Goal: Task Accomplishment & Management: Complete application form

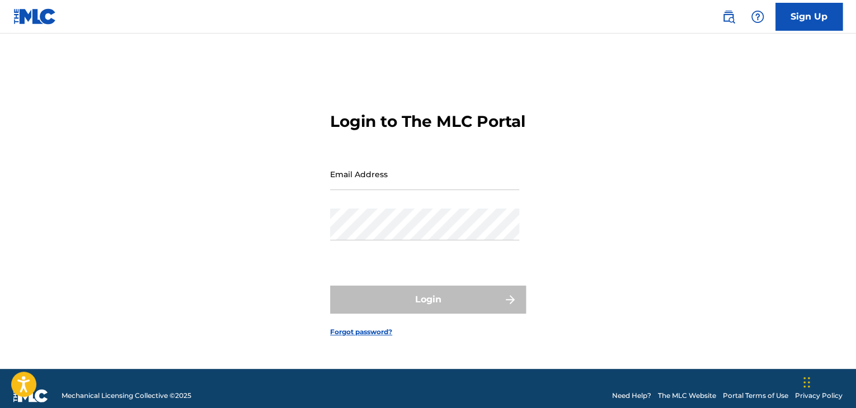
drag, startPoint x: 338, startPoint y: 182, endPoint x: 348, endPoint y: 213, distance: 32.9
click at [338, 182] on input "Email Address" at bounding box center [424, 174] width 189 height 32
type input "[EMAIL_ADDRESS][DOMAIN_NAME]"
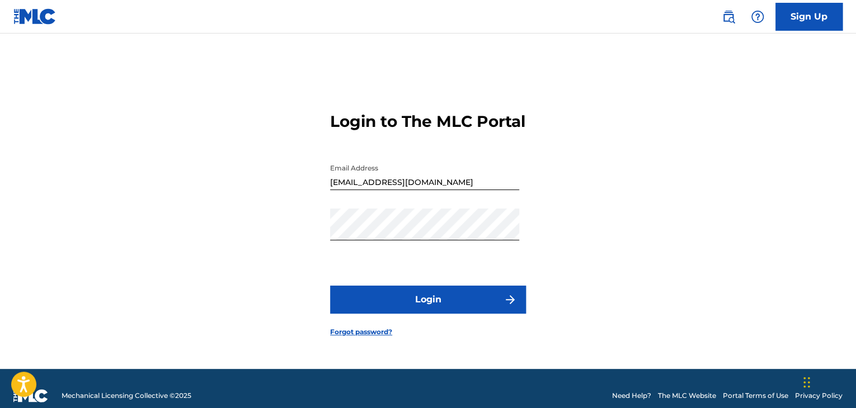
click at [361, 309] on button "Login" at bounding box center [428, 300] width 196 height 28
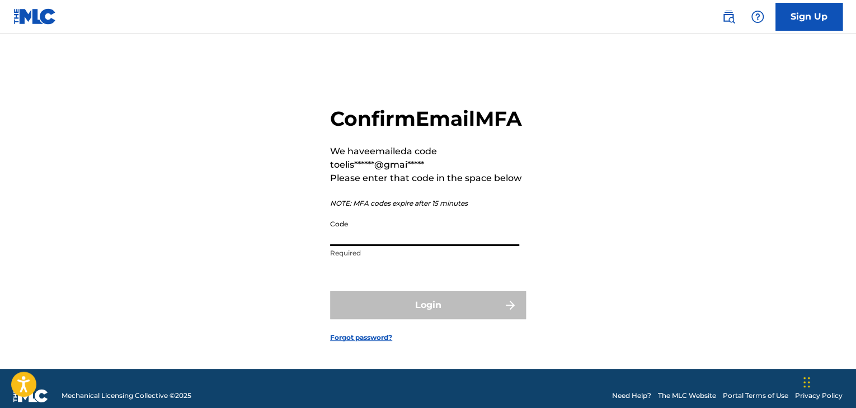
paste input "520363"
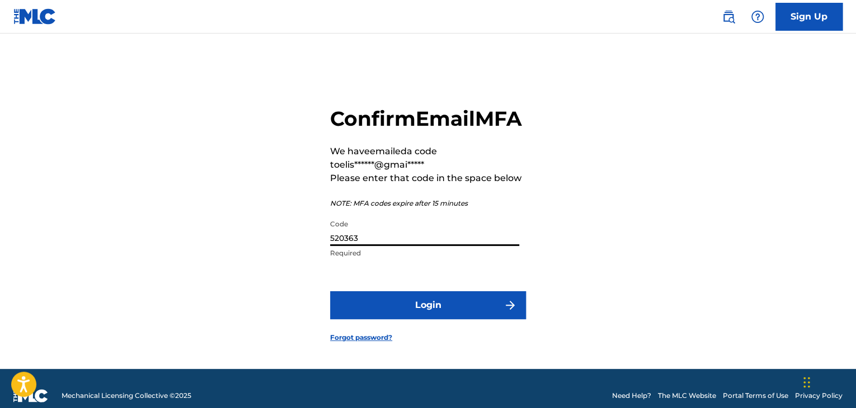
type input "520363"
click at [416, 319] on button "Login" at bounding box center [428, 305] width 196 height 28
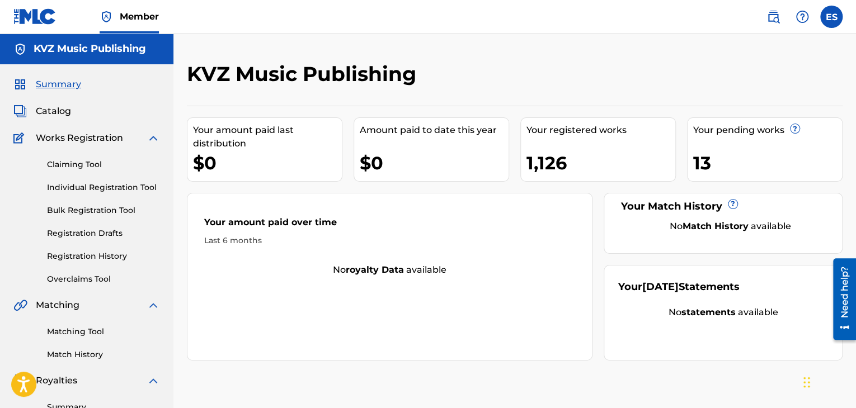
click at [85, 188] on link "Individual Registration Tool" at bounding box center [103, 188] width 113 height 12
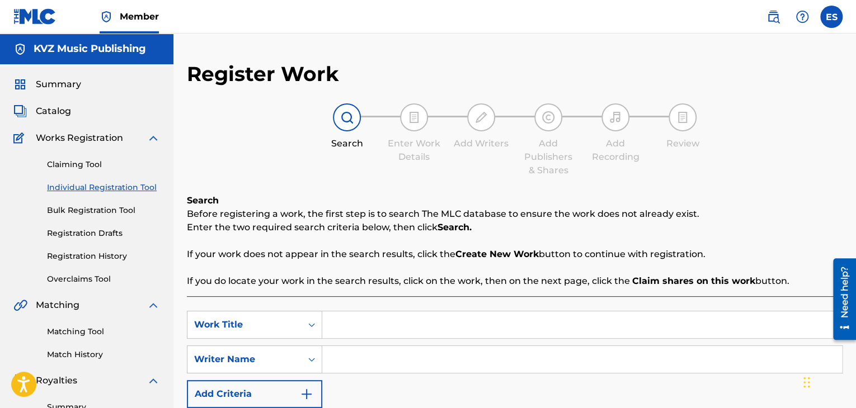
drag, startPoint x: 118, startPoint y: 186, endPoint x: 130, endPoint y: 193, distance: 14.3
click at [118, 186] on link "Individual Registration Tool" at bounding box center [103, 188] width 113 height 12
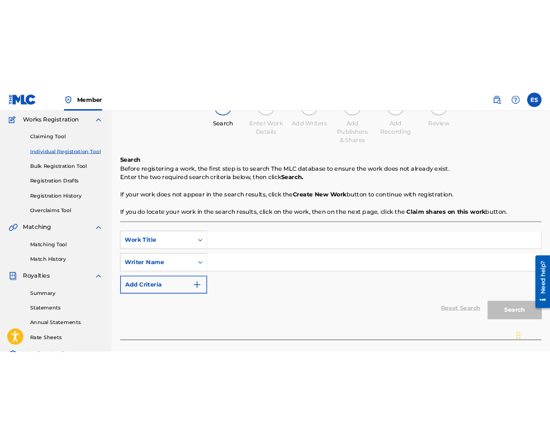
scroll to position [112, 0]
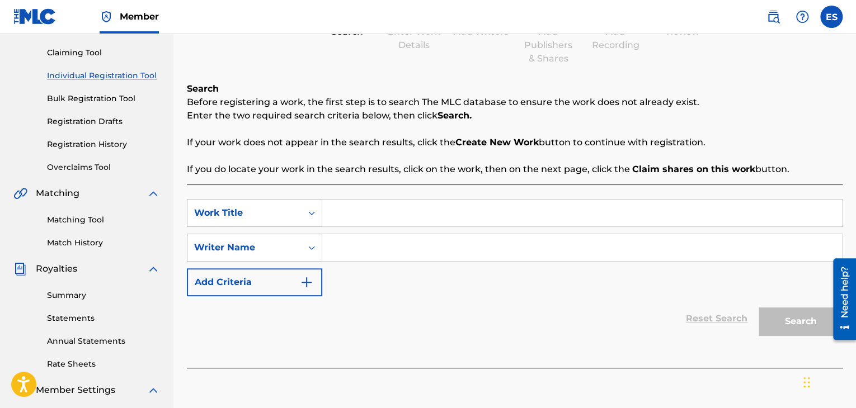
click at [388, 202] on input "Search Form" at bounding box center [582, 213] width 520 height 27
paste input "TSELUNI ME"
type input "TSELUNI ME"
click at [391, 248] on input "Search Form" at bounding box center [582, 247] width 520 height 27
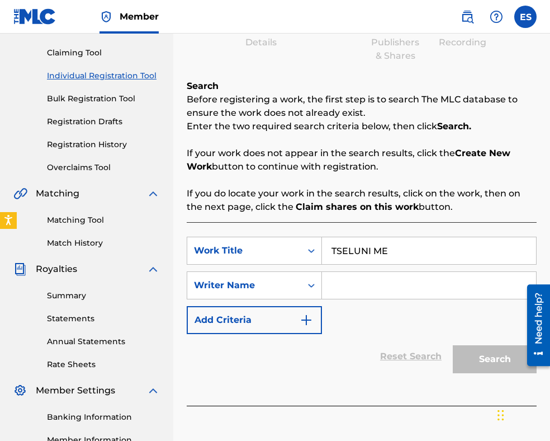
paste input "[PERSON_NAME]"
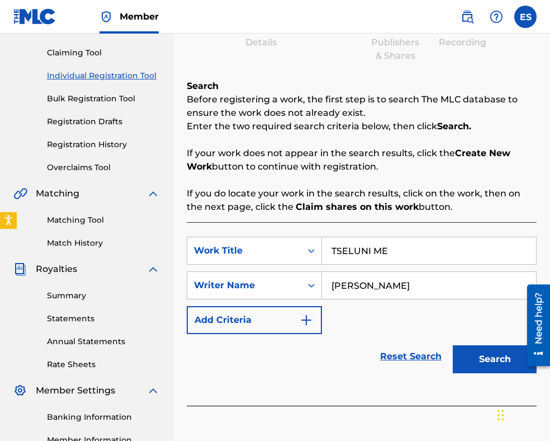
type input "[PERSON_NAME]"
click at [473, 364] on button "Search" at bounding box center [495, 359] width 84 height 28
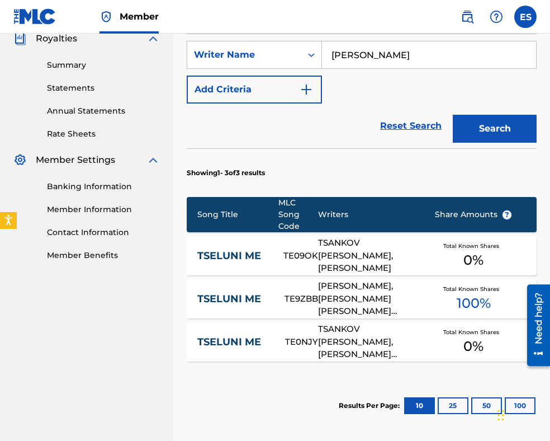
scroll to position [398, 0]
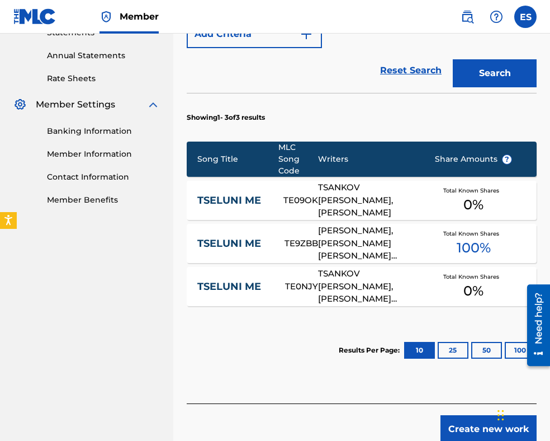
click at [339, 232] on div "[PERSON_NAME], [PERSON_NAME] [PERSON_NAME] [PERSON_NAME]" at bounding box center [368, 243] width 100 height 38
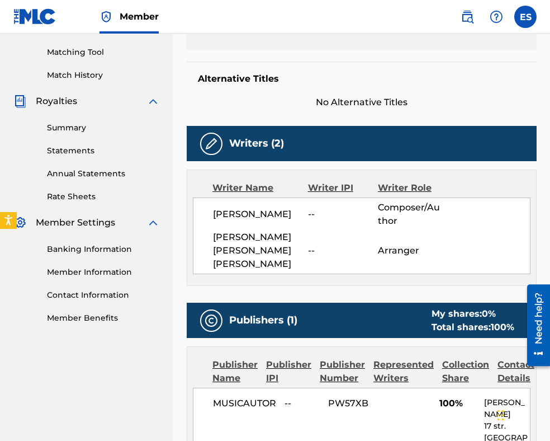
scroll to position [391, 0]
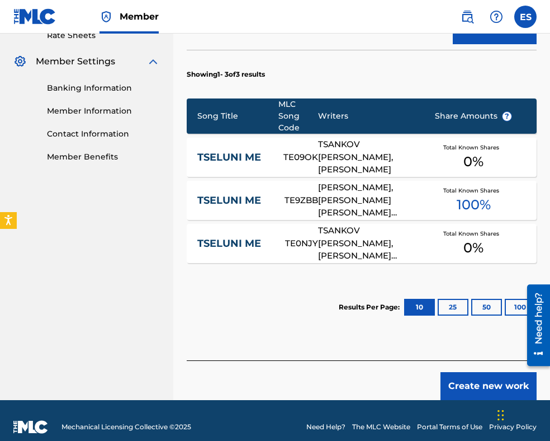
scroll to position [453, 0]
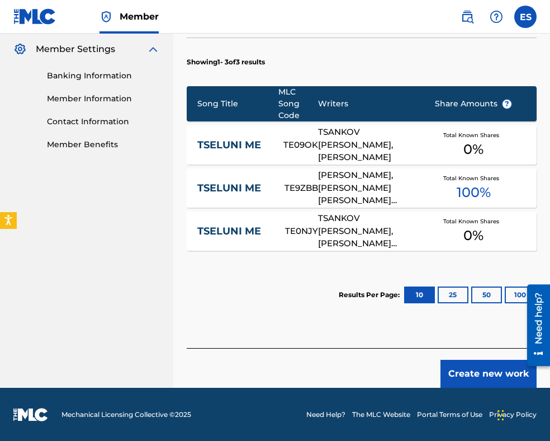
click at [504, 372] on button "Create new work" at bounding box center [489, 374] width 96 height 28
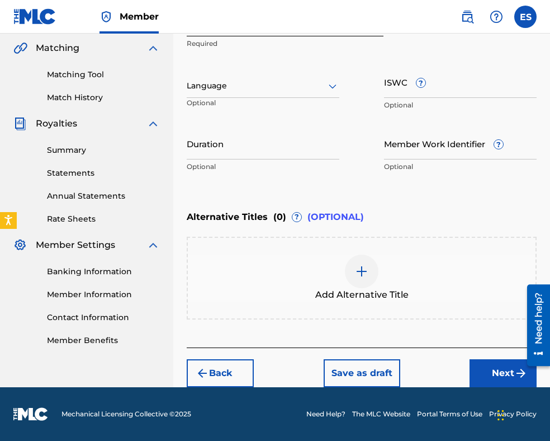
scroll to position [256, 0]
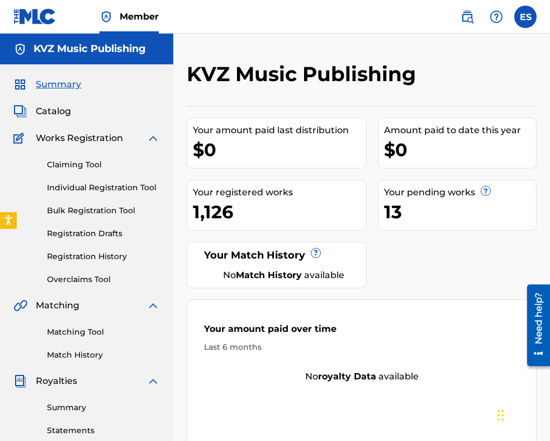
click at [134, 187] on link "Individual Registration Tool" at bounding box center [103, 188] width 113 height 12
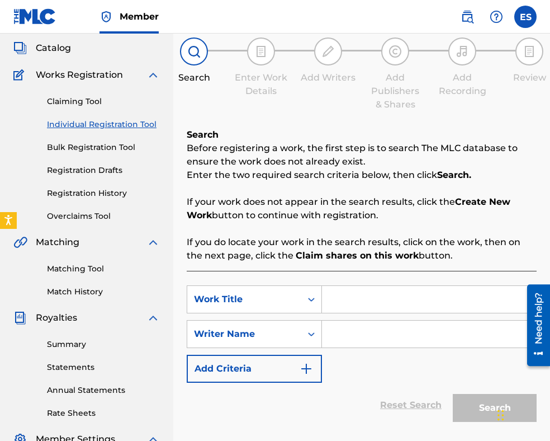
scroll to position [112, 0]
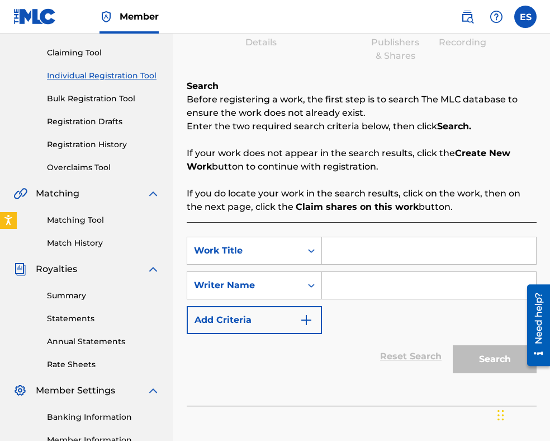
click at [367, 247] on input "Search Form" at bounding box center [429, 250] width 214 height 27
paste input "[PERSON_NAME]"
type input "[PERSON_NAME]"
paste input "TSELUNI ME"
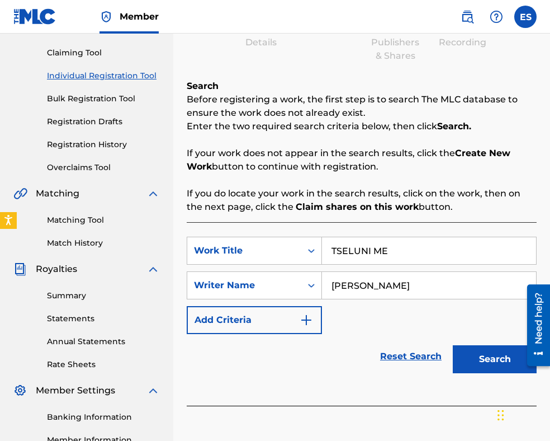
type input "TSELUNI ME"
click at [469, 358] on button "Search" at bounding box center [495, 359] width 84 height 28
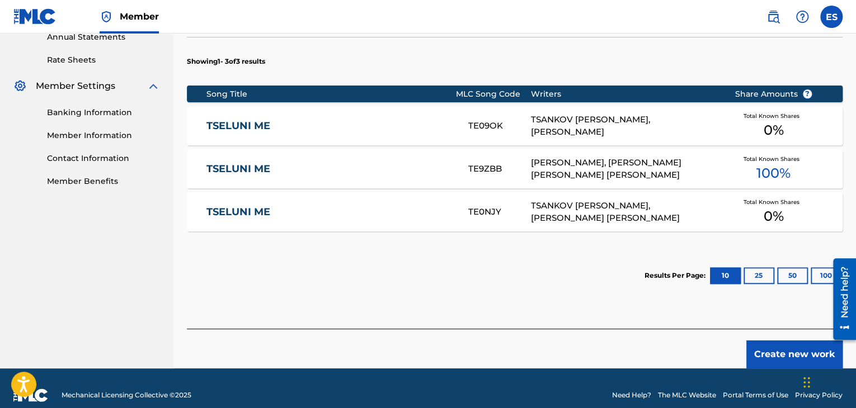
scroll to position [430, 0]
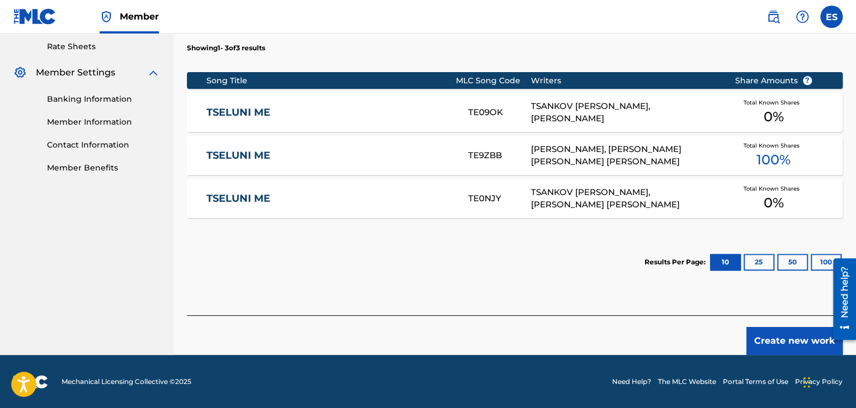
click at [766, 342] on button "Create new work" at bounding box center [794, 341] width 96 height 28
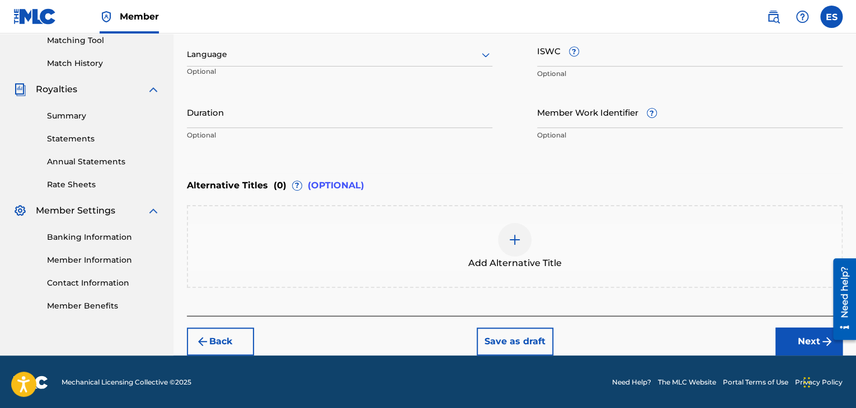
click at [232, 57] on div at bounding box center [339, 55] width 305 height 14
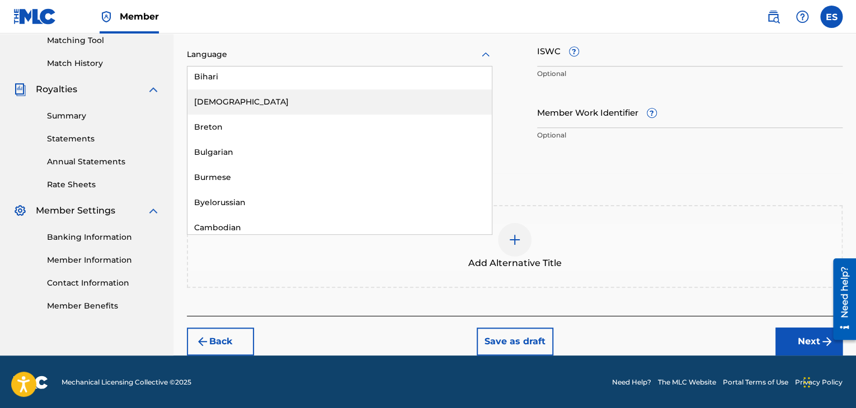
scroll to position [447, 0]
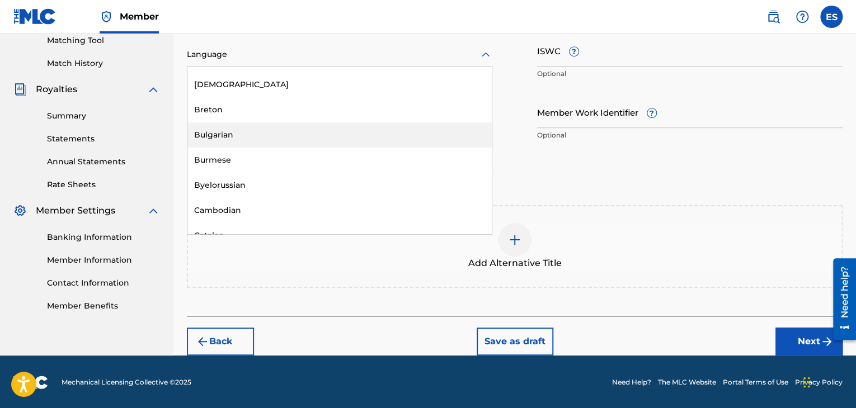
click at [235, 136] on div "Bulgarian" at bounding box center [339, 134] width 304 height 25
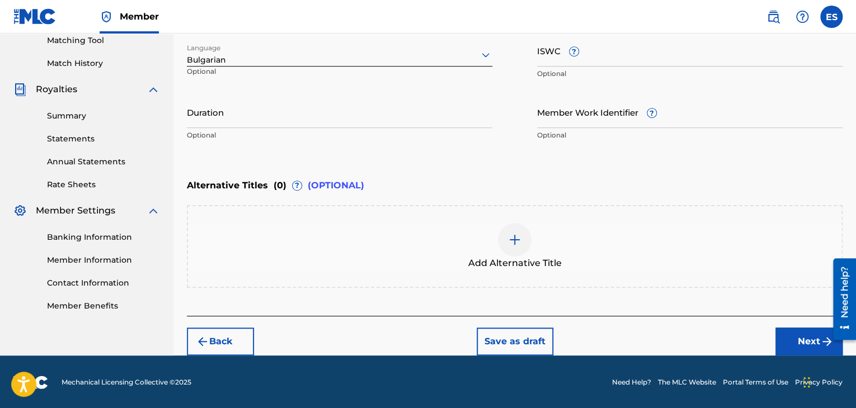
click at [256, 109] on input "Duration" at bounding box center [339, 112] width 305 height 32
type input "03:40"
click at [520, 244] on div at bounding box center [515, 240] width 34 height 34
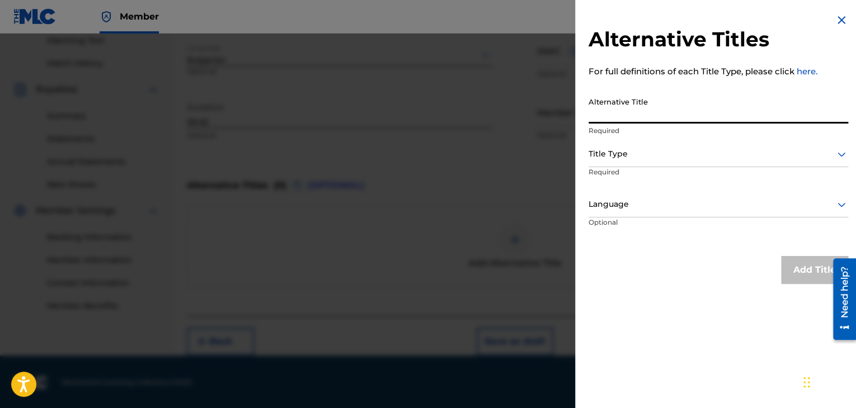
paste input "ЦЕЛУНИ МЕ"
type input "ЦЕЛУНИ МЕ"
click at [653, 157] on div at bounding box center [717, 154] width 259 height 14
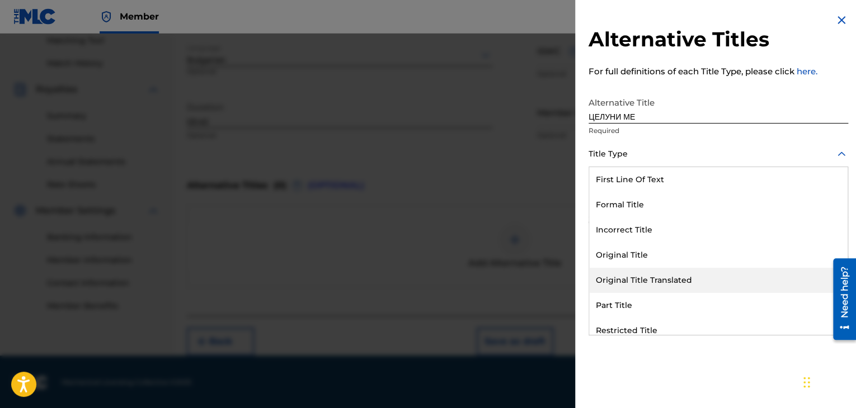
click at [670, 277] on div "Original Title Translated" at bounding box center [718, 280] width 258 height 25
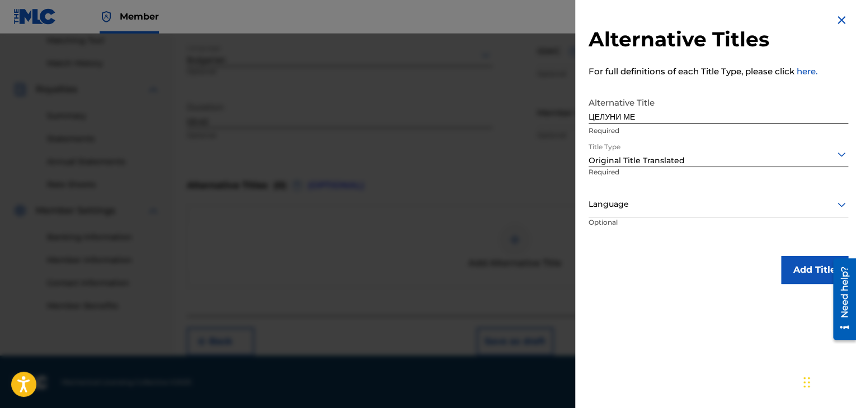
click at [651, 205] on div at bounding box center [717, 204] width 259 height 14
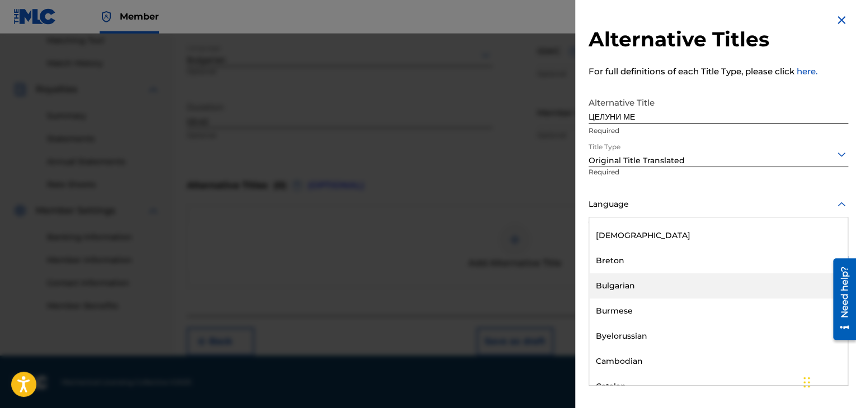
click at [655, 285] on div "Bulgarian" at bounding box center [718, 285] width 258 height 25
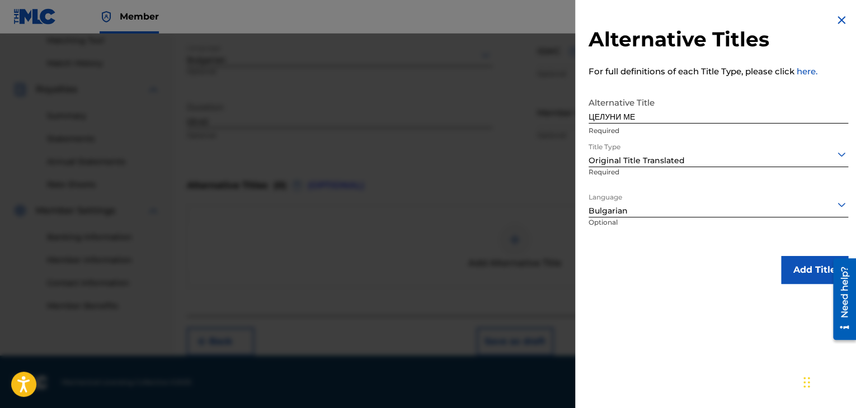
click at [791, 267] on button "Add Title" at bounding box center [814, 270] width 67 height 28
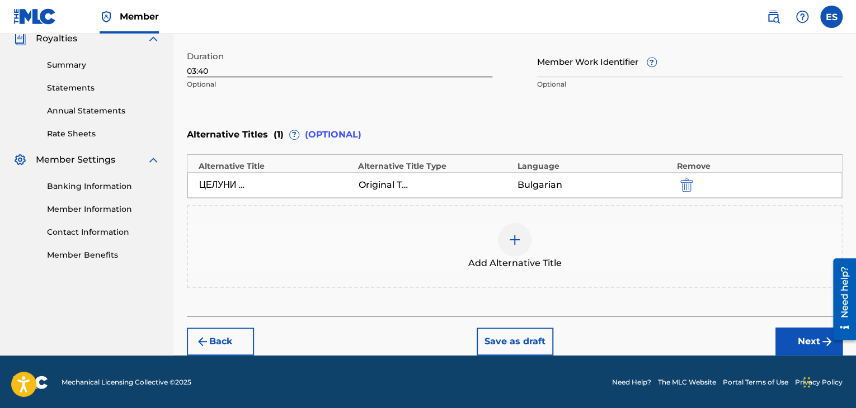
click at [789, 336] on button "Next" at bounding box center [808, 342] width 67 height 28
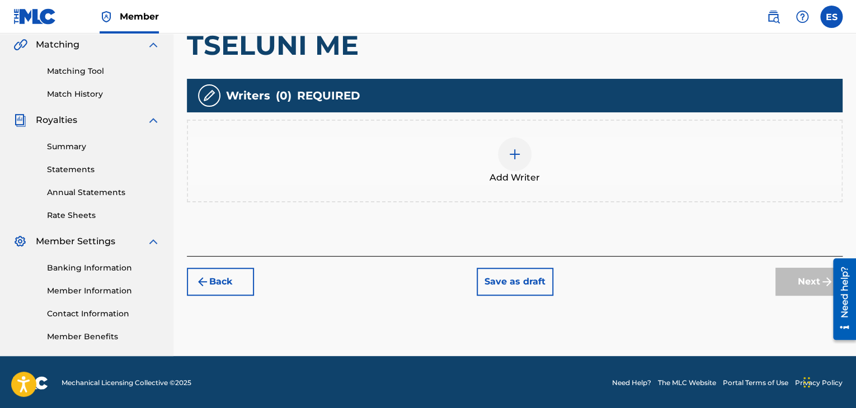
scroll to position [262, 0]
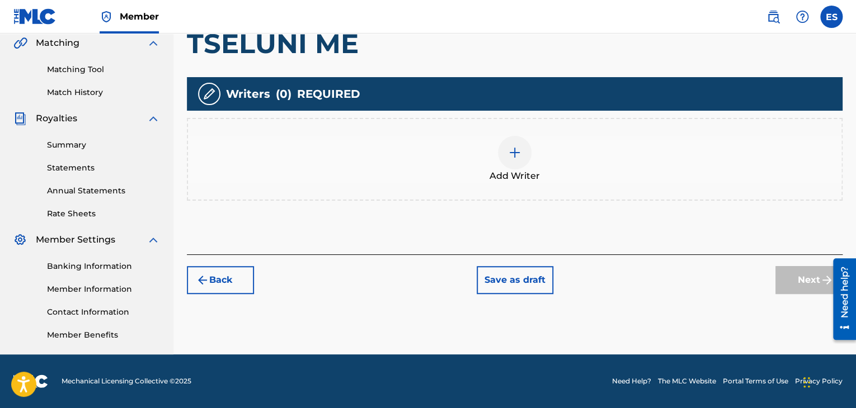
click at [526, 169] on span "Add Writer" at bounding box center [514, 175] width 50 height 13
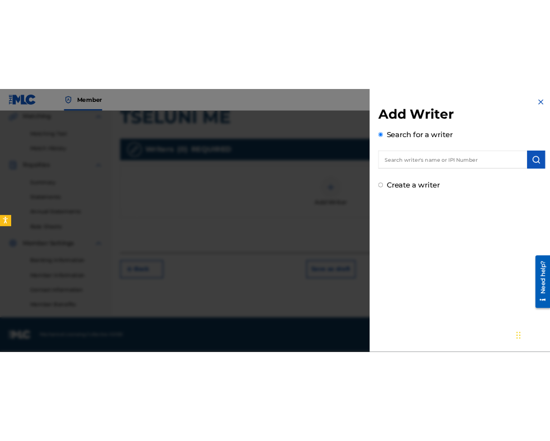
scroll to position [230, 0]
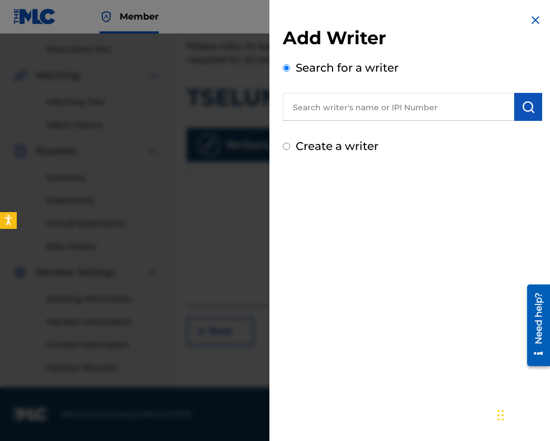
paste input "00087889792"
type input "00087889792"
click at [522, 106] on img "submit" at bounding box center [528, 106] width 13 height 13
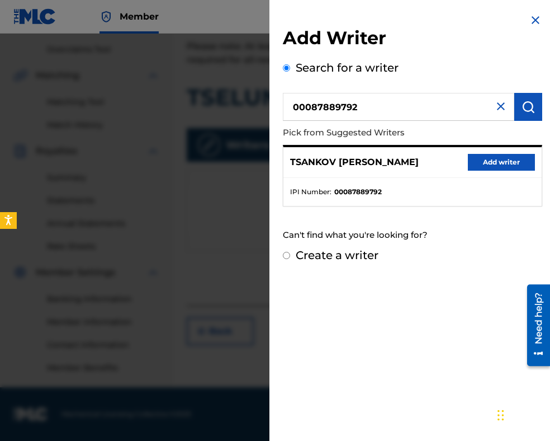
click at [479, 166] on button "Add writer" at bounding box center [501, 162] width 67 height 17
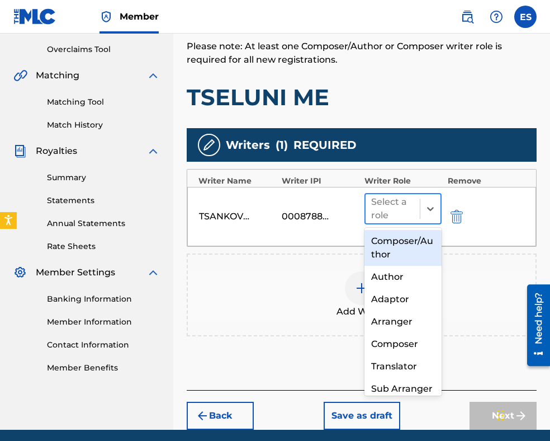
click at [408, 209] on div at bounding box center [392, 209] width 43 height 16
click at [397, 239] on div "Composer/Author" at bounding box center [403, 248] width 77 height 36
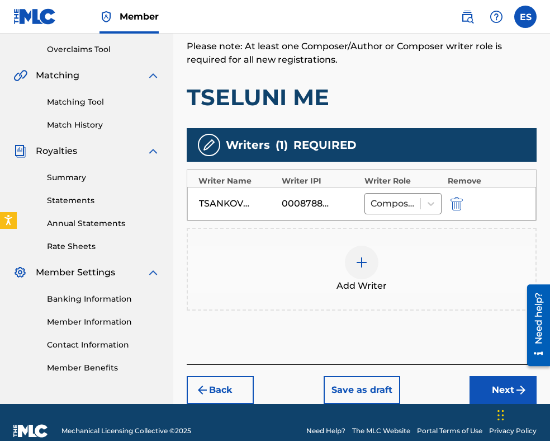
click at [370, 258] on div at bounding box center [362, 263] width 34 height 34
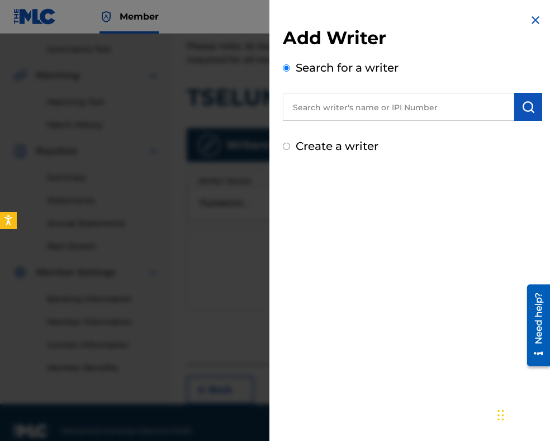
paste input "STAYKOV [PERSON_NAME]"
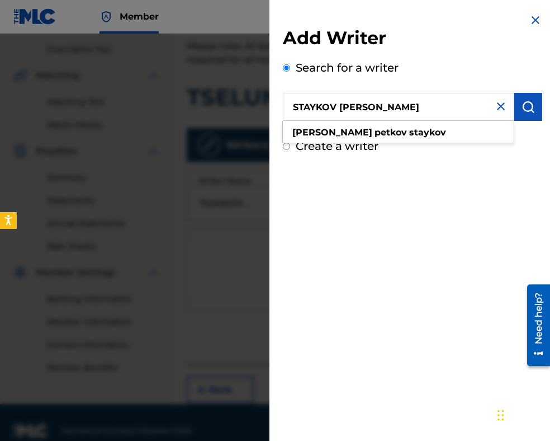
type input "STAYKOV [PERSON_NAME]"
click at [523, 107] on img "submit" at bounding box center [528, 106] width 13 height 13
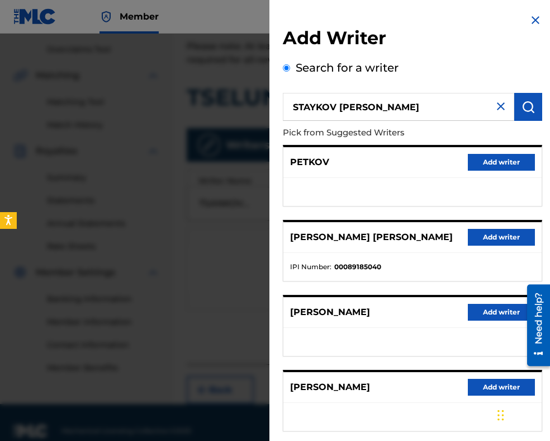
click at [476, 244] on button "Add writer" at bounding box center [501, 237] width 67 height 17
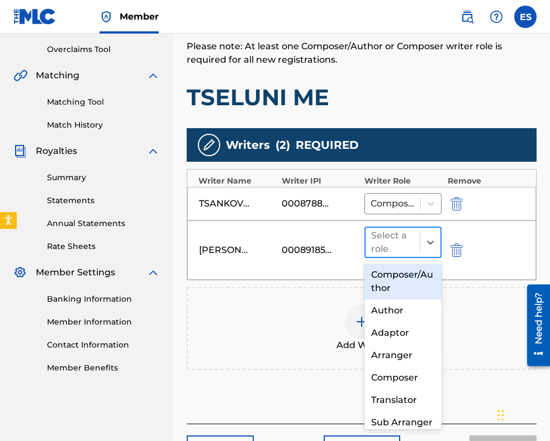
click at [395, 246] on div at bounding box center [392, 242] width 43 height 16
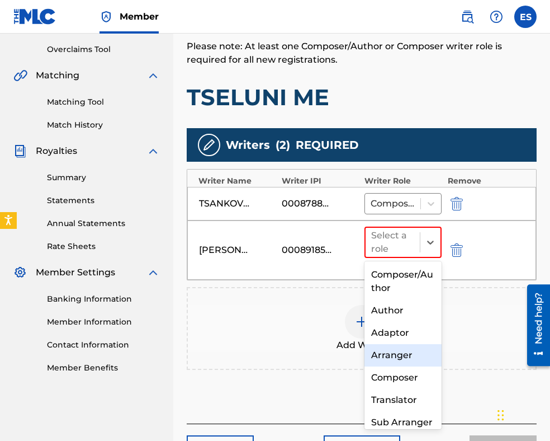
click at [403, 356] on div "Arranger" at bounding box center [403, 355] width 77 height 22
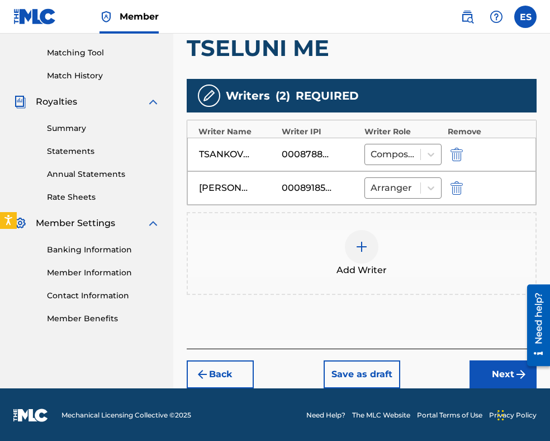
drag, startPoint x: 484, startPoint y: 370, endPoint x: 462, endPoint y: 333, distance: 42.9
click at [484, 370] on button "Next" at bounding box center [503, 374] width 67 height 28
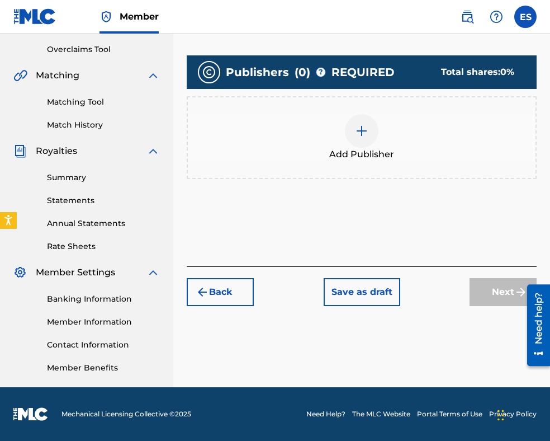
click at [365, 133] on img at bounding box center [361, 130] width 13 height 13
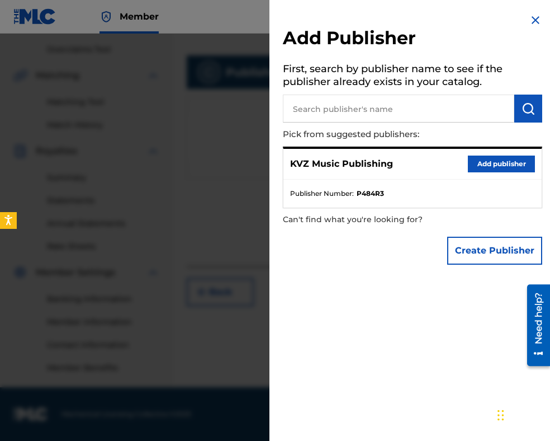
click at [501, 161] on button "Add publisher" at bounding box center [501, 163] width 67 height 17
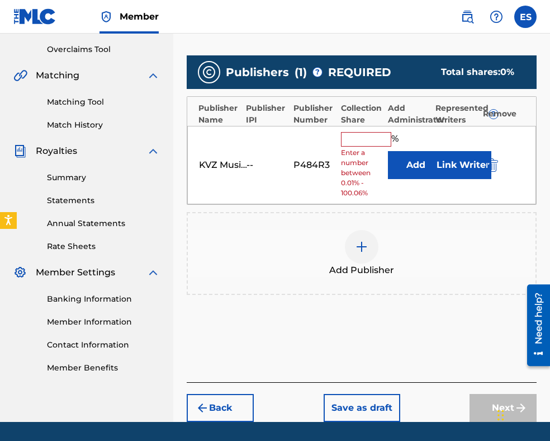
click at [370, 137] on input "text" at bounding box center [366, 139] width 50 height 15
type input "83.33"
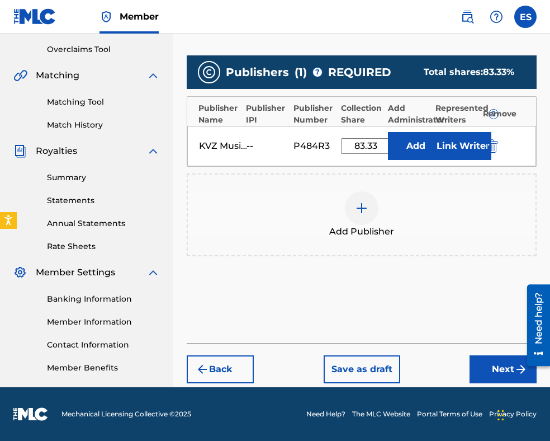
click at [492, 367] on button "Next" at bounding box center [503, 369] width 67 height 28
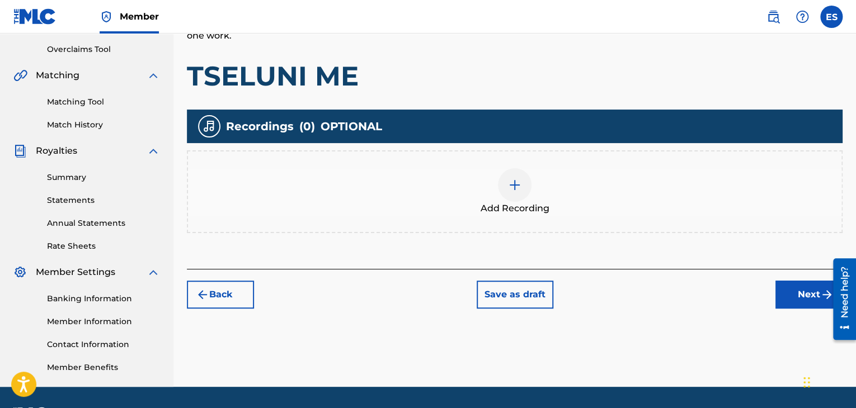
click at [788, 299] on button "Next" at bounding box center [808, 295] width 67 height 28
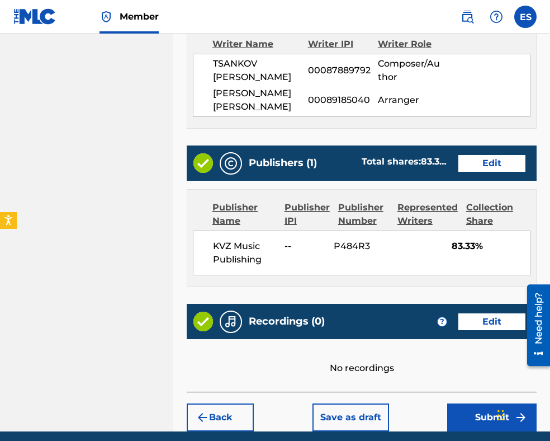
scroll to position [634, 0]
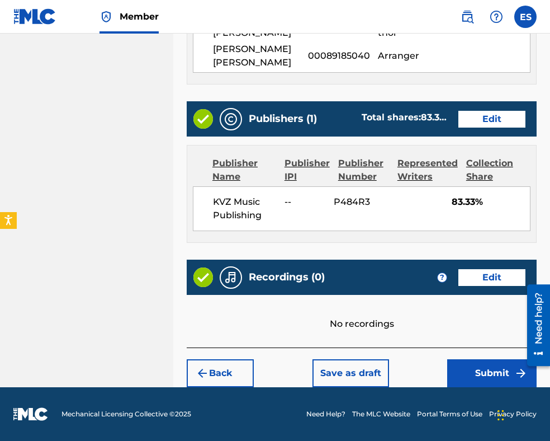
click at [482, 370] on button "Submit" at bounding box center [491, 373] width 89 height 28
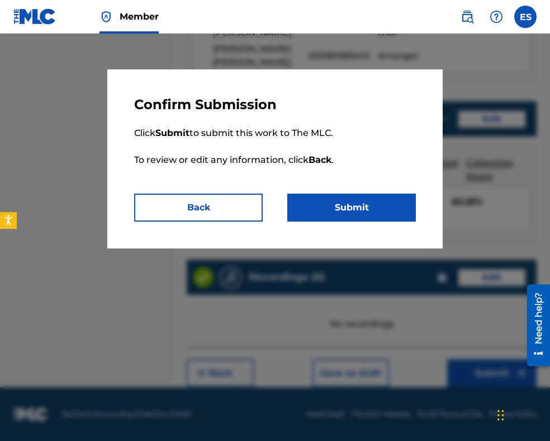
click at [391, 213] on button "Submit" at bounding box center [351, 207] width 129 height 28
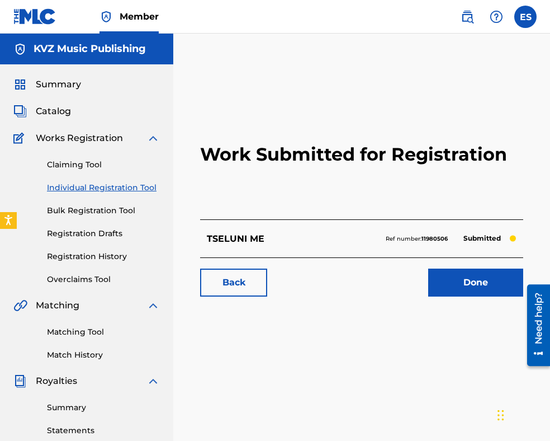
click at [100, 183] on link "Individual Registration Tool" at bounding box center [103, 188] width 113 height 12
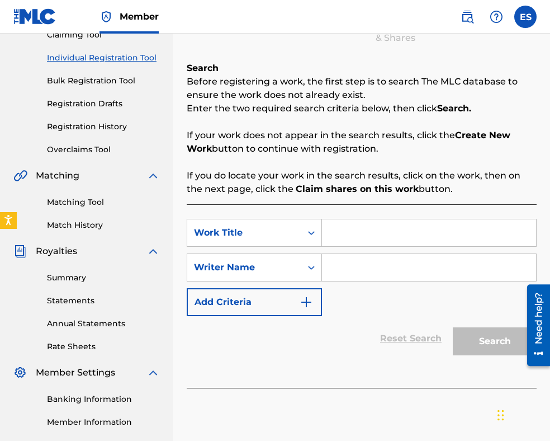
scroll to position [224, 0]
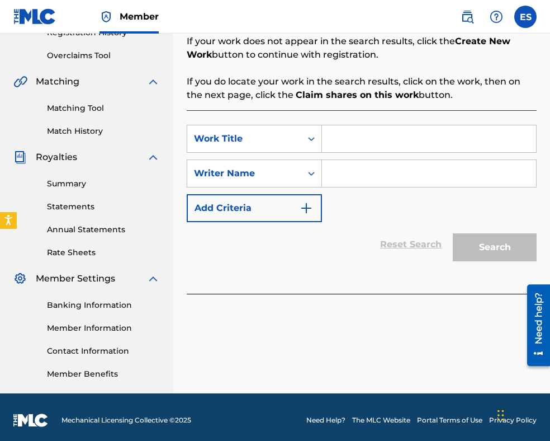
click at [347, 148] on input "Search Form" at bounding box center [429, 138] width 214 height 27
paste input "TSELUNI ME"
type input "TSELUNI ME"
paste input "[PERSON_NAME]"
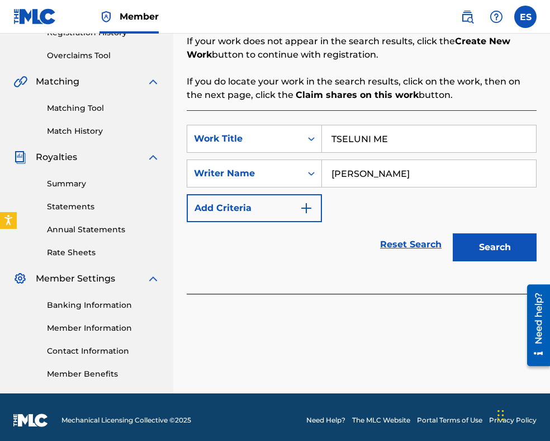
type input "[PERSON_NAME]"
click at [473, 242] on button "Search" at bounding box center [495, 247] width 84 height 28
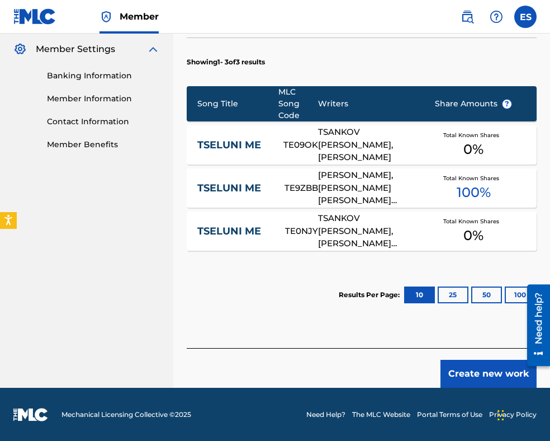
click at [485, 370] on button "Create new work" at bounding box center [489, 374] width 96 height 28
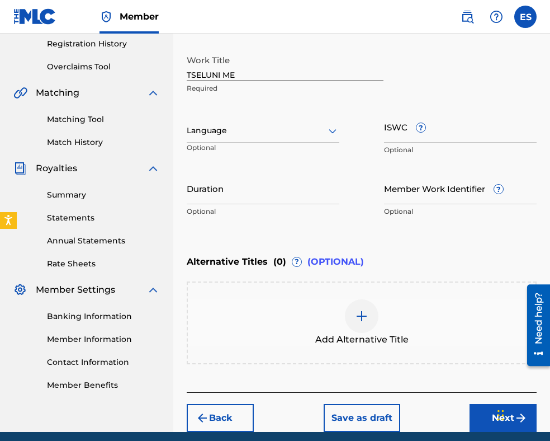
scroll to position [144, 0]
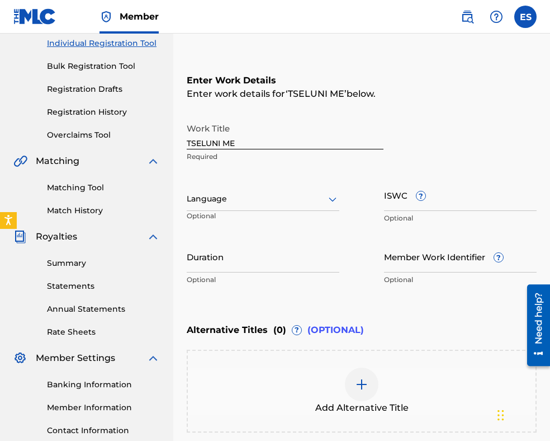
click at [221, 197] on div at bounding box center [263, 199] width 153 height 14
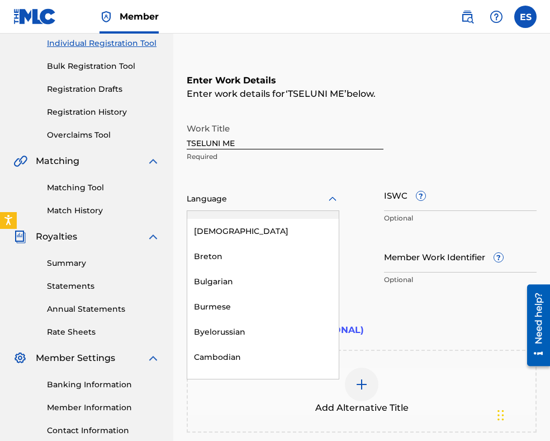
scroll to position [503, 0]
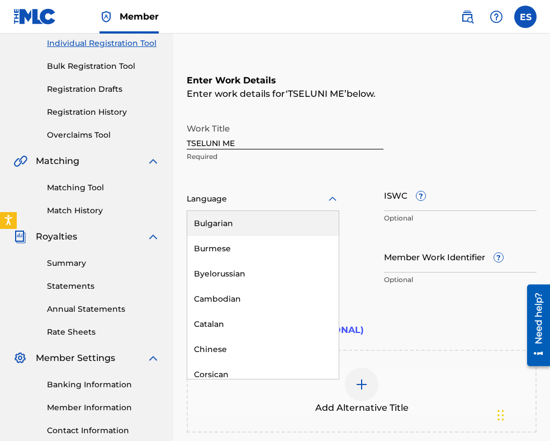
click at [230, 227] on div "Bulgarian" at bounding box center [263, 223] width 152 height 25
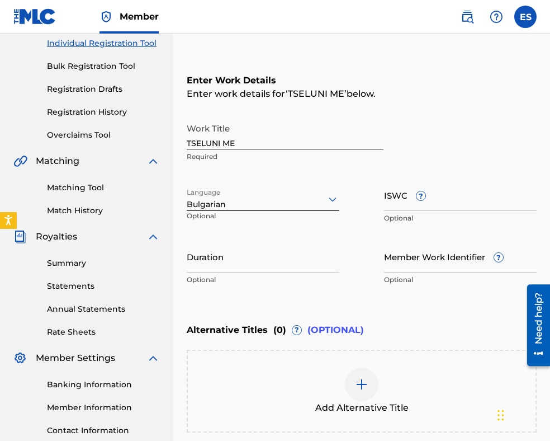
click at [242, 262] on input "Duration" at bounding box center [263, 256] width 153 height 32
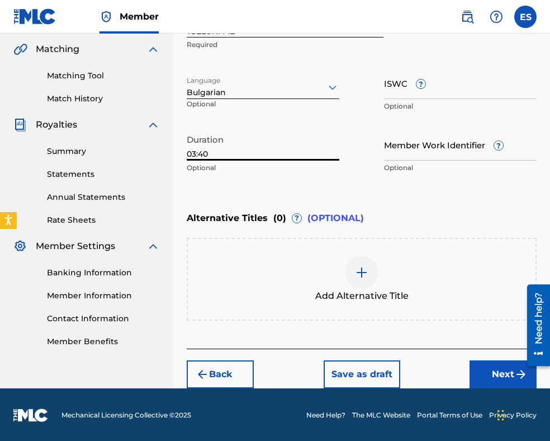
type input "03:40"
click at [362, 278] on img at bounding box center [361, 272] width 13 height 13
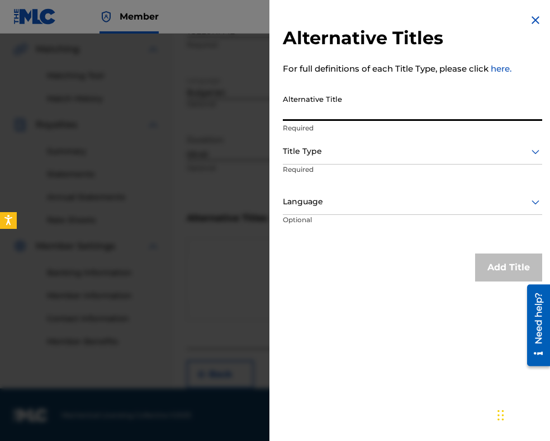
paste input "ЦЕЛУНИ МЕ"
type input "ЦЕЛУНИ МЕ"
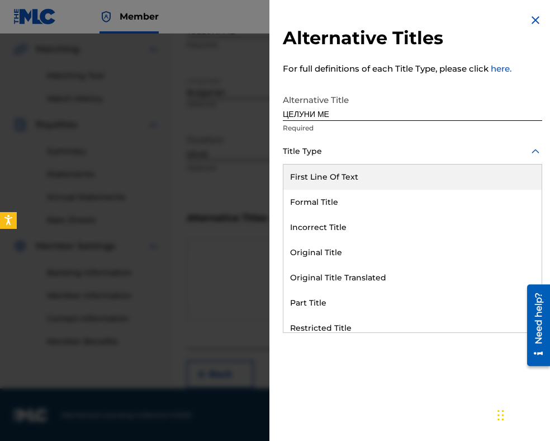
click at [421, 158] on div at bounding box center [412, 151] width 259 height 14
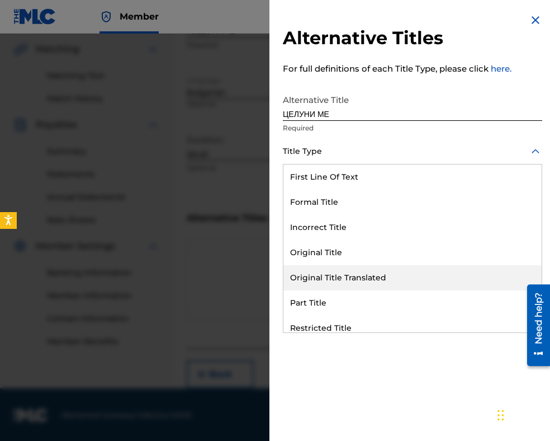
click at [416, 276] on div "Original Title Translated" at bounding box center [413, 277] width 258 height 25
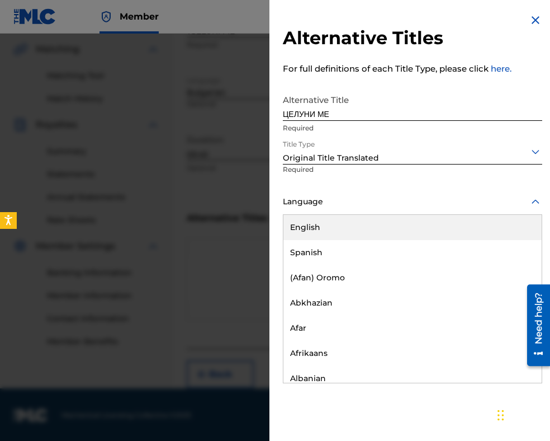
click at [410, 204] on div at bounding box center [412, 202] width 259 height 14
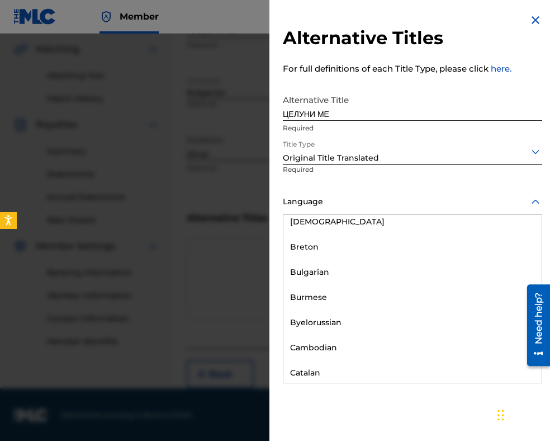
scroll to position [503, 0]
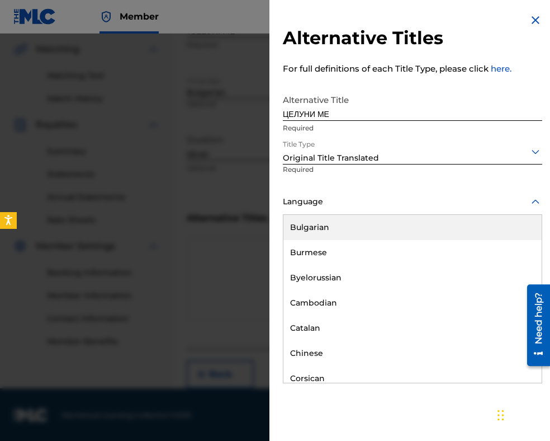
click at [398, 226] on div "Bulgarian" at bounding box center [413, 227] width 258 height 25
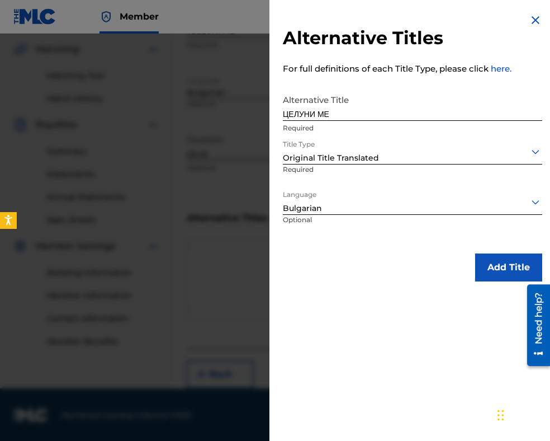
click at [503, 270] on button "Add Title" at bounding box center [508, 267] width 67 height 28
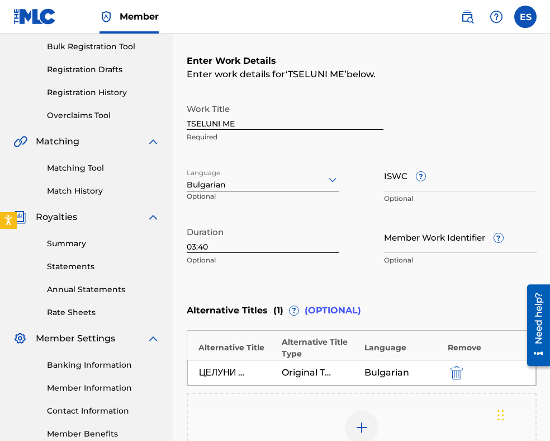
scroll to position [39, 0]
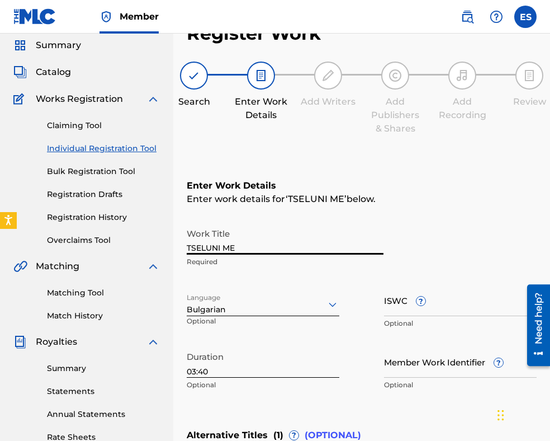
click at [190, 246] on input "TSELUNI ME" at bounding box center [285, 239] width 197 height 32
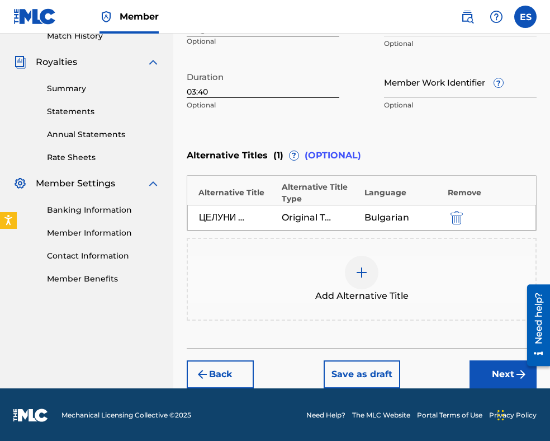
type input "TSELUNI ME"
click at [481, 365] on button "Next" at bounding box center [503, 374] width 67 height 28
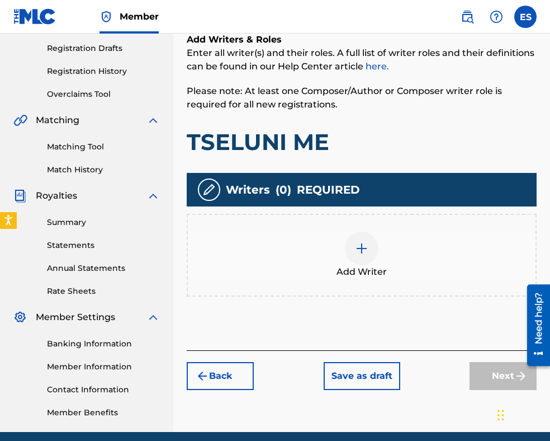
scroll to position [230, 0]
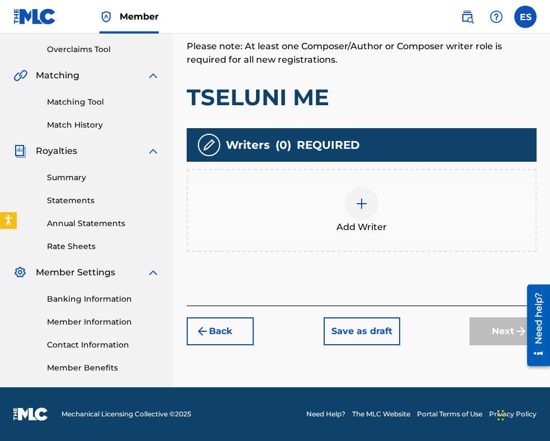
click at [362, 200] on img at bounding box center [361, 203] width 13 height 13
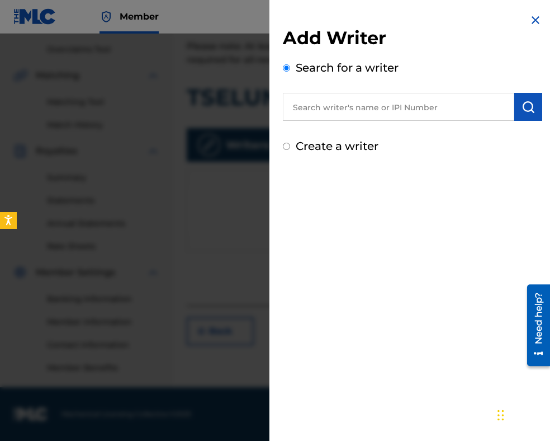
paste input "MLADENOV [PERSON_NAME] [PERSON_NAME]"
type input "MLADENOV [PERSON_NAME] [PERSON_NAME]"
click at [526, 108] on img "submit" at bounding box center [528, 106] width 13 height 13
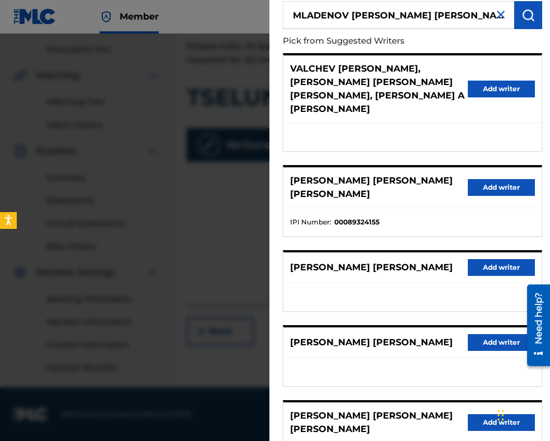
scroll to position [112, 0]
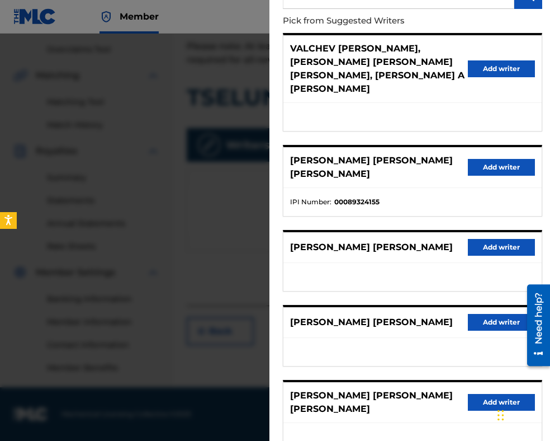
click at [494, 159] on button "Add writer" at bounding box center [501, 167] width 67 height 17
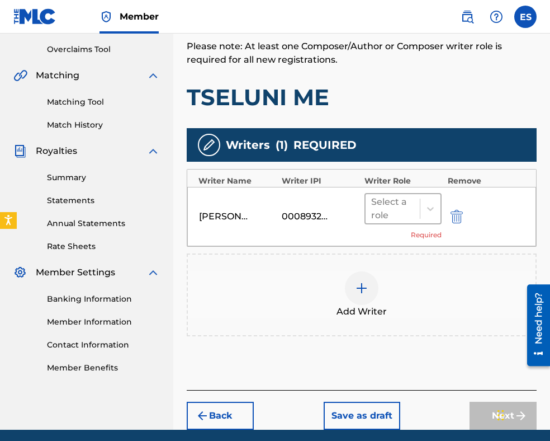
click at [391, 220] on div "Select a role" at bounding box center [392, 208] width 43 height 27
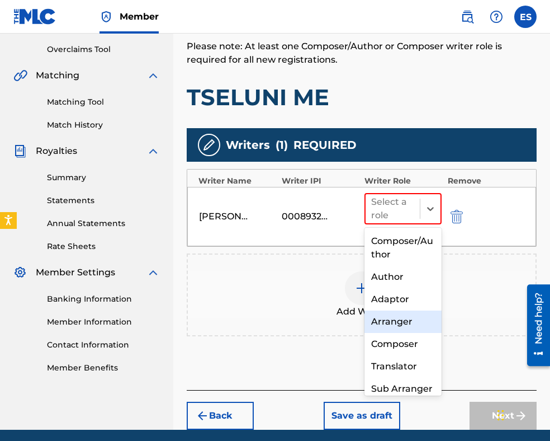
click at [394, 320] on div "Arranger" at bounding box center [403, 321] width 77 height 22
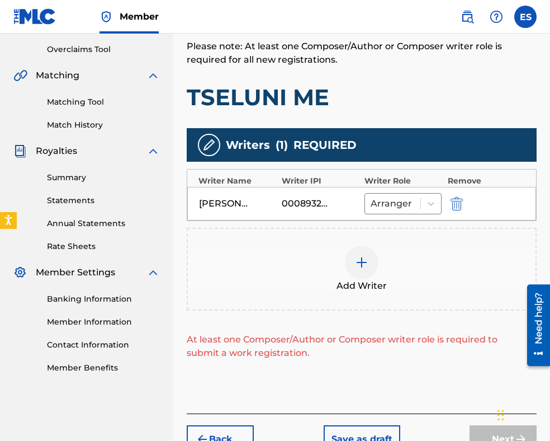
click at [364, 265] on img at bounding box center [361, 262] width 13 height 13
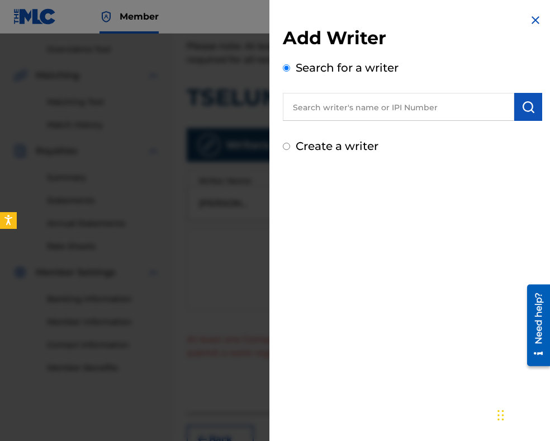
paste input "00087889792"
type input "00087889792"
click at [531, 111] on img "submit" at bounding box center [528, 106] width 13 height 13
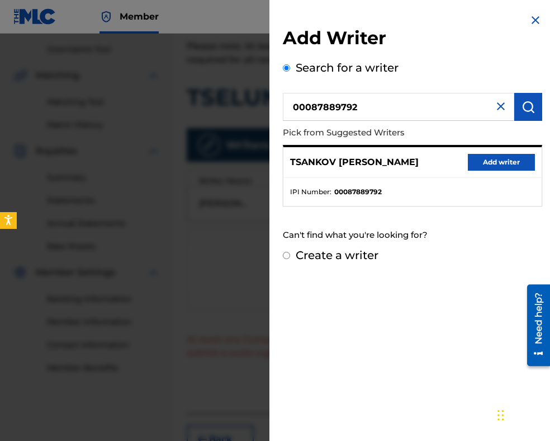
click at [490, 166] on button "Add writer" at bounding box center [501, 162] width 67 height 17
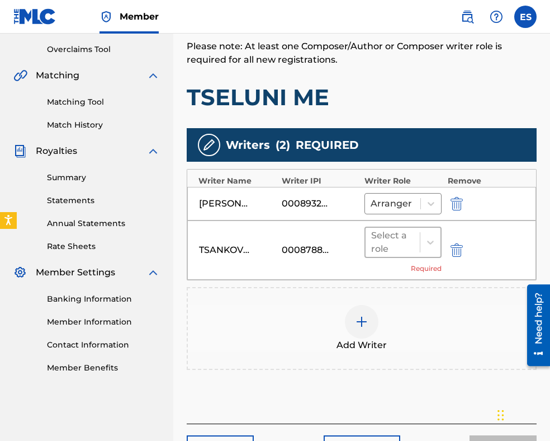
click at [381, 241] on div at bounding box center [392, 242] width 43 height 16
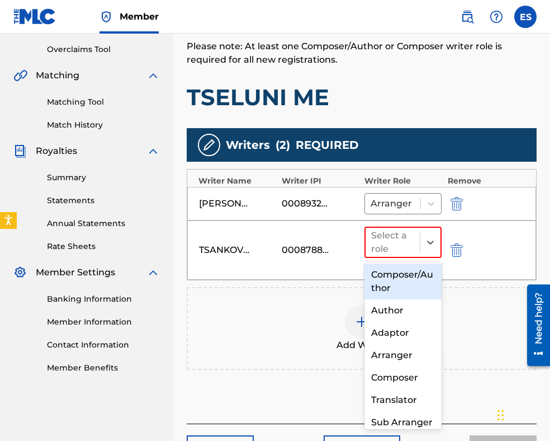
click at [394, 278] on div "Composer/Author" at bounding box center [403, 281] width 77 height 36
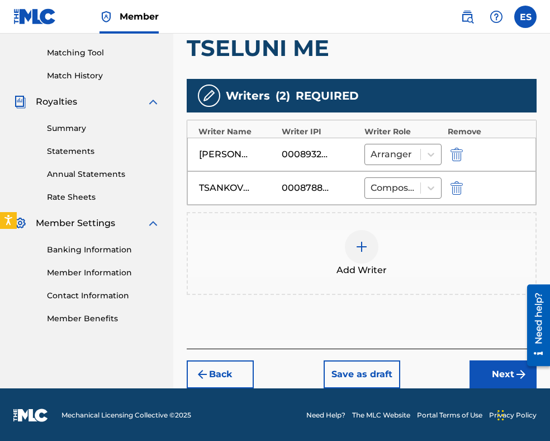
click at [485, 367] on button "Next" at bounding box center [503, 374] width 67 height 28
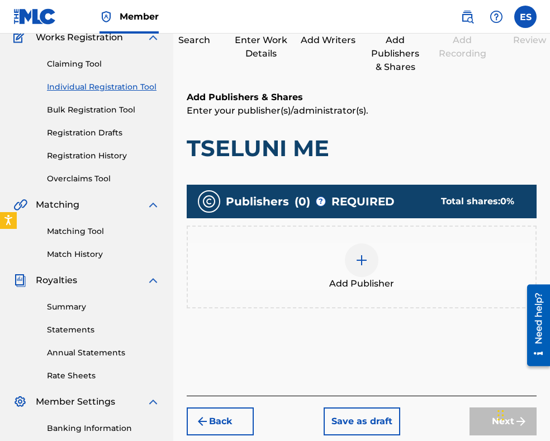
scroll to position [219, 0]
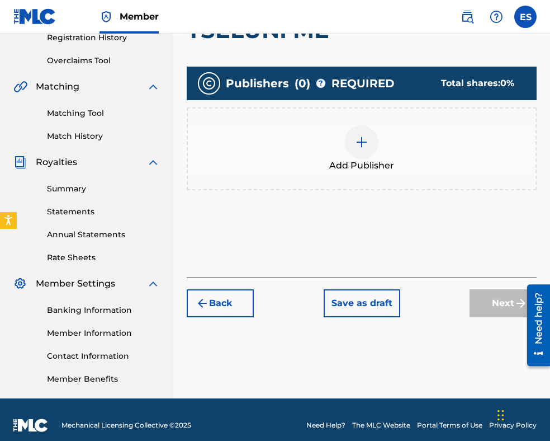
click at [367, 157] on div at bounding box center [362, 142] width 34 height 34
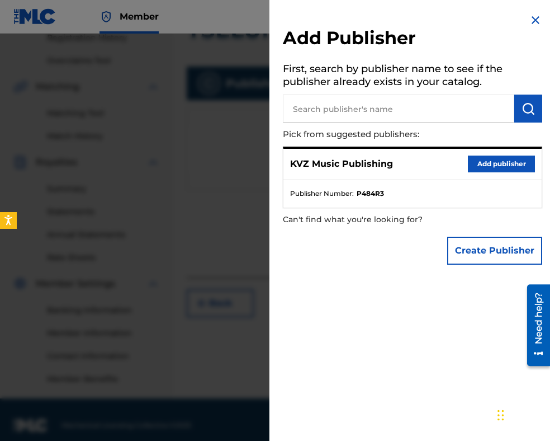
click at [486, 162] on button "Add publisher" at bounding box center [501, 163] width 67 height 17
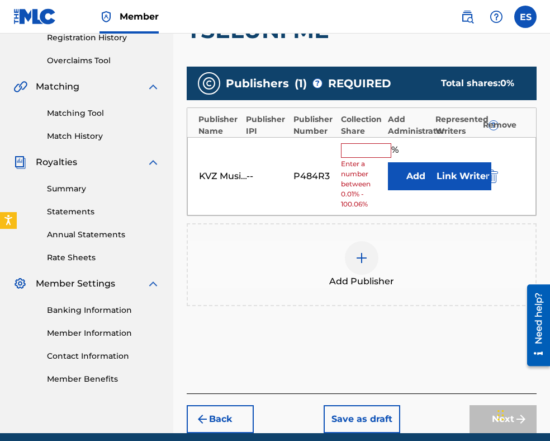
click at [359, 152] on input "text" at bounding box center [366, 150] width 50 height 15
type input "83.33"
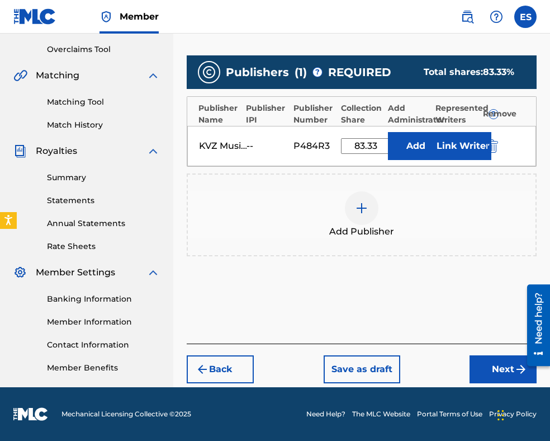
click at [487, 362] on button "Next" at bounding box center [503, 369] width 67 height 28
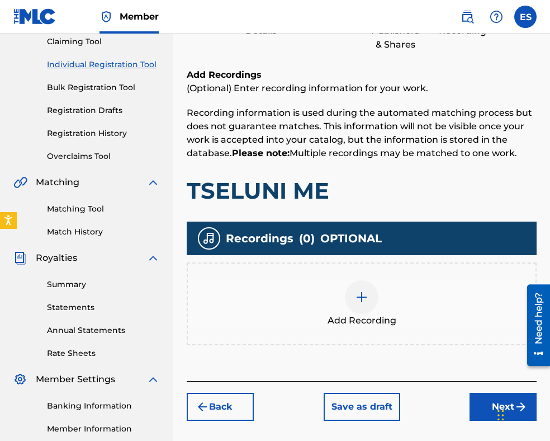
scroll to position [230, 0]
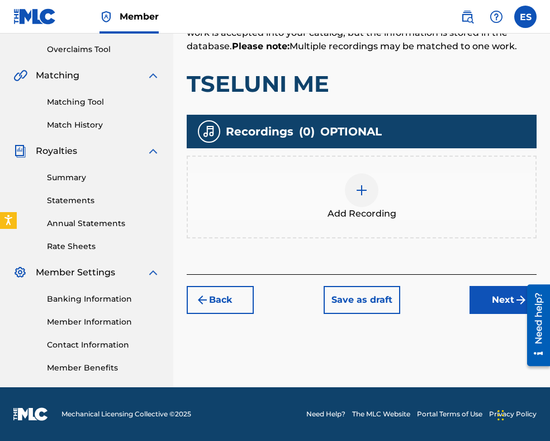
click at [367, 186] on img at bounding box center [361, 189] width 13 height 13
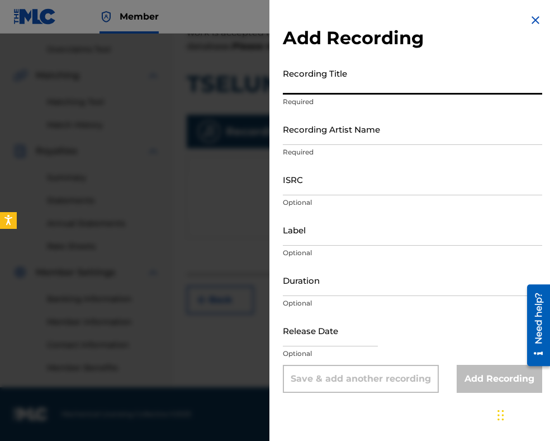
paste input "TSELUNI ME"
click at [287, 86] on input "TSELUNI ME" at bounding box center [412, 79] width 259 height 32
click at [286, 87] on input "TSELUNI ME" at bounding box center [412, 79] width 259 height 32
type input "TSELUNI ME"
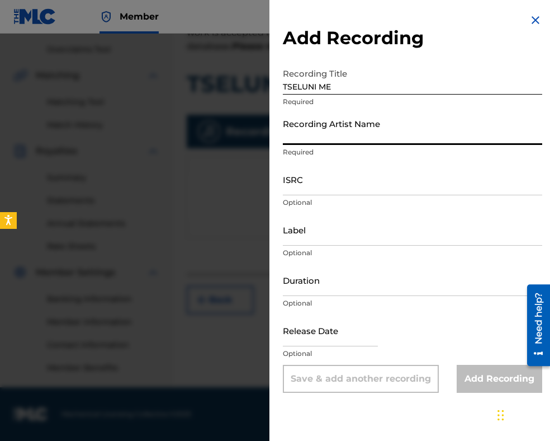
click at [330, 139] on input "Recording Artist Name" at bounding box center [412, 129] width 259 height 32
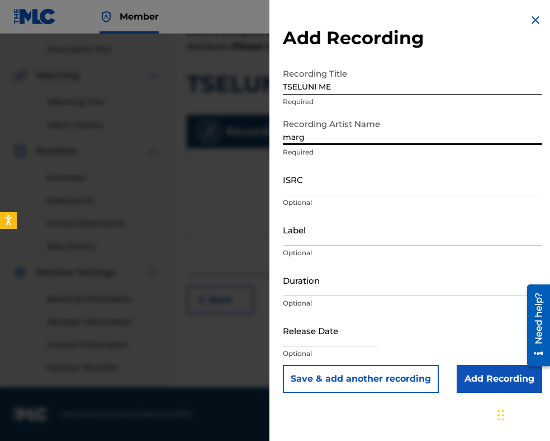
type input "[PERSON_NAME]"
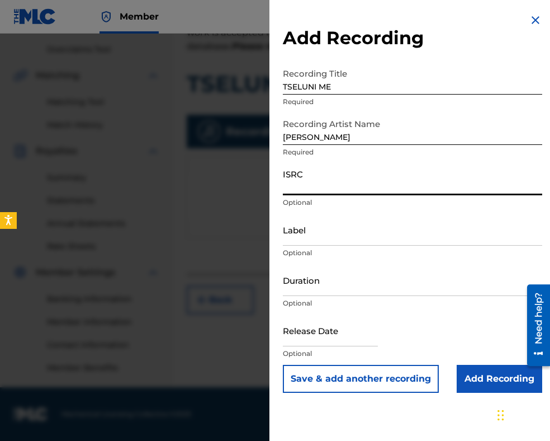
paste input "BGA672100510"
type input "BGA672100510"
drag, startPoint x: 327, startPoint y: 284, endPoint x: 333, endPoint y: 291, distance: 9.5
click at [327, 284] on input "Duration" at bounding box center [412, 280] width 259 height 32
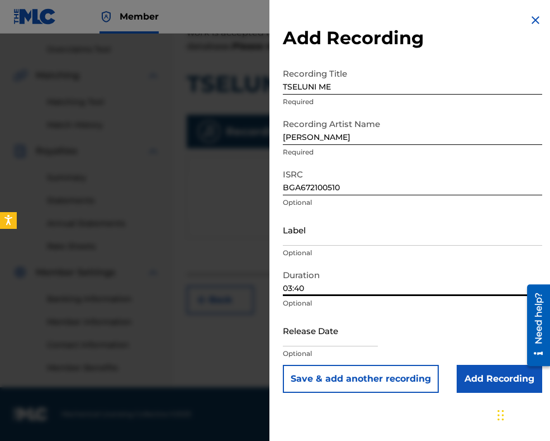
type input "03:40"
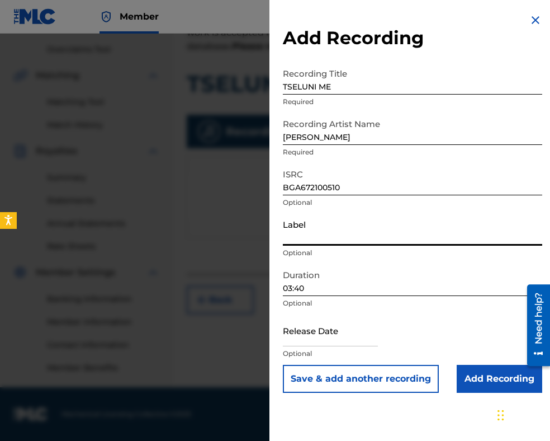
paste input "MIK BALKANTON AD"
type input "MIK BALKANTON AD"
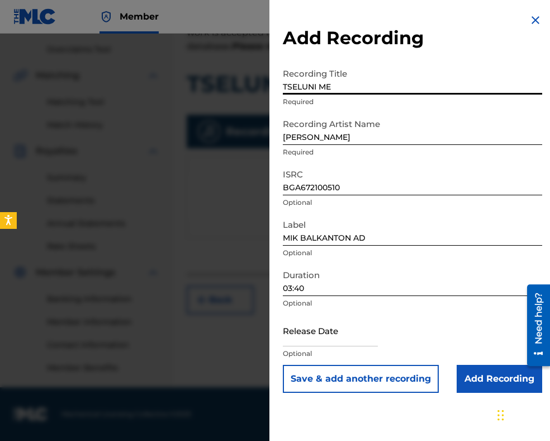
drag, startPoint x: 329, startPoint y: 85, endPoint x: 195, endPoint y: 73, distance: 134.8
click at [195, 73] on div "Add Recording Recording Title TSELUNI ME Required Recording Artist Name [PERSON…" at bounding box center [275, 237] width 550 height 407
click at [475, 379] on input "Add Recording" at bounding box center [500, 379] width 86 height 28
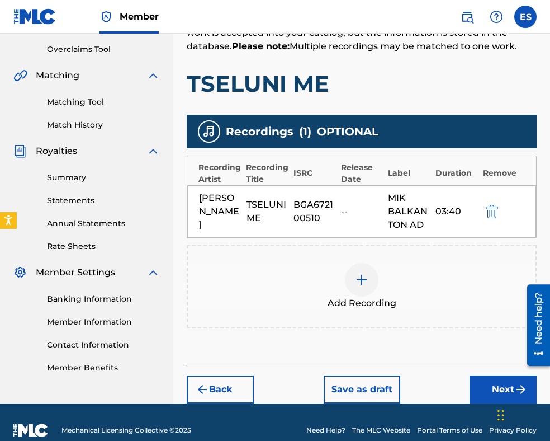
click at [361, 286] on img at bounding box center [361, 279] width 13 height 13
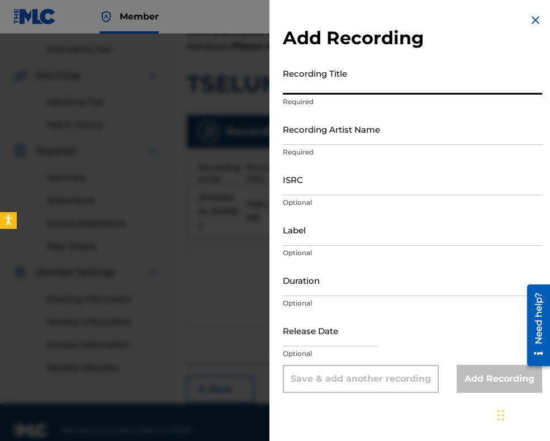
paste input "TSELUNI ME"
type input "TSELUNI ME"
click at [324, 133] on input "Recording Artist Name" at bounding box center [412, 129] width 259 height 32
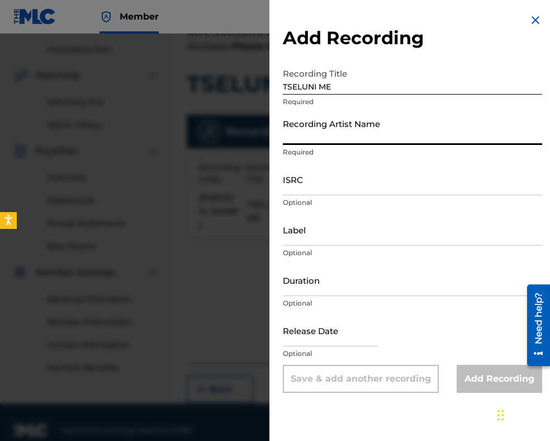
paste input "[PERSON_NAME]/Orkestar pri Sofiyski gradski naroden savet"
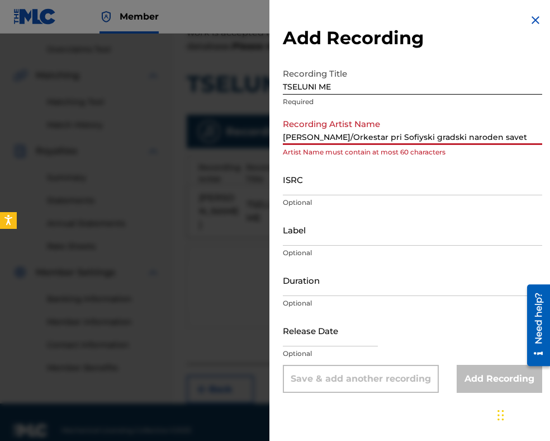
click at [352, 133] on input "[PERSON_NAME]/Orkestar pri Sofiyski gradski naroden savet" at bounding box center [412, 129] width 259 height 32
click at [370, 136] on input "[PERSON_NAME] pri Sofiyski gradski naroden savet" at bounding box center [412, 129] width 259 height 32
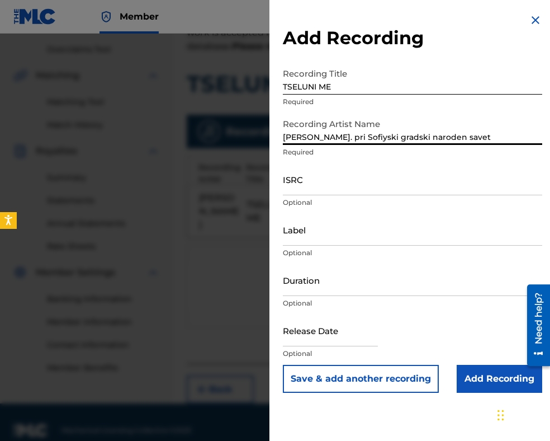
click at [493, 137] on input "[PERSON_NAME]. pri Sofiyski gradski naroden savet" at bounding box center [412, 129] width 259 height 32
type input "[PERSON_NAME]. pri Sofiyski gradski naroden suvet"
click at [349, 173] on input "ISRC" at bounding box center [412, 179] width 259 height 32
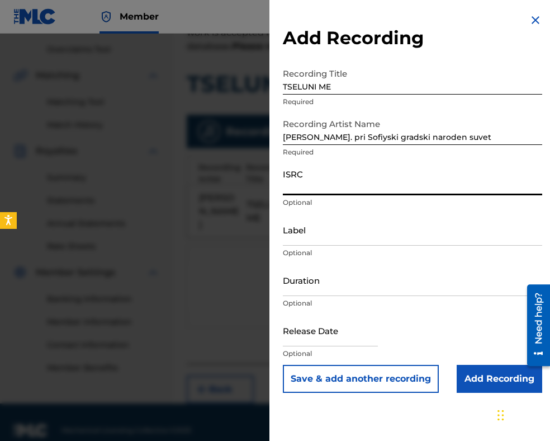
paste input "BGA672220810"
type input "BGA672220810"
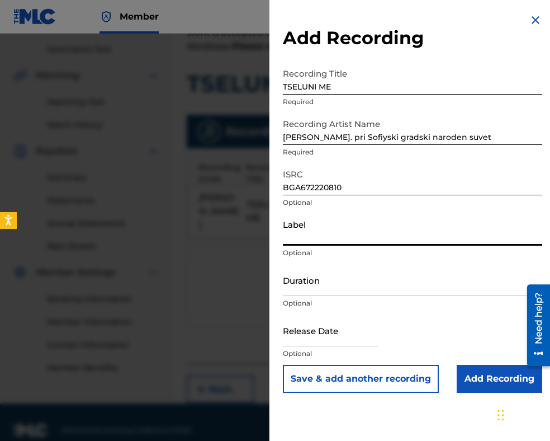
paste input "MIK BALKANTON"
type input "MIK BALKANTON"
click at [336, 280] on input "Duration" at bounding box center [412, 280] width 259 height 32
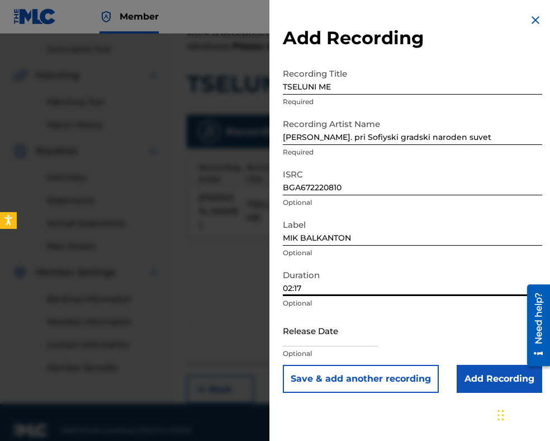
type input "02:17"
click at [491, 374] on input "Add Recording" at bounding box center [500, 379] width 86 height 28
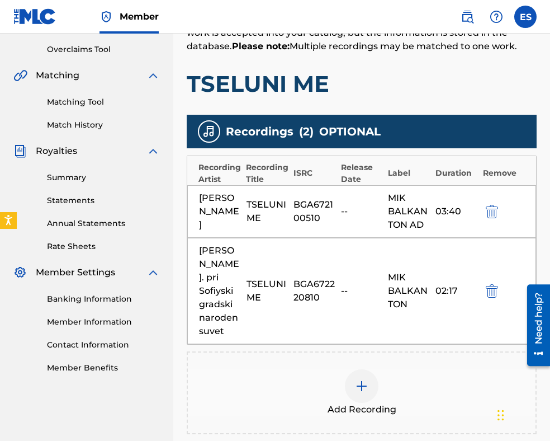
click at [369, 395] on div at bounding box center [362, 386] width 34 height 34
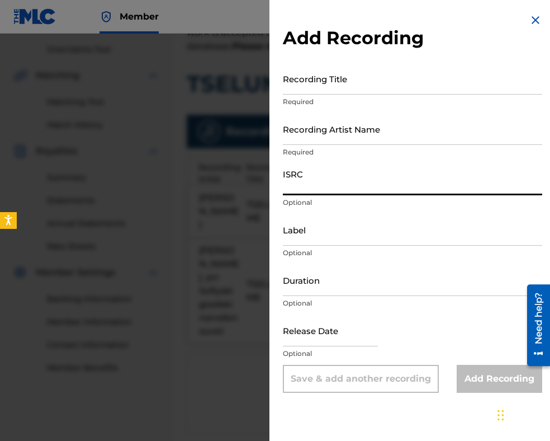
paste input "BGA672060011"
type input "BGA672060011"
click at [346, 135] on input "Recording Artist Name" at bounding box center [412, 129] width 259 height 32
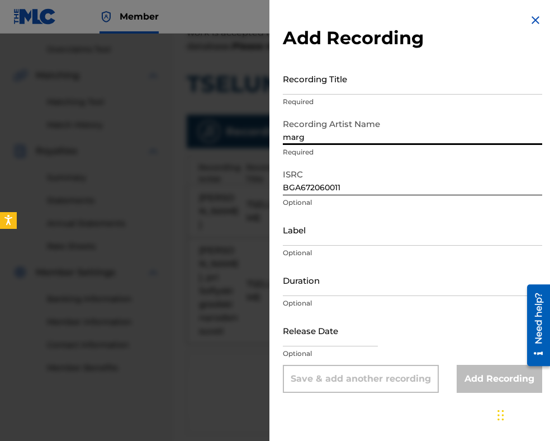
type input "[PERSON_NAME]"
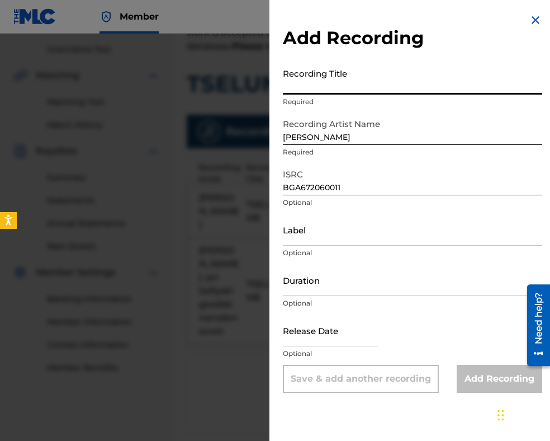
paste input "TSELUNI ME"
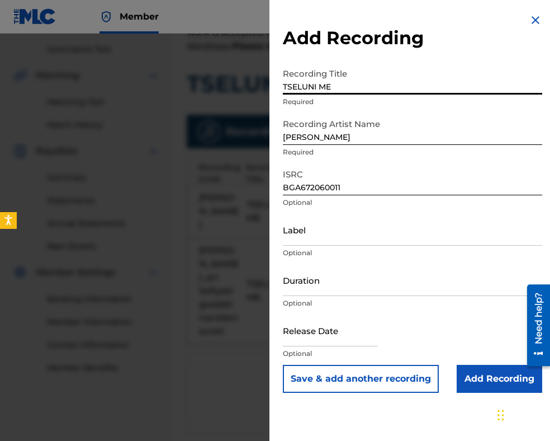
click at [288, 88] on input "TSELUNI ME" at bounding box center [412, 79] width 259 height 32
type input "TSELUNI ME"
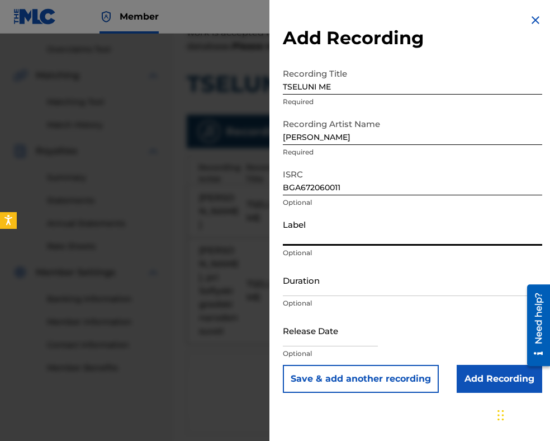
paste input "BALKANTON AD"
type input "BALKANTON AD"
drag, startPoint x: 338, startPoint y: 278, endPoint x: 339, endPoint y: 268, distance: 9.6
click at [338, 278] on input "Duration" at bounding box center [412, 280] width 259 height 32
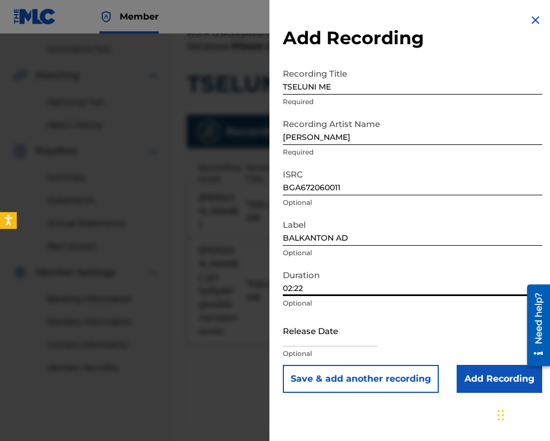
type input "02:22"
drag, startPoint x: 332, startPoint y: 89, endPoint x: 275, endPoint y: 85, distance: 56.7
click at [262, 90] on div "Add Recording Recording Title TSELUNI ME Required Recording Artist Name [PERSON…" at bounding box center [275, 237] width 550 height 407
click at [481, 383] on input "Add Recording" at bounding box center [500, 379] width 86 height 28
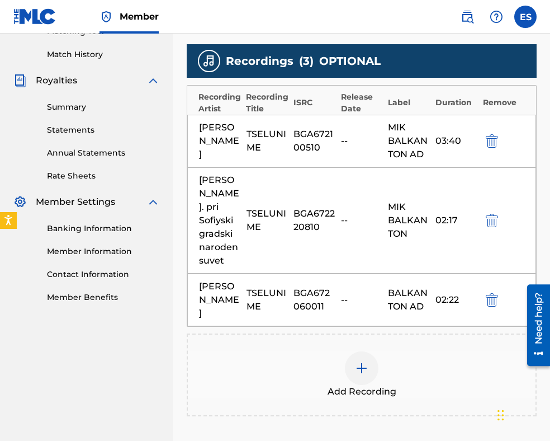
scroll to position [430, 0]
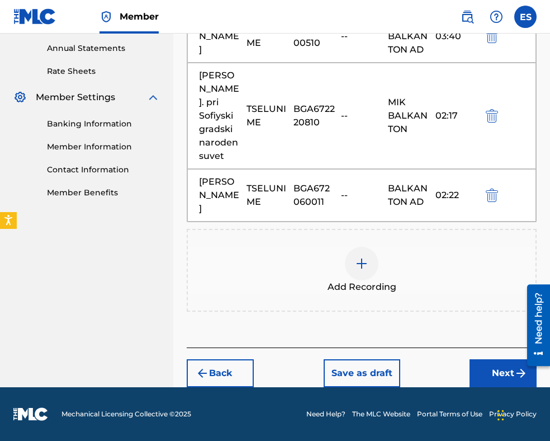
click at [359, 267] on img at bounding box center [361, 263] width 13 height 13
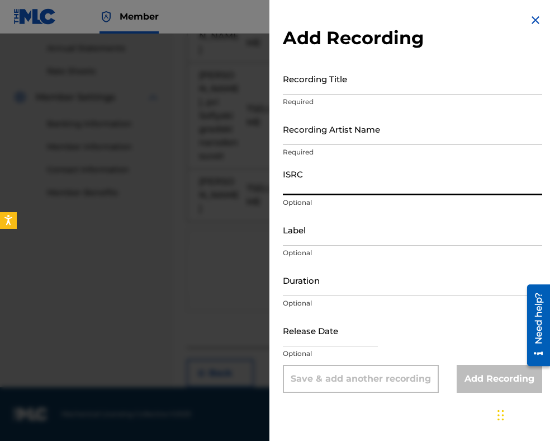
click at [303, 180] on input "ISRC" at bounding box center [412, 179] width 259 height 32
paste input "BGA262347939"
type input "BGA262347939"
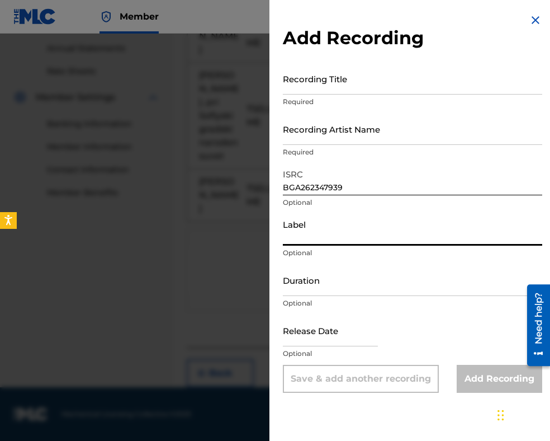
paste input "MIK BALKANTON AD"
type input "MIK BALKANTON AD"
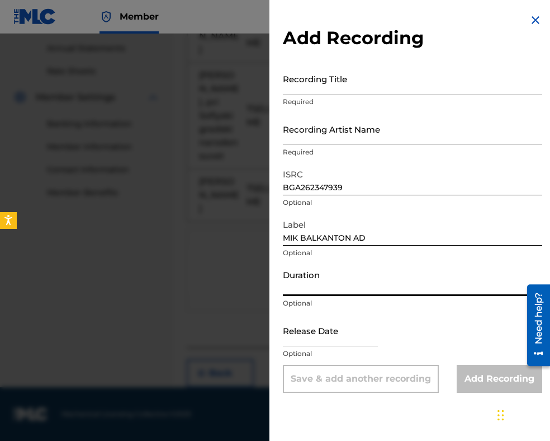
drag, startPoint x: 309, startPoint y: 285, endPoint x: 314, endPoint y: 273, distance: 12.3
click at [309, 285] on input "Duration" at bounding box center [412, 280] width 259 height 32
type input "03:39"
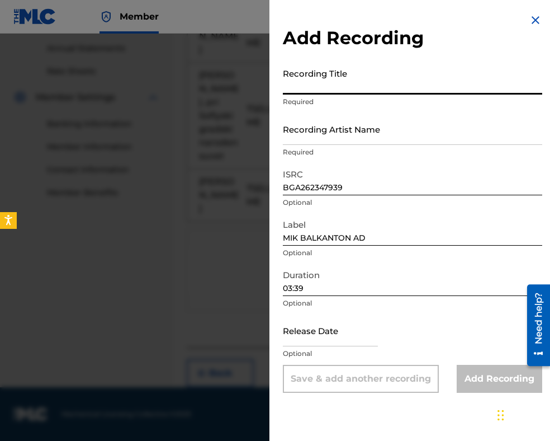
paste input "TSELUNI ME"
click at [286, 85] on input "TSELUNI ME" at bounding box center [412, 79] width 259 height 32
type input "TSELUNI ME"
click at [331, 140] on input "Recording Artist Name" at bounding box center [412, 129] width 259 height 32
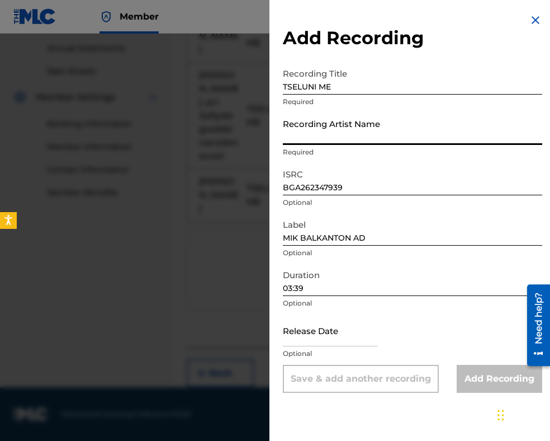
paste input "[PERSON_NAME]/Estraden orkestar na Balgarskite radio i televizia"
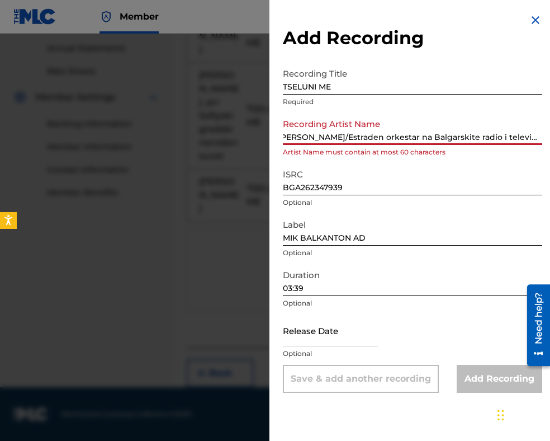
click at [348, 136] on input "[PERSON_NAME]/Estraden orkestar na Balgarskite radio i televizia" at bounding box center [412, 129] width 259 height 32
drag, startPoint x: 356, startPoint y: 136, endPoint x: 555, endPoint y: 144, distance: 199.2
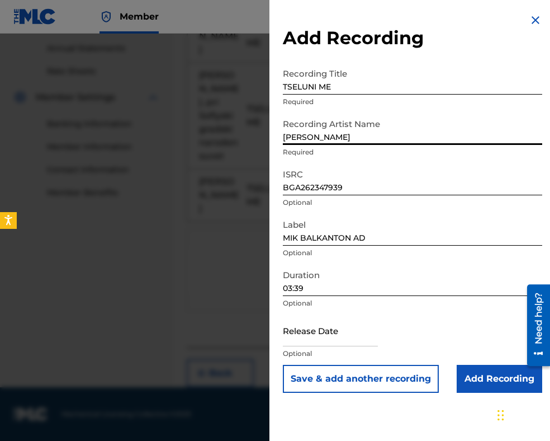
scroll to position [0, 0]
type input "[PERSON_NAME]"
click at [426, 318] on div "Release Date Optional" at bounding box center [412, 339] width 259 height 50
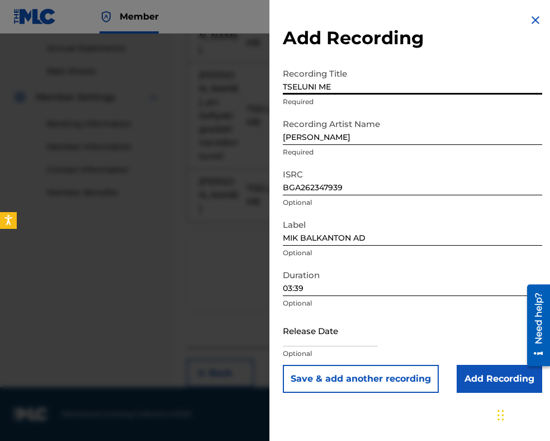
drag, startPoint x: 349, startPoint y: 83, endPoint x: 241, endPoint y: 72, distance: 108.6
click at [238, 72] on div "Add Recording Recording Title TSELUNI ME Required Recording Artist Name [PERSON…" at bounding box center [275, 237] width 550 height 407
click at [488, 383] on input "Add Recording" at bounding box center [500, 379] width 86 height 28
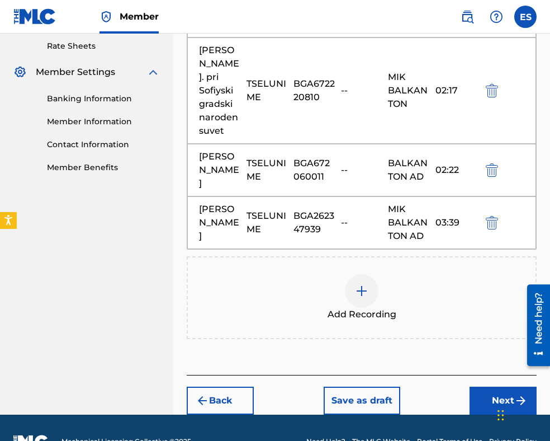
click at [364, 298] on img at bounding box center [361, 290] width 13 height 13
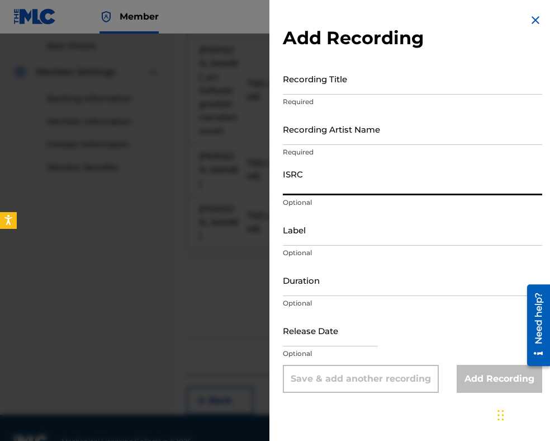
click at [327, 178] on input "ISRC" at bounding box center [412, 179] width 259 height 32
paste input "BGA262083701"
type input "BGA262083701"
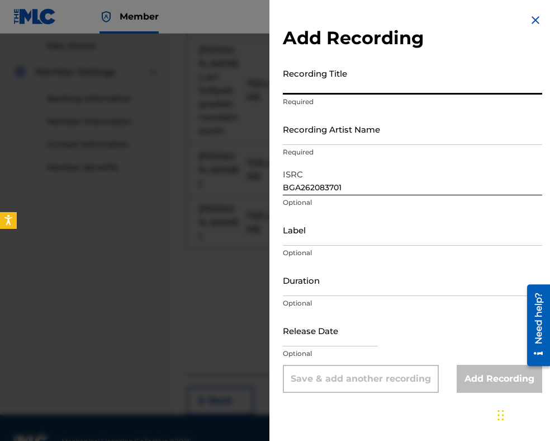
paste input "TSELUNI ME"
type input "TSELUNI ME"
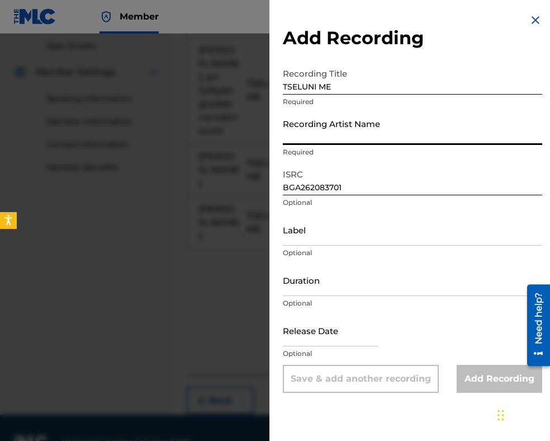
paste input "BALKANTON AD"
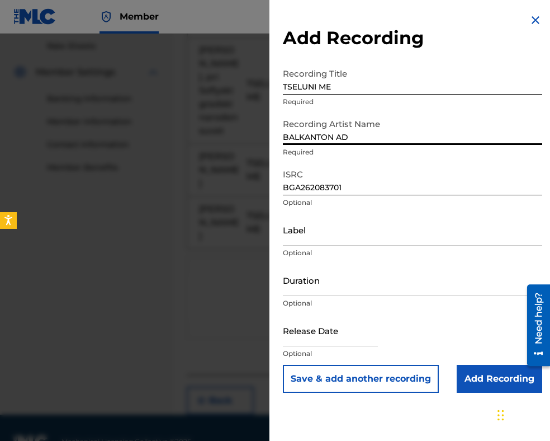
type input "BALKANTON AD"
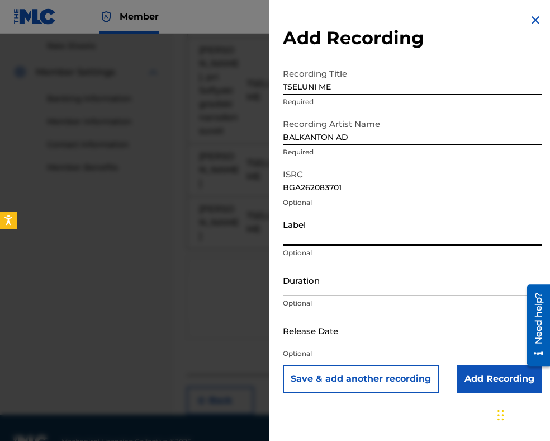
click at [350, 235] on input "Label" at bounding box center [412, 230] width 259 height 32
click at [333, 285] on input "Duration" at bounding box center [412, 280] width 259 height 32
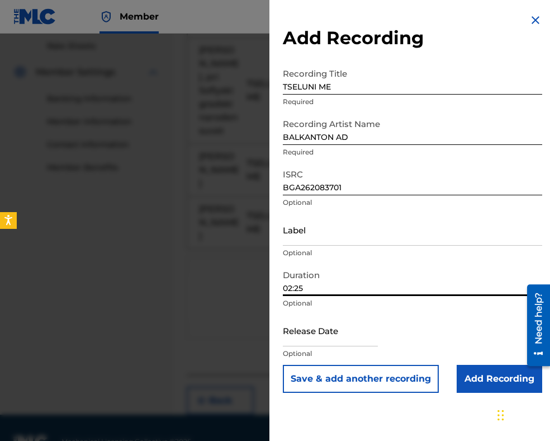
type input "02:25"
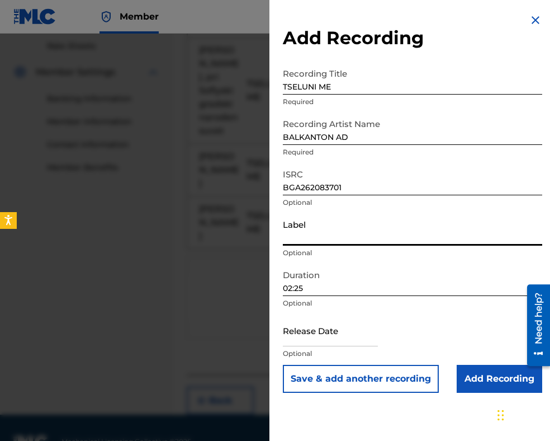
paste input "BALKANTON AD"
type input "BALKANTON AD"
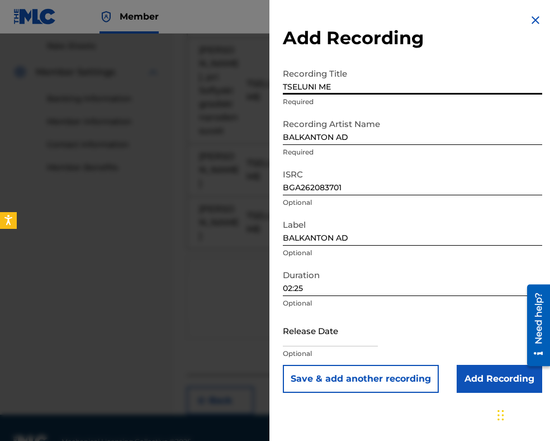
click at [287, 86] on input "TSELUNI ME" at bounding box center [412, 79] width 259 height 32
drag, startPoint x: 338, startPoint y: 86, endPoint x: 230, endPoint y: 73, distance: 108.2
click at [230, 73] on div "Add Recording Recording Title TSELUNI ME Required Recording Artist Name [PERSON…" at bounding box center [275, 237] width 550 height 407
type input "TSELUNI ME"
click at [485, 381] on input "Add Recording" at bounding box center [500, 379] width 86 height 28
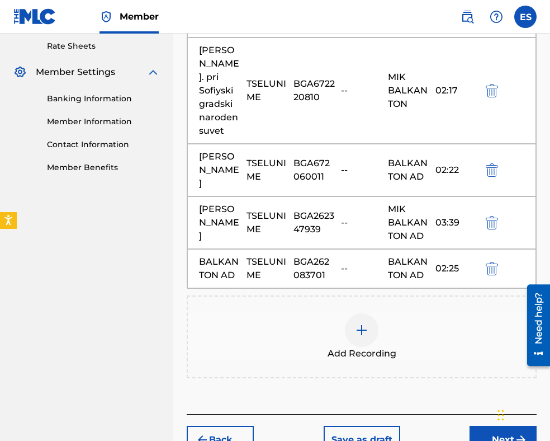
click at [354, 347] on div at bounding box center [362, 330] width 34 height 34
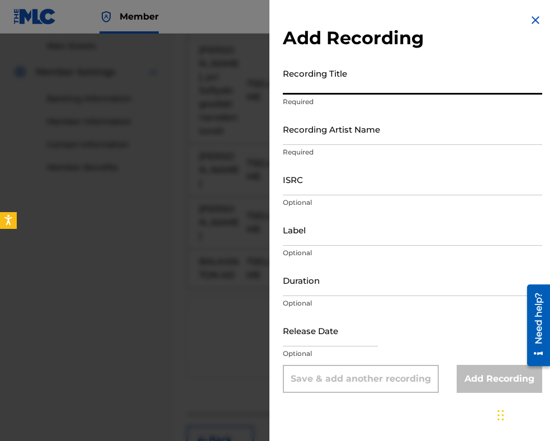
paste input "TSELUNI ME"
type input "TSELUNI ME"
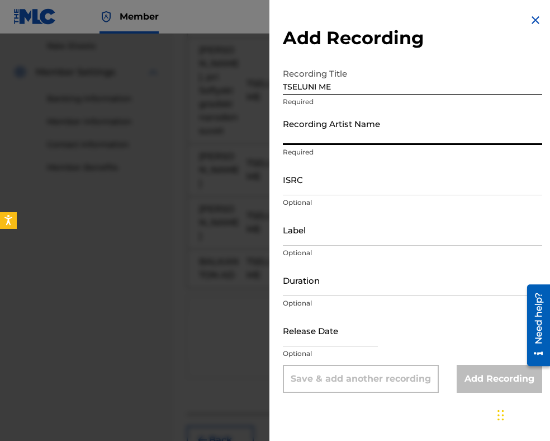
paste input "BGA672127531"
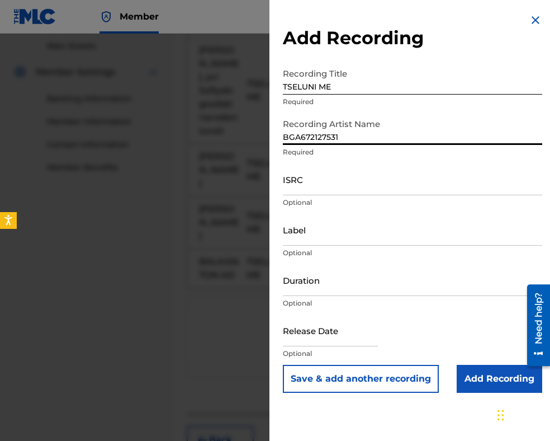
type input "BGA672127531"
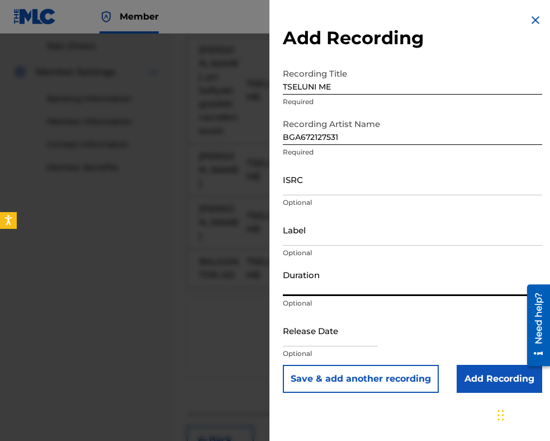
click at [336, 284] on input "Duration" at bounding box center [412, 280] width 259 height 32
type input "03:29"
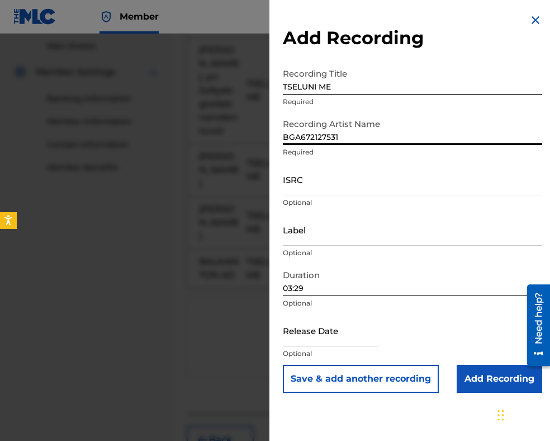
drag, startPoint x: 348, startPoint y: 139, endPoint x: 84, endPoint y: 83, distance: 269.7
click at [136, 100] on div "Add Recording Recording Title TSELUNI ME Required Recording Artist Name BGA6721…" at bounding box center [275, 237] width 550 height 407
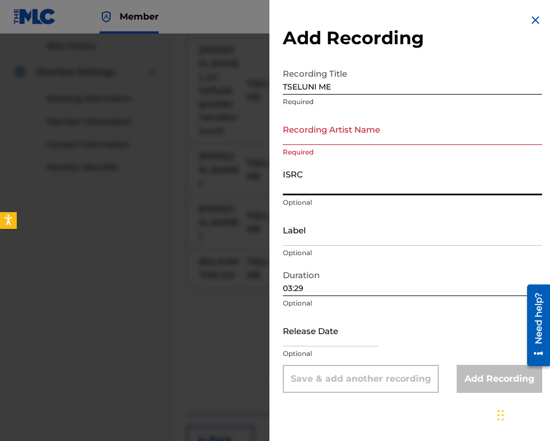
paste input "BGA672127531"
type input "BGA672127531"
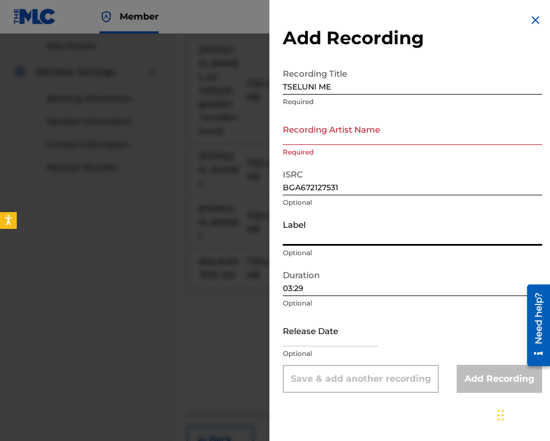
paste input "MIK BALKANTON AD"
type input "MIK BALKANTON AD"
click at [330, 138] on input "Recording Artist Name" at bounding box center [412, 129] width 259 height 32
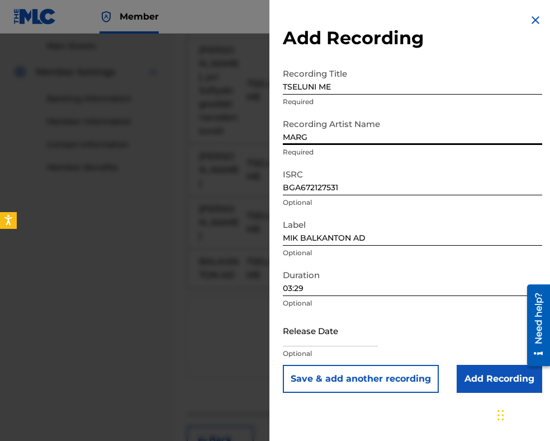
type input "[PERSON_NAME]"
click at [473, 379] on input "Add Recording" at bounding box center [500, 379] width 86 height 28
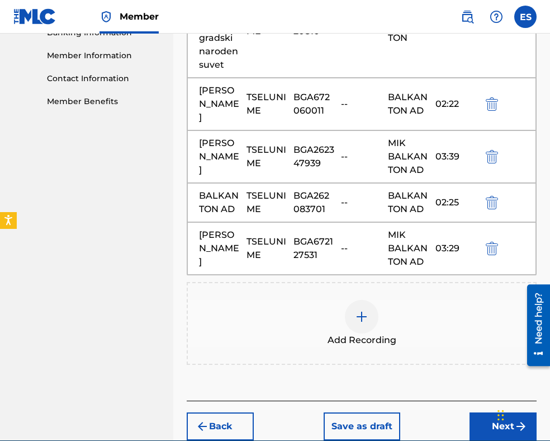
scroll to position [587, 0]
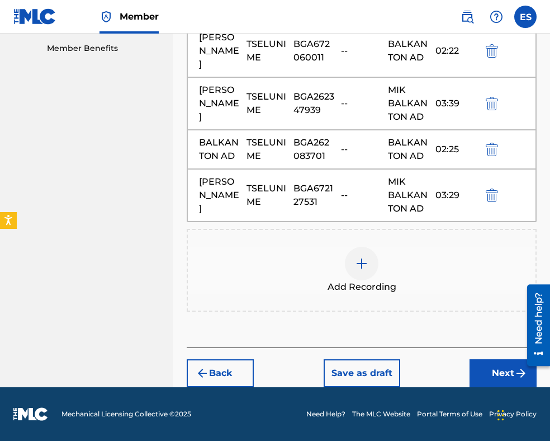
click at [365, 267] on img at bounding box center [361, 263] width 13 height 13
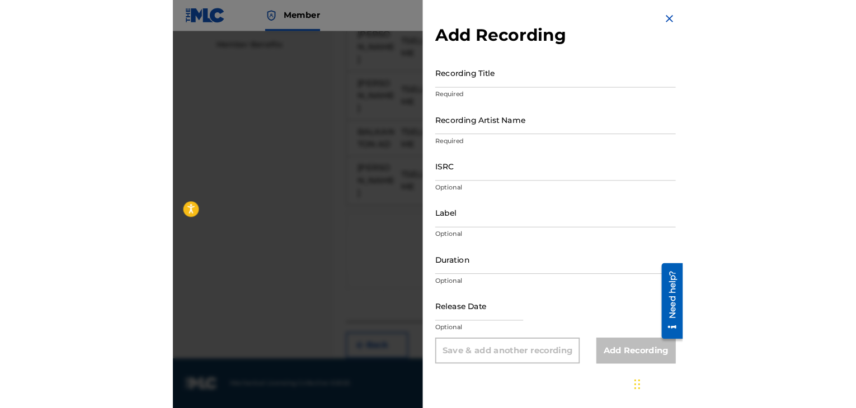
scroll to position [455, 0]
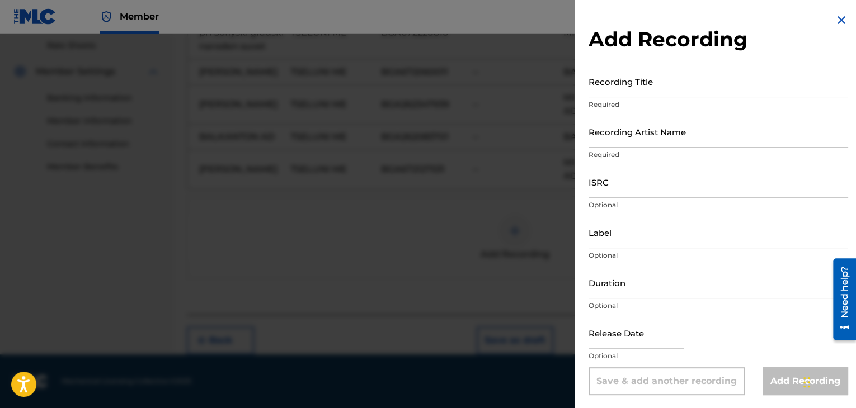
click at [835, 22] on img at bounding box center [840, 19] width 13 height 13
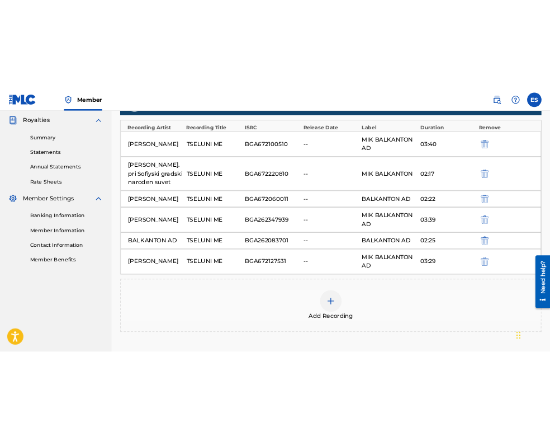
scroll to position [232, 0]
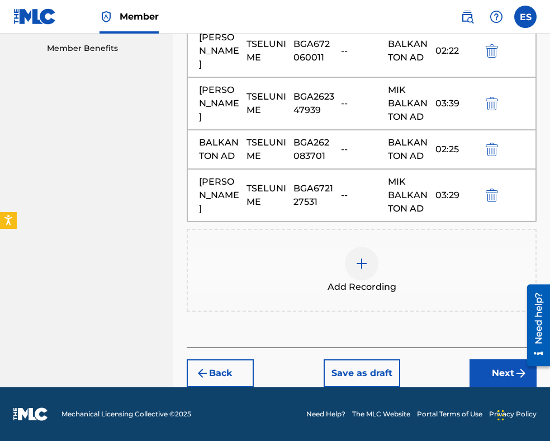
click at [479, 364] on button "Next" at bounding box center [503, 373] width 67 height 28
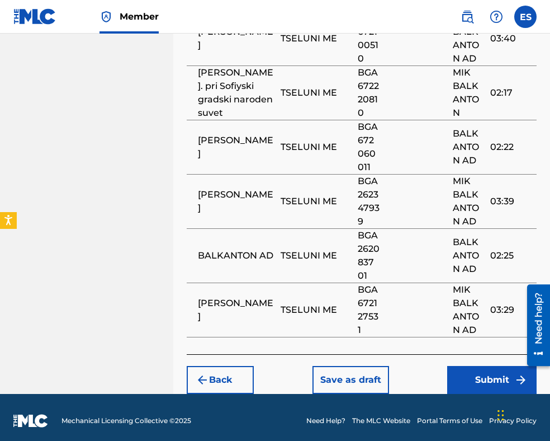
scroll to position [981, 0]
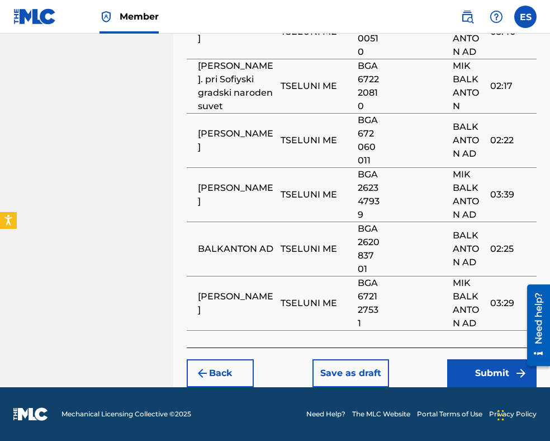
click at [474, 364] on button "Submit" at bounding box center [491, 373] width 89 height 28
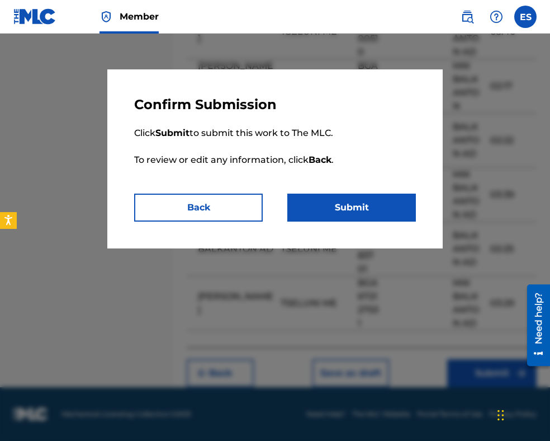
click at [322, 202] on button "Submit" at bounding box center [351, 207] width 129 height 28
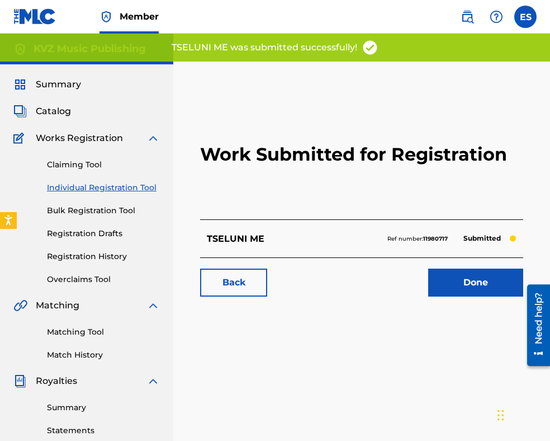
drag, startPoint x: 116, startPoint y: 187, endPoint x: 140, endPoint y: 187, distance: 23.5
click at [116, 187] on link "Individual Registration Tool" at bounding box center [103, 188] width 113 height 12
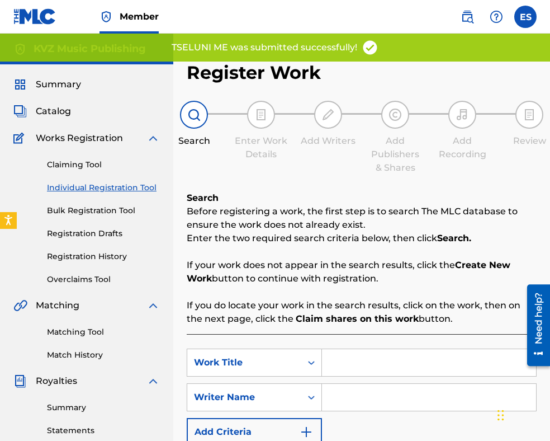
scroll to position [230, 0]
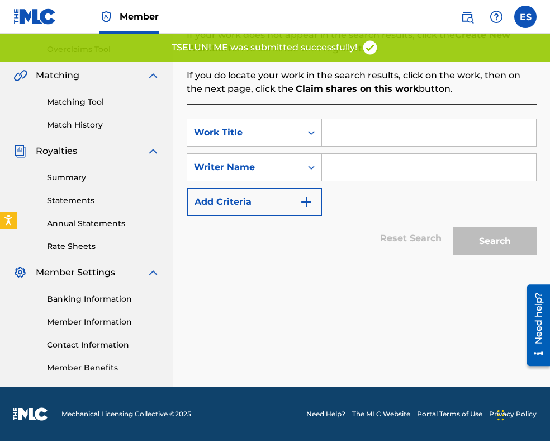
click at [349, 133] on input "Search Form" at bounding box center [429, 132] width 214 height 27
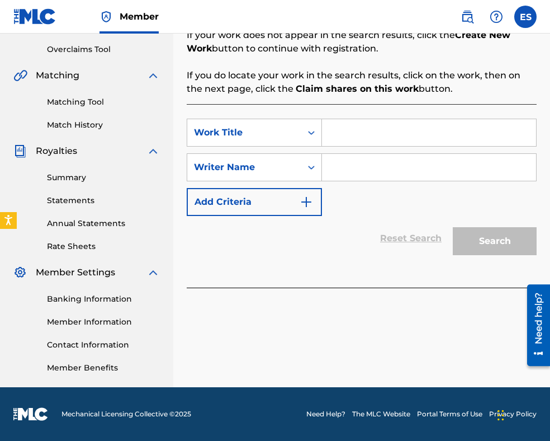
paste input "TSELUNI ME"
type input "TSELUNI ME"
paste input "[PERSON_NAME]"
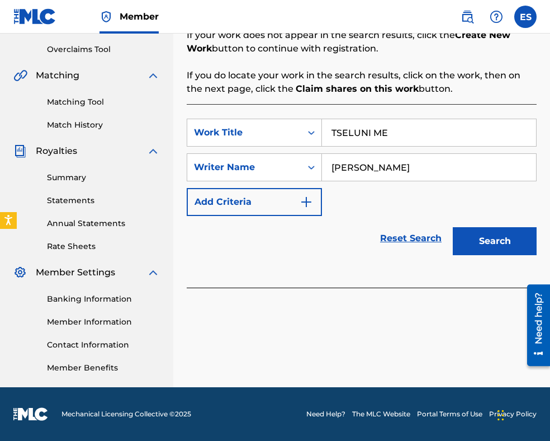
type input "[PERSON_NAME]"
click at [486, 244] on button "Search" at bounding box center [495, 241] width 84 height 28
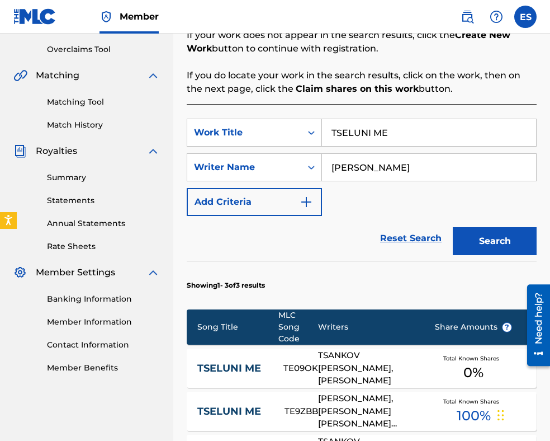
scroll to position [453, 0]
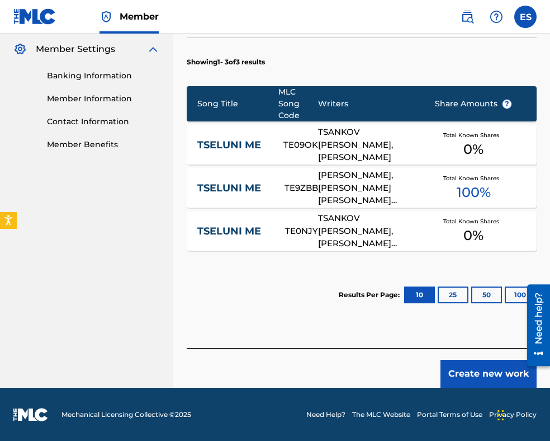
click at [469, 374] on button "Create new work" at bounding box center [489, 374] width 96 height 28
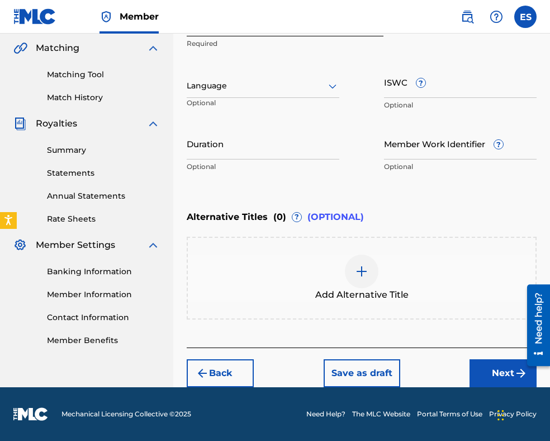
scroll to position [256, 0]
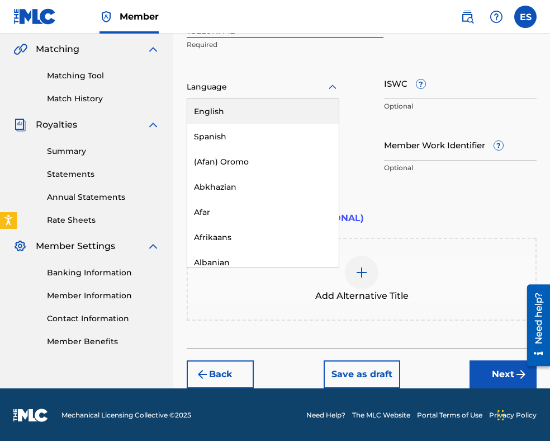
click at [301, 93] on div at bounding box center [263, 87] width 153 height 14
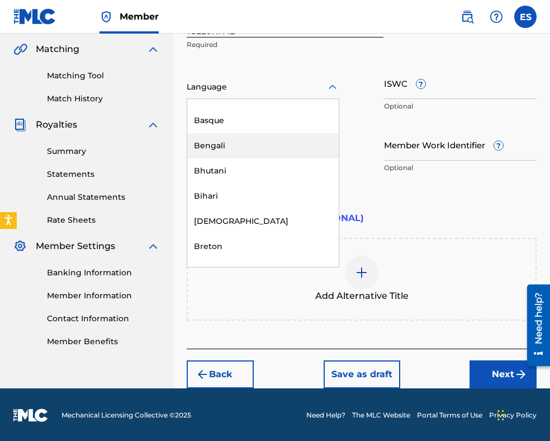
scroll to position [391, 0]
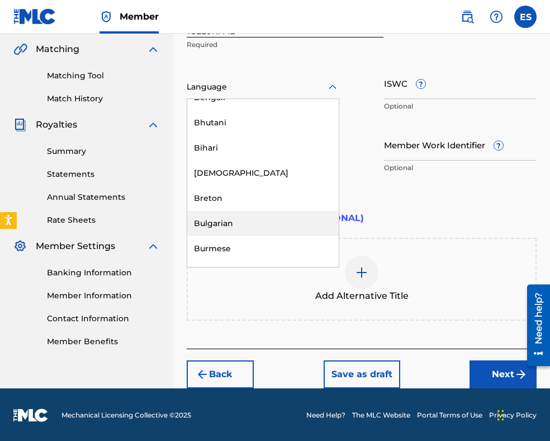
click at [277, 221] on div "Bulgarian" at bounding box center [263, 223] width 152 height 25
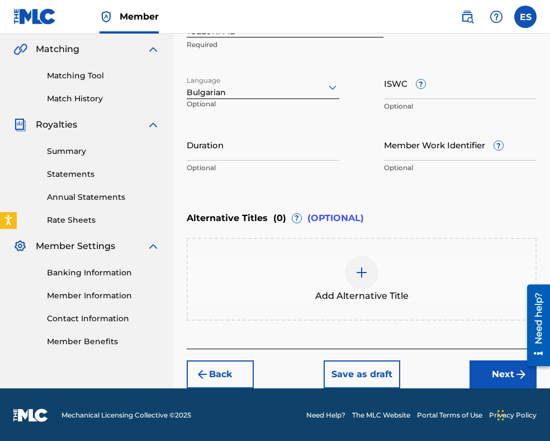
click at [259, 145] on input "Duration" at bounding box center [263, 145] width 153 height 32
type input "03:40"
click at [367, 276] on img at bounding box center [361, 272] width 13 height 13
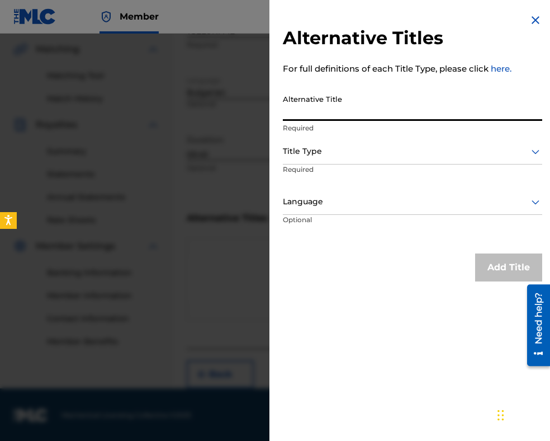
paste input "ЦЕЛУНИ МЕ"
type input "ЦЕЛУНИ МЕ"
click at [347, 143] on div "Title Type" at bounding box center [412, 151] width 259 height 25
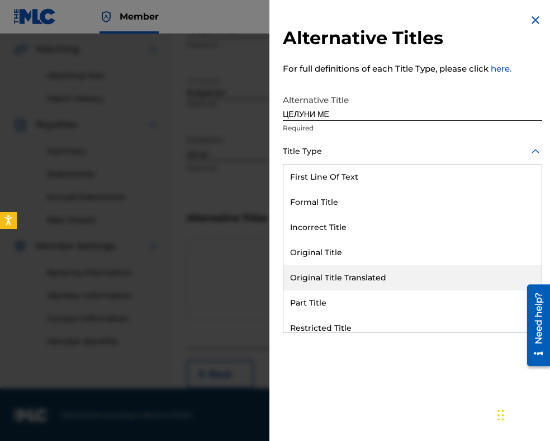
click at [353, 271] on div "Original Title Translated" at bounding box center [413, 277] width 258 height 25
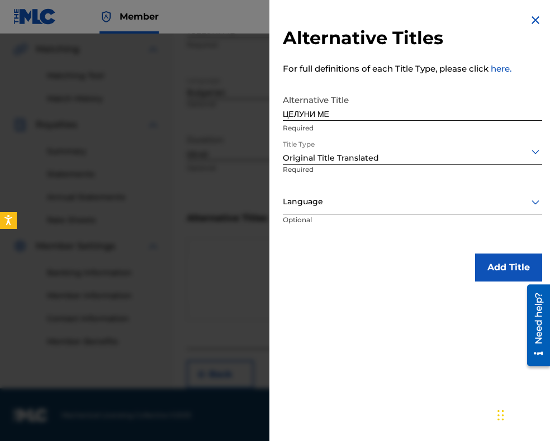
click at [345, 204] on div at bounding box center [412, 202] width 259 height 14
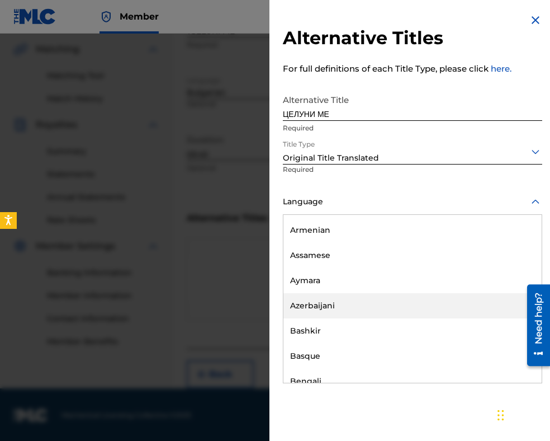
scroll to position [447, 0]
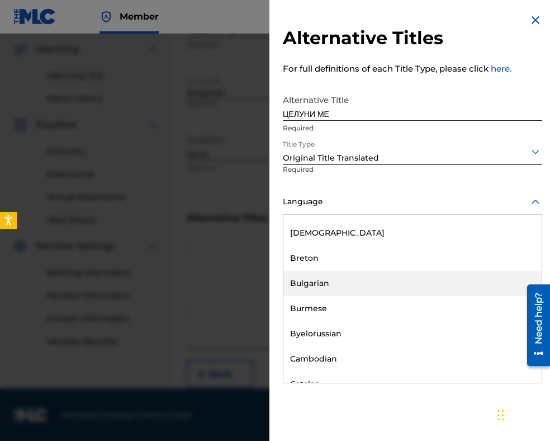
click at [350, 287] on div "Bulgarian" at bounding box center [413, 283] width 258 height 25
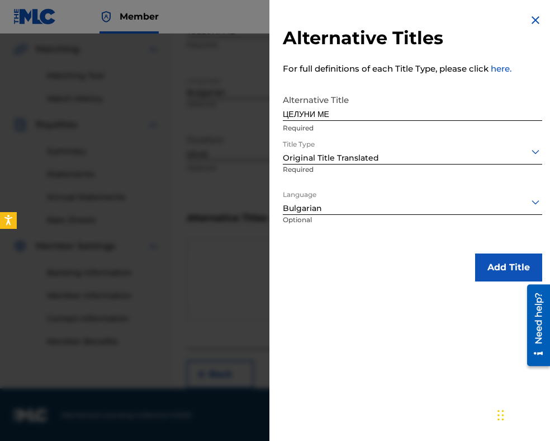
click at [492, 268] on button "Add Title" at bounding box center [508, 267] width 67 height 28
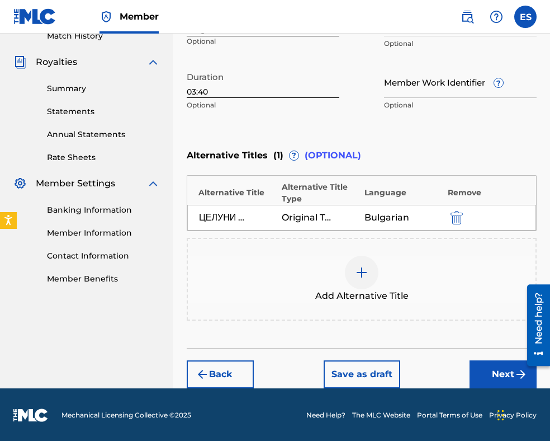
click at [482, 367] on button "Next" at bounding box center [503, 374] width 67 height 28
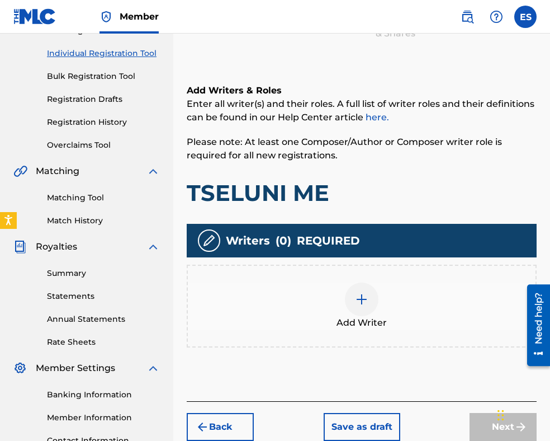
scroll to position [219, 0]
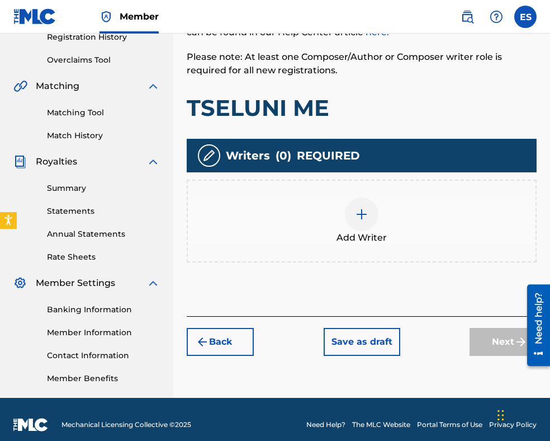
click at [375, 221] on div at bounding box center [362, 214] width 34 height 34
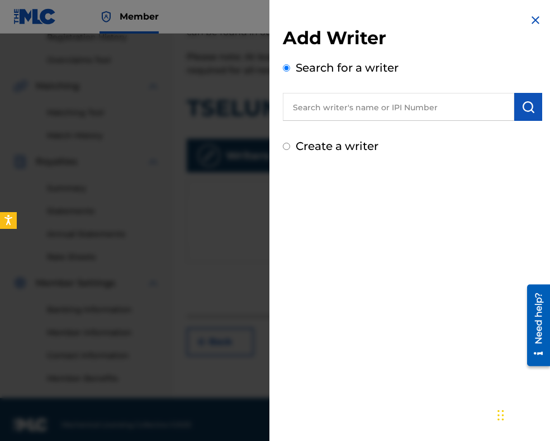
paste input "00087889792"
type input "00087889792"
click at [529, 102] on img "submit" at bounding box center [528, 106] width 13 height 13
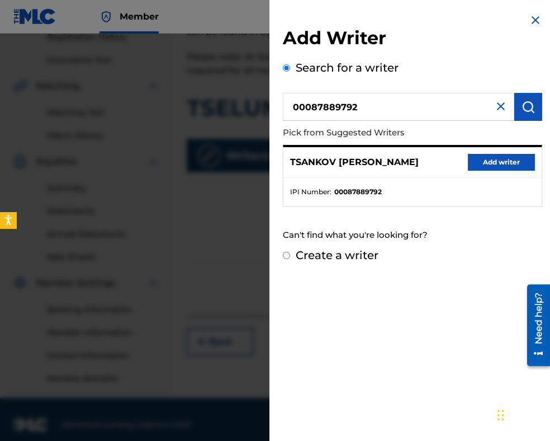
click at [483, 157] on button "Add writer" at bounding box center [501, 162] width 67 height 17
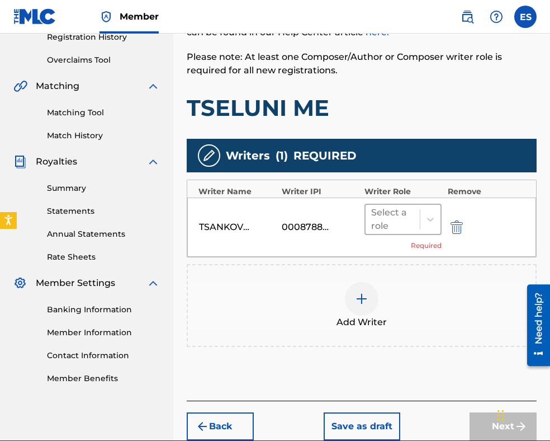
click at [378, 217] on div at bounding box center [392, 219] width 43 height 16
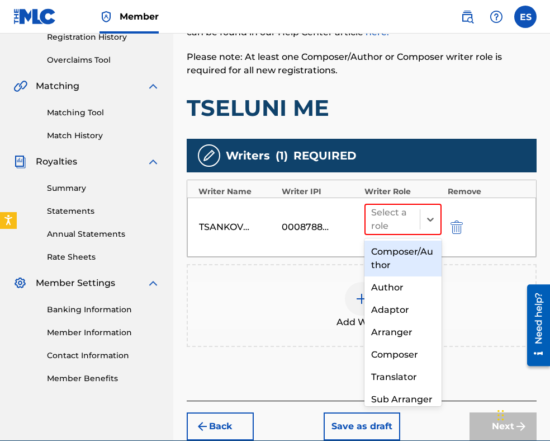
click at [391, 260] on div "Composer/Author" at bounding box center [403, 258] width 77 height 36
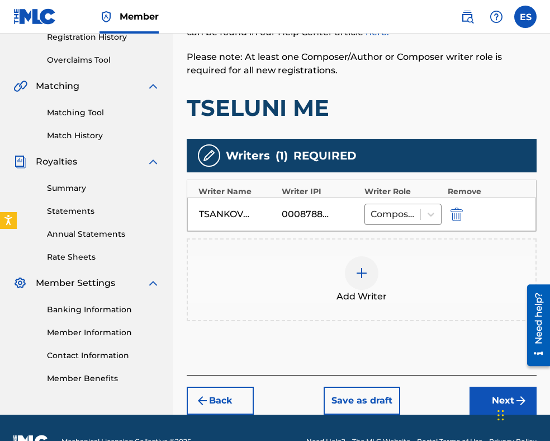
click at [363, 270] on img at bounding box center [361, 272] width 13 height 13
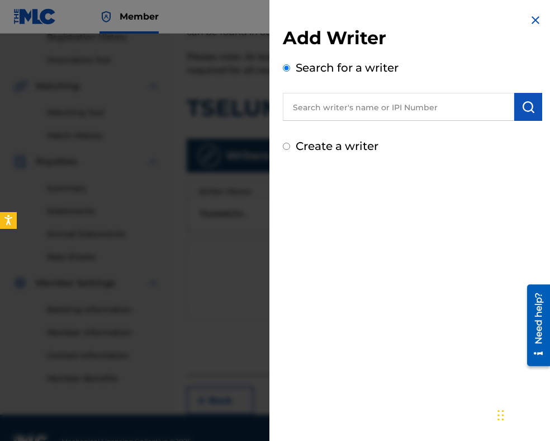
paste input "VURBANOV [PERSON_NAME]"
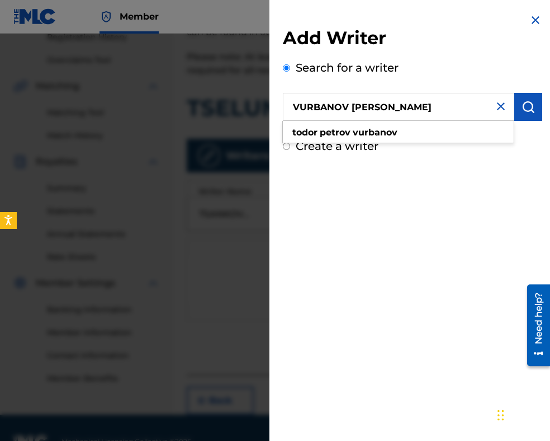
type input "VURBANOV [PERSON_NAME]"
click at [522, 107] on img "submit" at bounding box center [528, 106] width 13 height 13
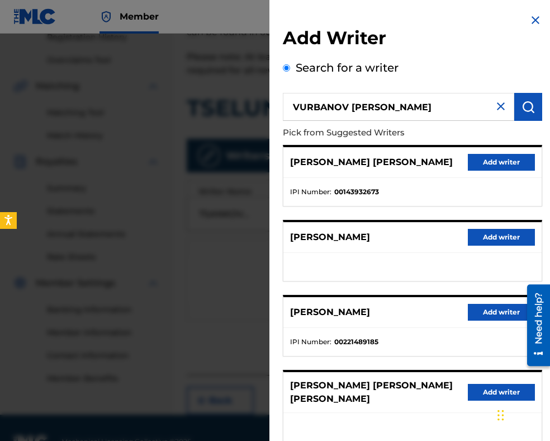
click at [479, 314] on button "Add writer" at bounding box center [501, 312] width 67 height 17
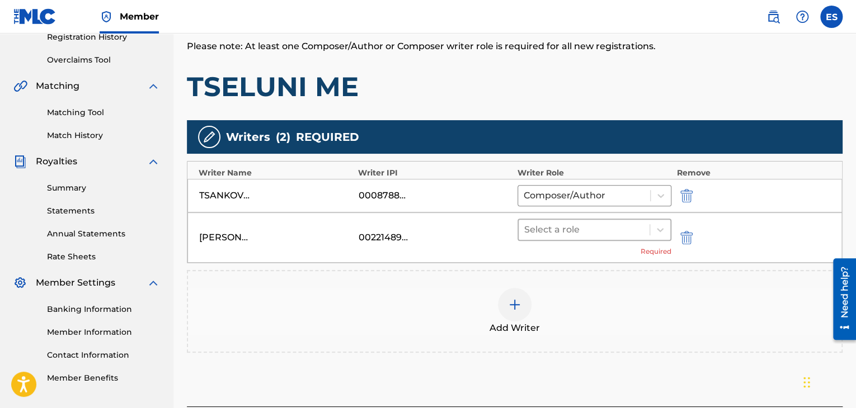
click at [561, 225] on div at bounding box center [584, 230] width 120 height 16
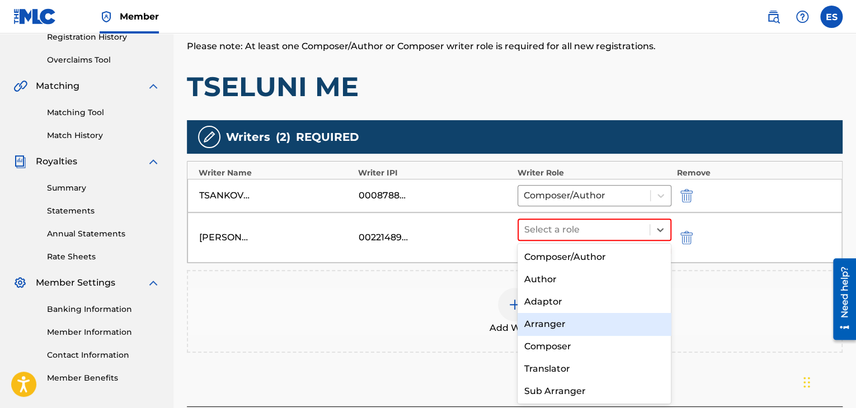
click at [566, 328] on div "Arranger" at bounding box center [594, 324] width 154 height 22
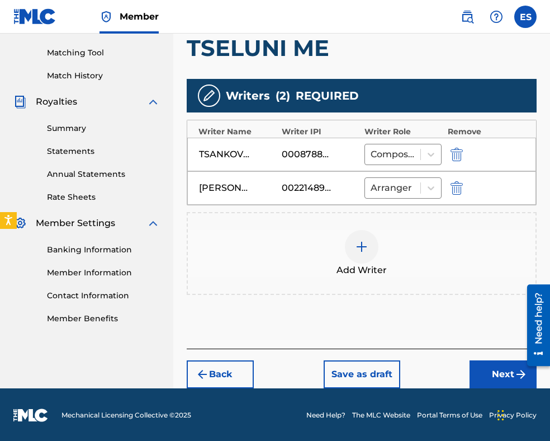
click at [484, 369] on button "Next" at bounding box center [503, 374] width 67 height 28
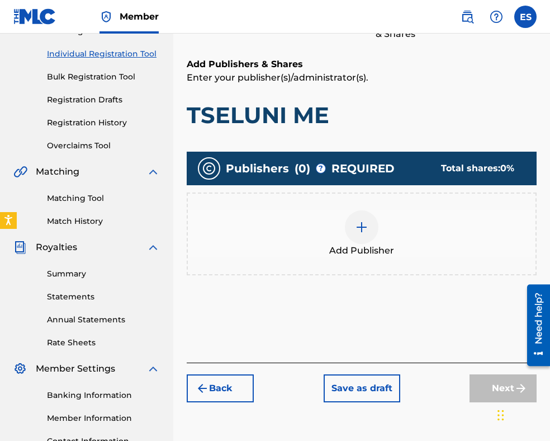
scroll to position [230, 0]
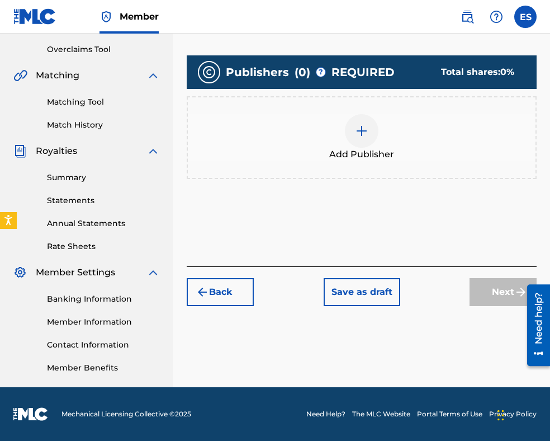
click at [352, 130] on div at bounding box center [362, 131] width 34 height 34
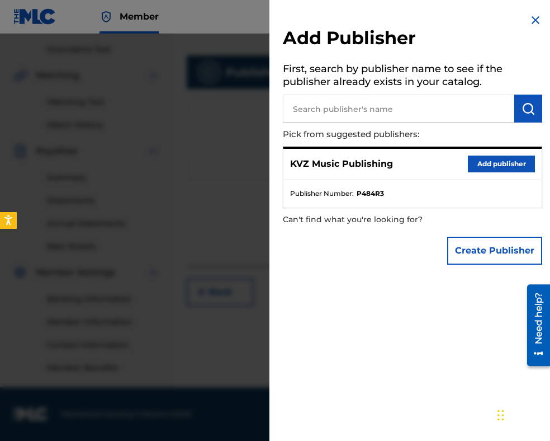
click at [475, 168] on button "Add publisher" at bounding box center [501, 163] width 67 height 17
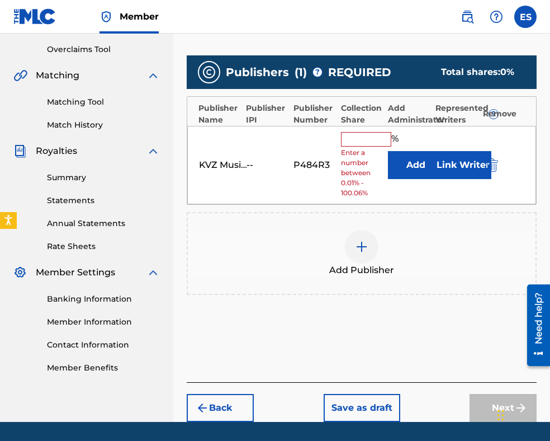
click at [380, 139] on input "text" at bounding box center [366, 139] width 50 height 15
type input "83.33"
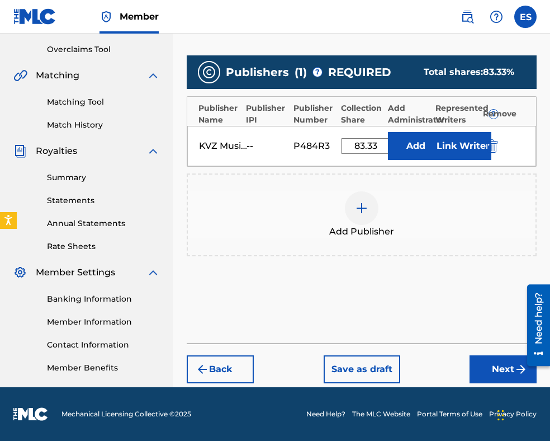
click at [488, 361] on button "Next" at bounding box center [503, 369] width 67 height 28
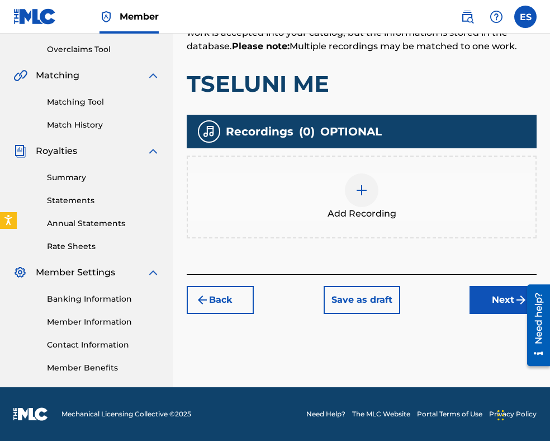
click at [371, 186] on div at bounding box center [362, 190] width 34 height 34
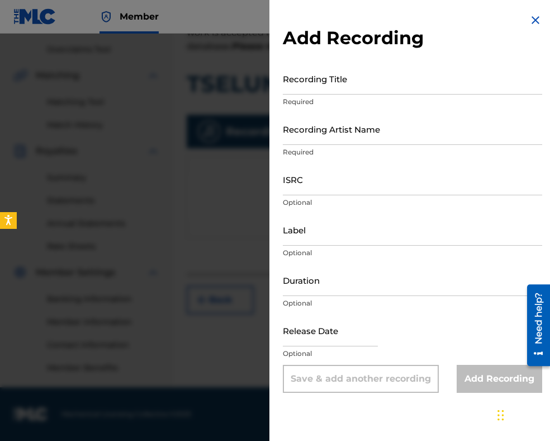
drag, startPoint x: 454, startPoint y: 68, endPoint x: 447, endPoint y: 74, distance: 8.7
click at [454, 68] on input "Recording Title" at bounding box center [412, 79] width 259 height 32
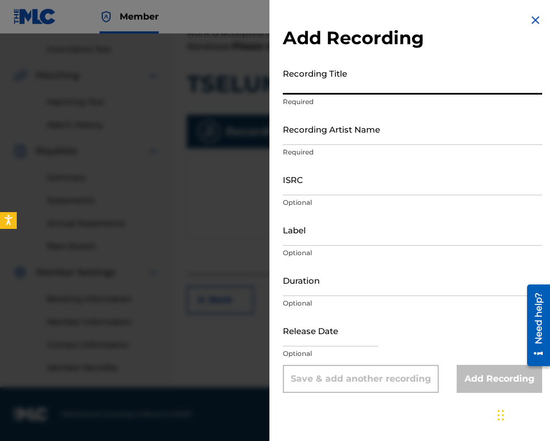
paste input "TSELUNI ME"
type input "TSELUNI ME"
click at [417, 273] on input "Duration" at bounding box center [412, 280] width 259 height 32
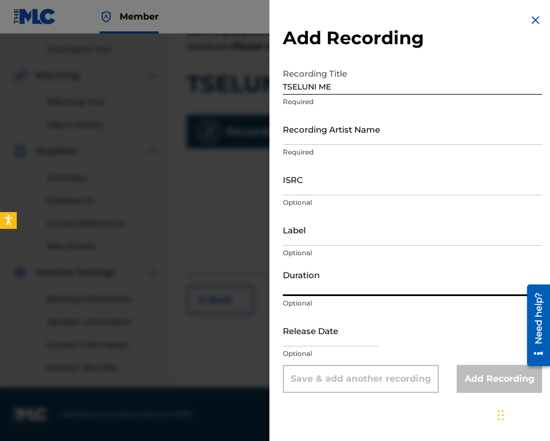
type input "03:40"
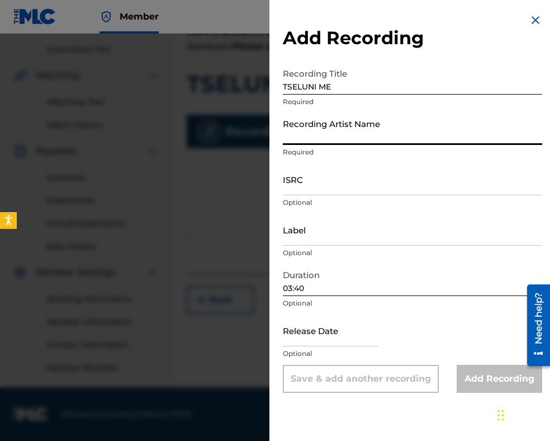
paste input "[PERSON_NAME]"
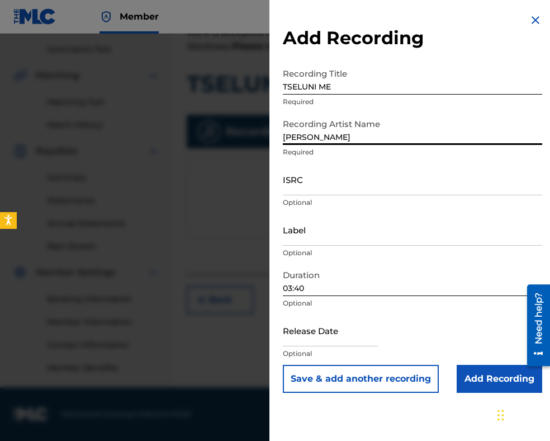
type input "[PERSON_NAME]"
click at [482, 376] on input "Add Recording" at bounding box center [500, 379] width 86 height 28
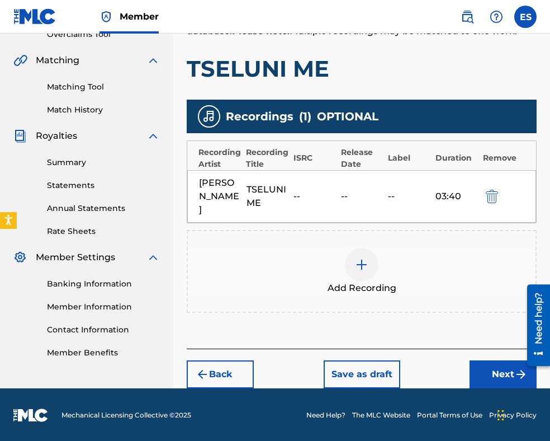
click at [492, 368] on button "Next" at bounding box center [503, 374] width 67 height 28
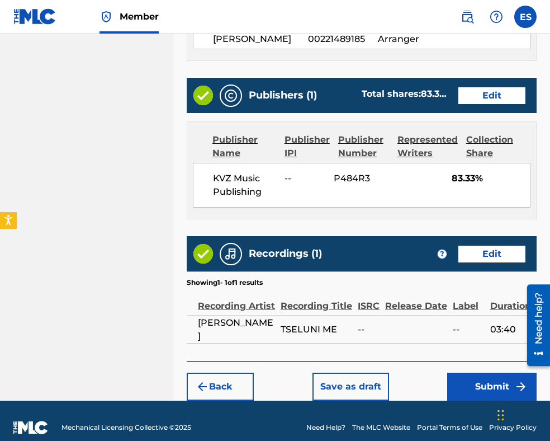
scroll to position [671, 0]
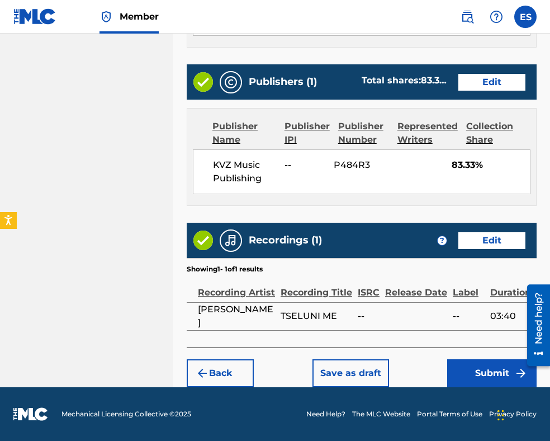
click at [480, 370] on button "Submit" at bounding box center [491, 373] width 89 height 28
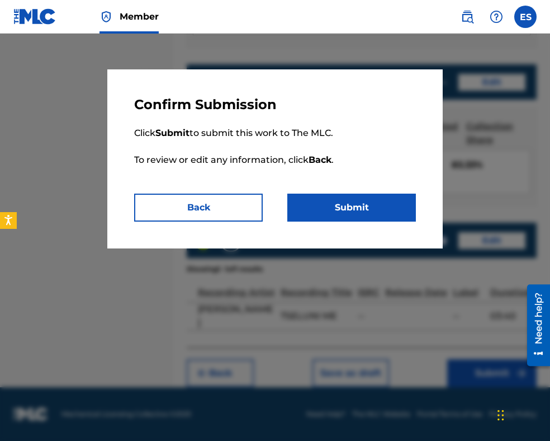
click at [386, 216] on button "Submit" at bounding box center [351, 207] width 129 height 28
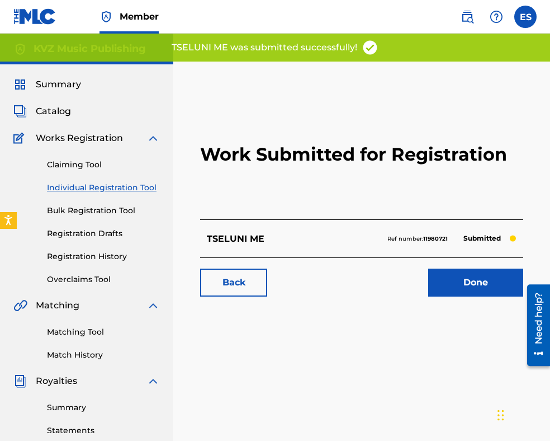
click at [145, 183] on link "Individual Registration Tool" at bounding box center [103, 188] width 113 height 12
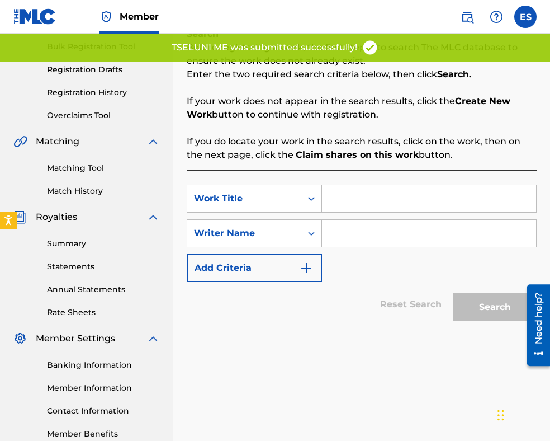
scroll to position [168, 0]
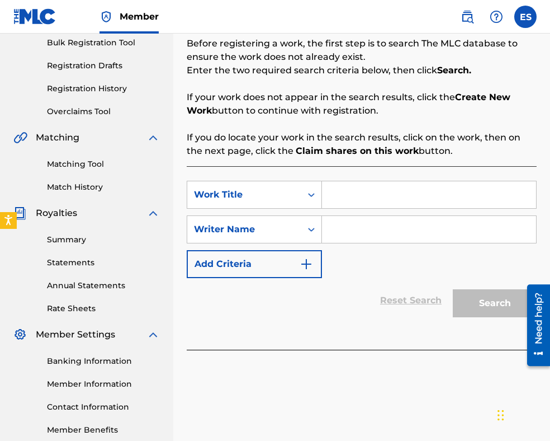
paste input "TSELUNI ME"
type input "TSELUNI ME"
click at [351, 236] on input "Search Form" at bounding box center [429, 229] width 214 height 27
paste input "[PERSON_NAME]"
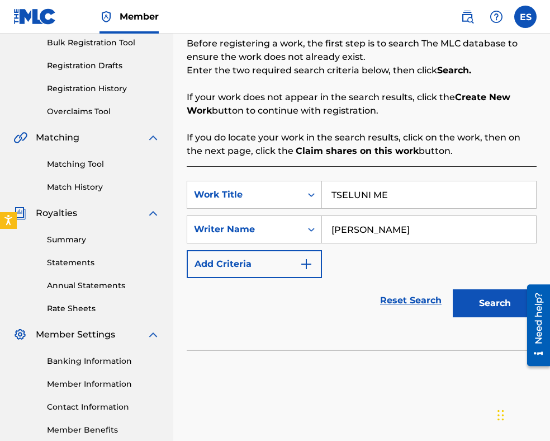
type input "[PERSON_NAME]"
click at [335, 189] on input "TSELUNI ME" at bounding box center [429, 194] width 214 height 27
type input "TSELUNI ME"
click at [476, 297] on button "Search" at bounding box center [495, 303] width 84 height 28
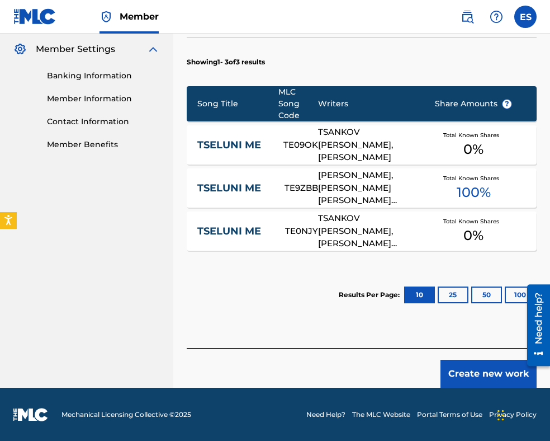
click at [492, 369] on button "Create new work" at bounding box center [489, 374] width 96 height 28
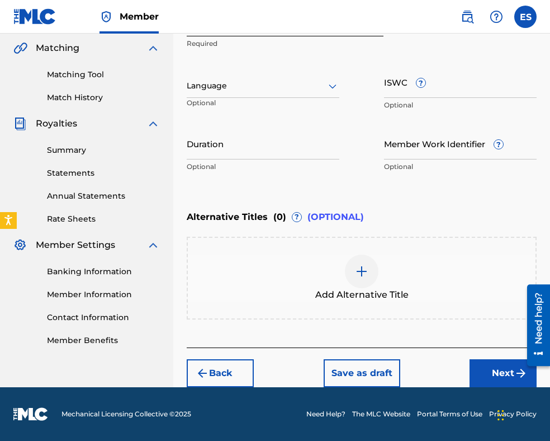
scroll to position [256, 0]
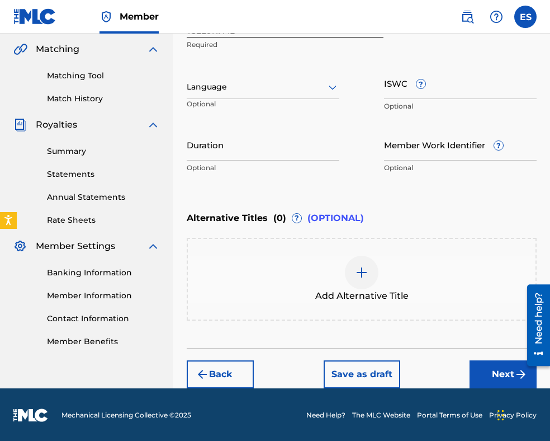
click at [291, 88] on div at bounding box center [263, 87] width 153 height 14
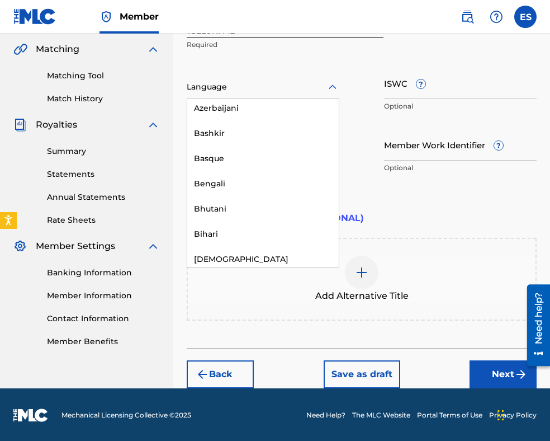
scroll to position [503, 0]
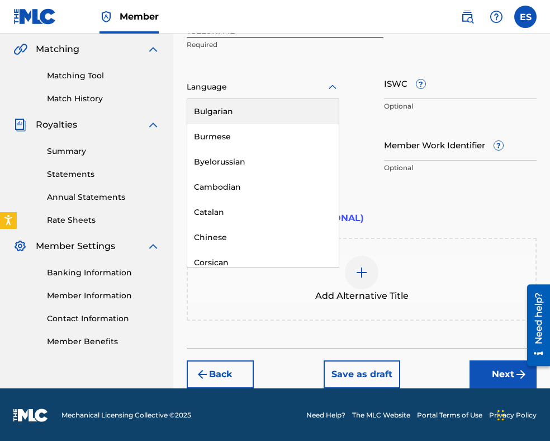
click at [265, 115] on div "Bulgarian" at bounding box center [263, 111] width 152 height 25
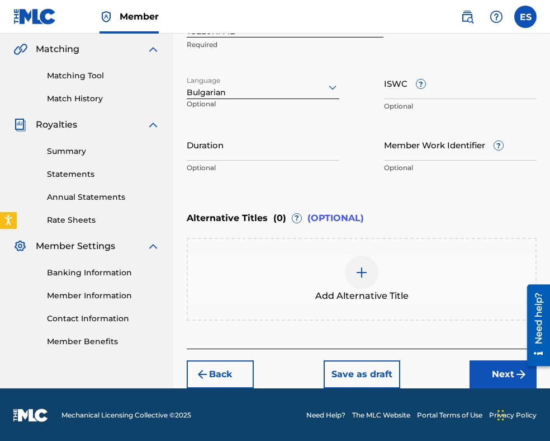
click at [282, 149] on input "Duration" at bounding box center [263, 145] width 153 height 32
type input "04:16"
click at [357, 270] on img at bounding box center [361, 272] width 13 height 13
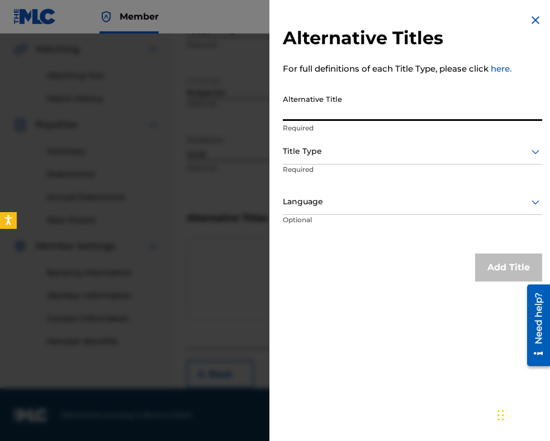
paste input "ЦЕЛУНИ МЕ"
type input "ЦЕЛУНИ МЕ"
click at [340, 150] on div at bounding box center [412, 151] width 259 height 14
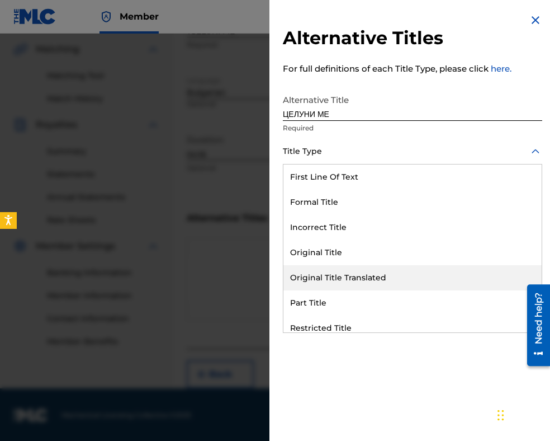
drag, startPoint x: 352, startPoint y: 277, endPoint x: 333, endPoint y: 200, distance: 80.0
click at [352, 276] on div "Original Title Translated" at bounding box center [413, 277] width 258 height 25
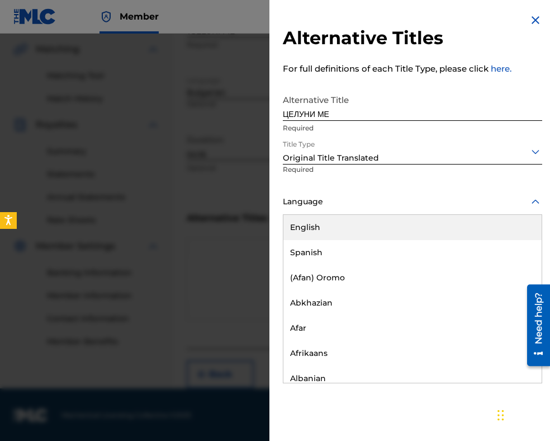
click at [333, 197] on div at bounding box center [412, 202] width 259 height 14
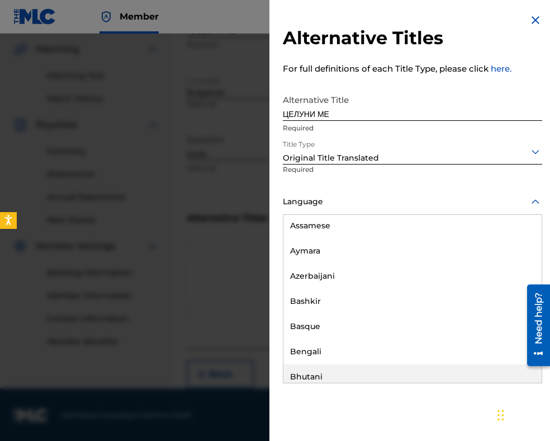
scroll to position [447, 0]
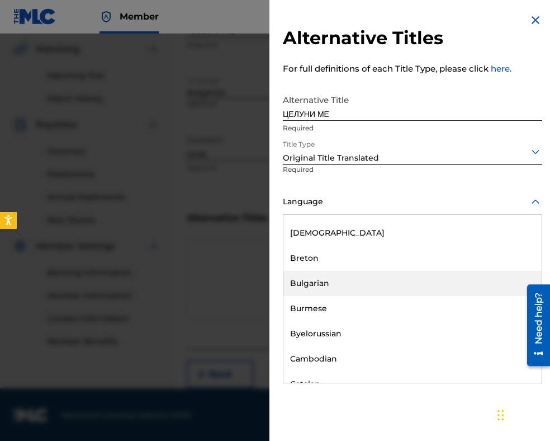
click at [335, 291] on div "Bulgarian" at bounding box center [413, 283] width 258 height 25
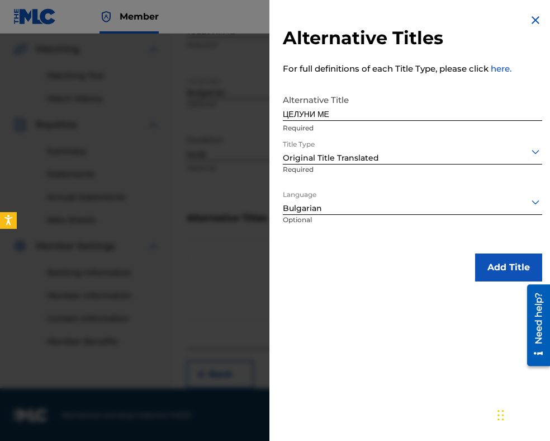
click at [481, 267] on button "Add Title" at bounding box center [508, 267] width 67 height 28
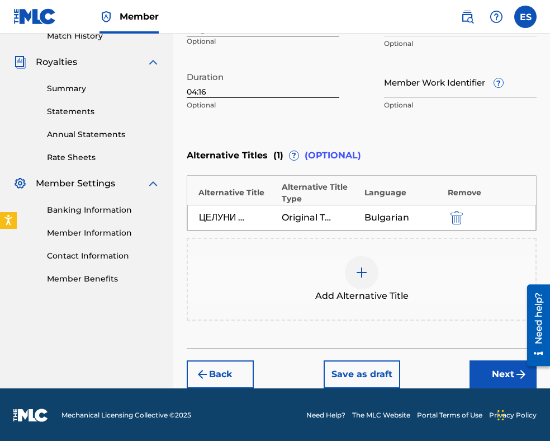
click at [484, 370] on button "Next" at bounding box center [503, 374] width 67 height 28
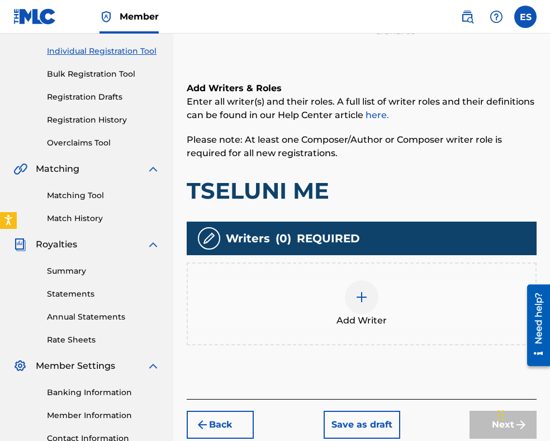
scroll to position [230, 0]
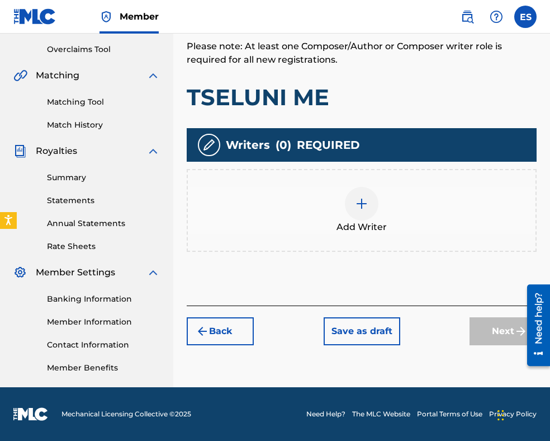
click at [358, 197] on img at bounding box center [361, 203] width 13 height 13
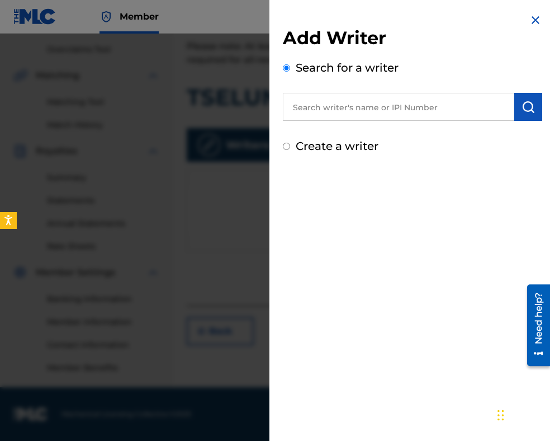
paste input "00295 37 97 09"
click at [328, 103] on input "00295 37 97 09" at bounding box center [399, 107] width 232 height 28
click at [339, 103] on input "0029537 97 09" at bounding box center [399, 107] width 232 height 28
click at [348, 108] on input "002953797 09" at bounding box center [399, 107] width 232 height 28
click at [531, 102] on img "submit" at bounding box center [528, 106] width 13 height 13
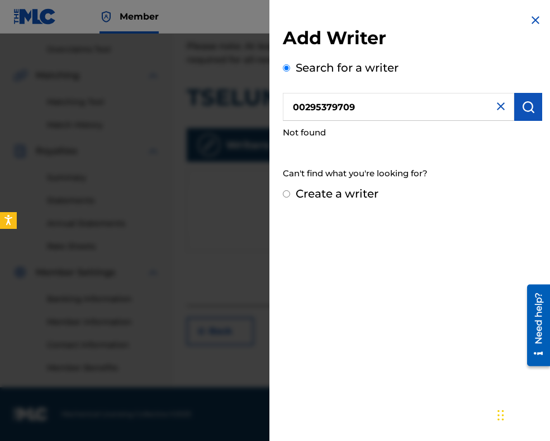
click at [298, 105] on input "00295379709" at bounding box center [399, 107] width 232 height 28
type input "00295379709"
click at [526, 107] on img "submit" at bounding box center [528, 106] width 13 height 13
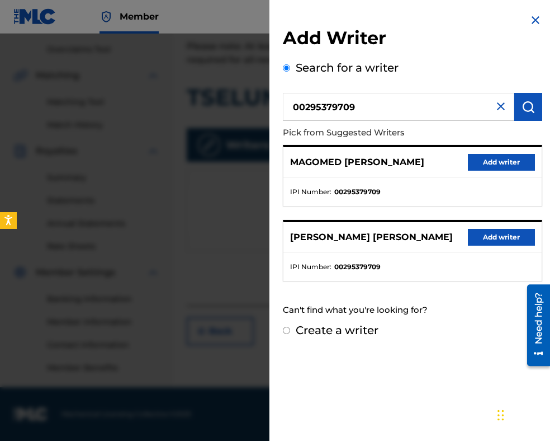
click at [492, 157] on button "Add writer" at bounding box center [501, 162] width 67 height 17
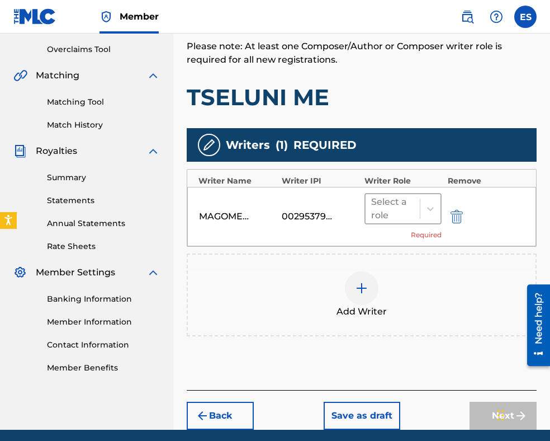
click at [394, 211] on div at bounding box center [392, 209] width 43 height 16
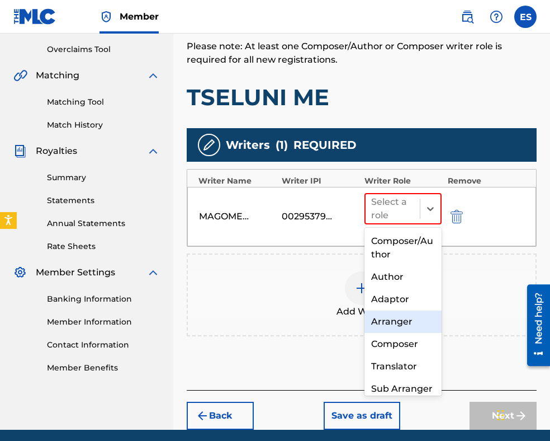
click at [403, 320] on div "Arranger" at bounding box center [403, 321] width 77 height 22
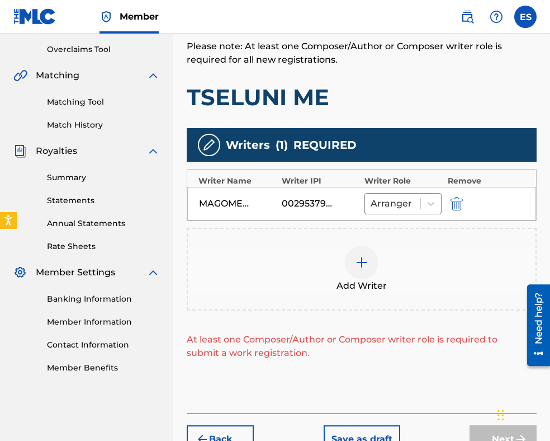
click at [360, 256] on img at bounding box center [361, 262] width 13 height 13
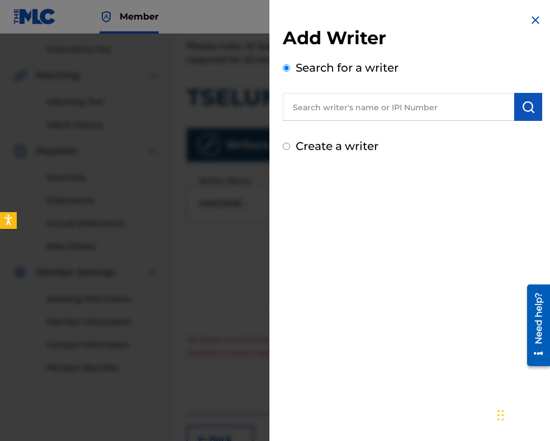
paste input "00087889792"
type input "00087889792"
click at [522, 106] on img "submit" at bounding box center [528, 106] width 13 height 13
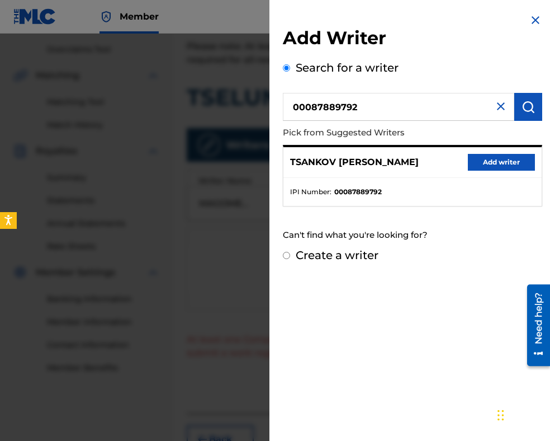
click at [485, 164] on button "Add writer" at bounding box center [501, 162] width 67 height 17
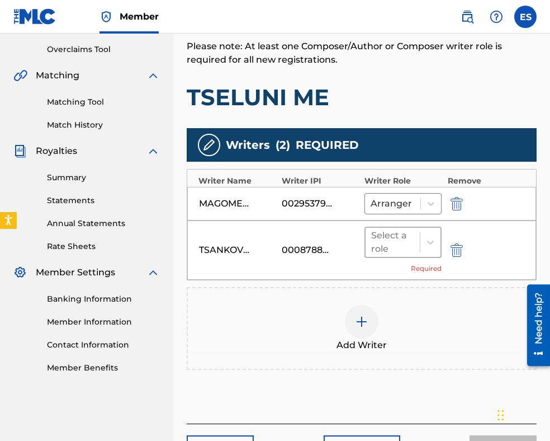
click at [393, 246] on div at bounding box center [392, 242] width 43 height 16
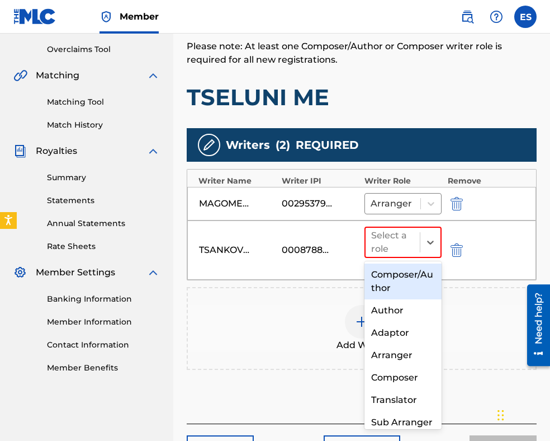
click at [387, 282] on div "Composer/Author" at bounding box center [403, 281] width 77 height 36
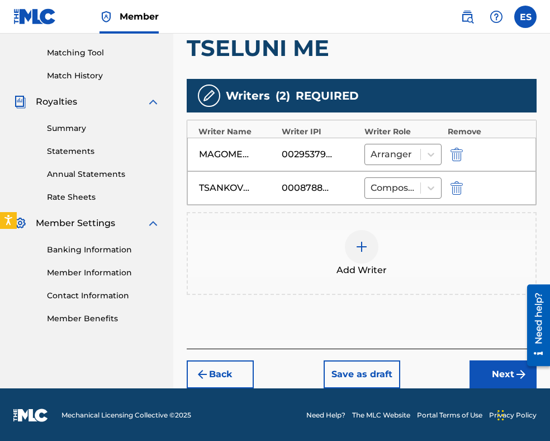
click at [479, 376] on button "Next" at bounding box center [503, 374] width 67 height 28
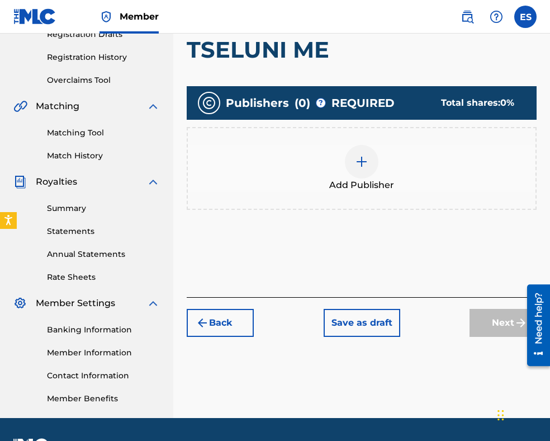
scroll to position [218, 0]
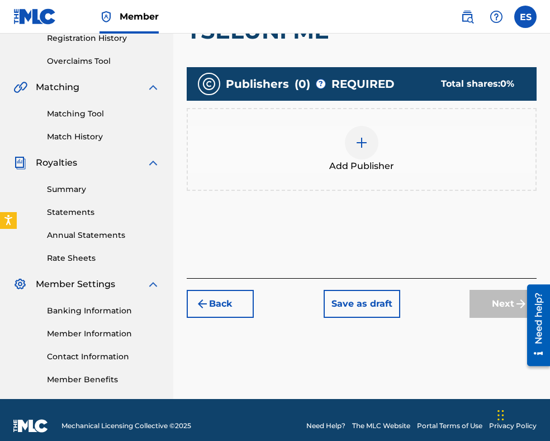
click at [353, 159] on span "Add Publisher" at bounding box center [361, 165] width 65 height 13
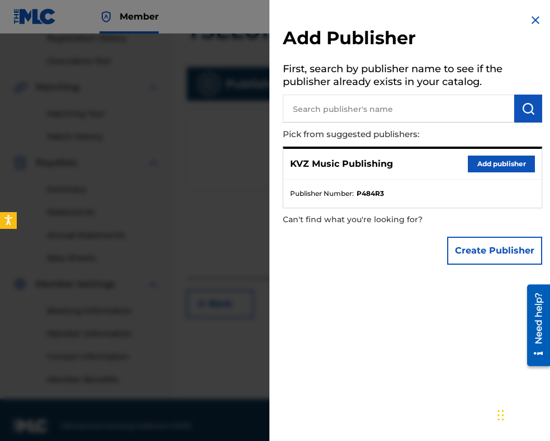
click at [498, 166] on button "Add publisher" at bounding box center [501, 163] width 67 height 17
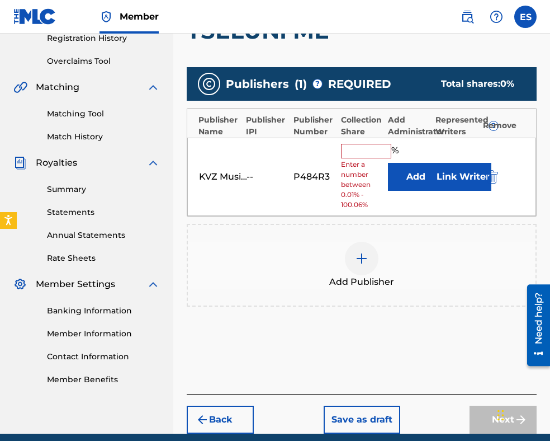
click at [367, 153] on input "text" at bounding box center [366, 151] width 50 height 15
type input "83.33"
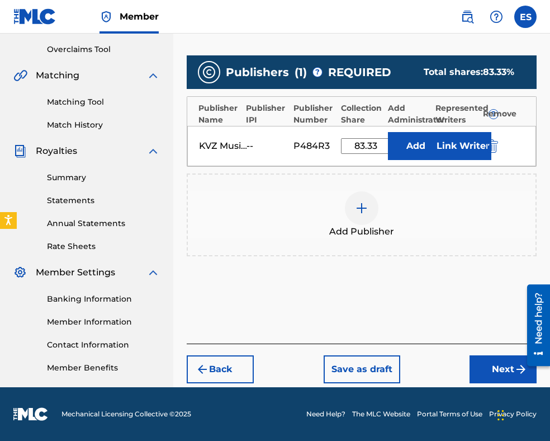
click at [488, 371] on button "Next" at bounding box center [503, 369] width 67 height 28
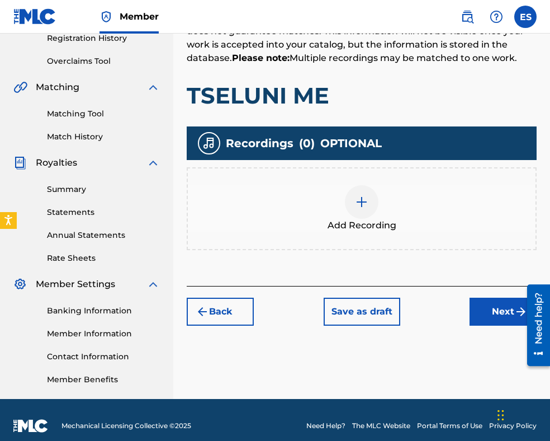
click at [369, 200] on div at bounding box center [362, 202] width 34 height 34
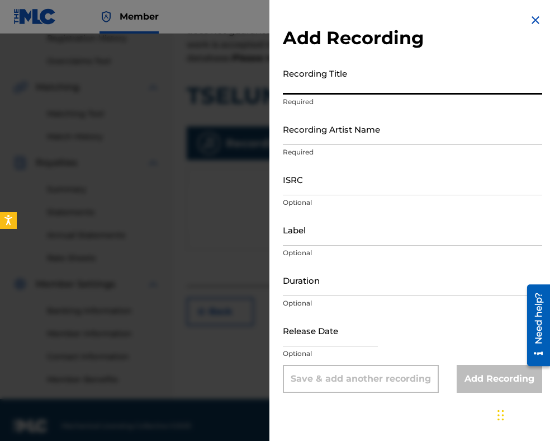
paste input "TSELUNI ME"
type input "TSELUNI ME"
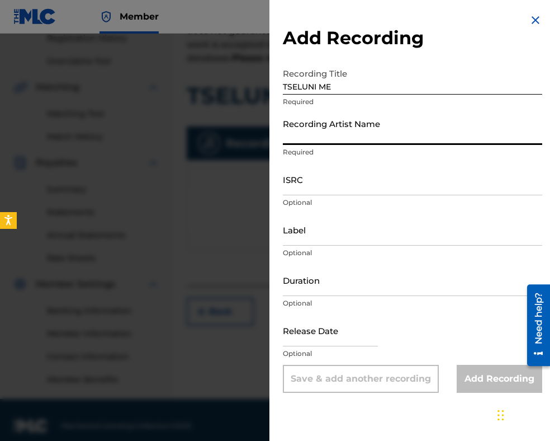
paste input "[PERSON_NAME]"
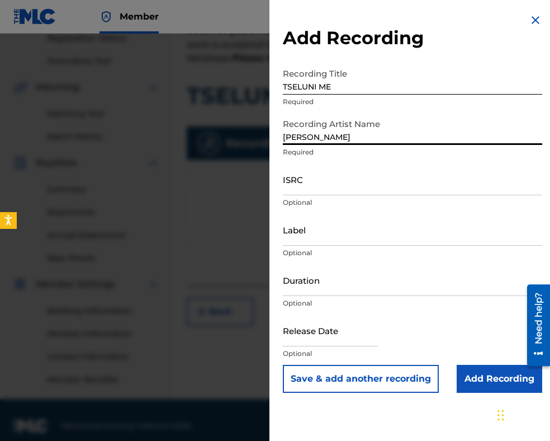
type input "[PERSON_NAME]"
click at [286, 84] on input "TSELUNI ME" at bounding box center [412, 79] width 259 height 32
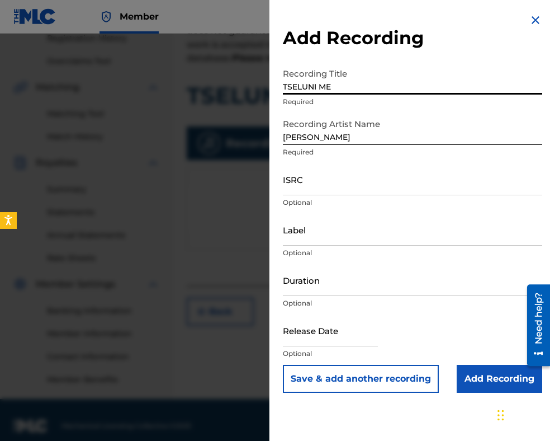
type input "TSELUNI ME"
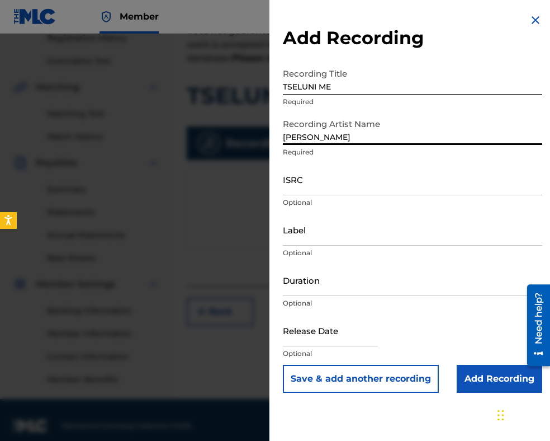
click at [286, 136] on input "[PERSON_NAME]" at bounding box center [412, 129] width 259 height 32
type input "[PERSON_NAME]"
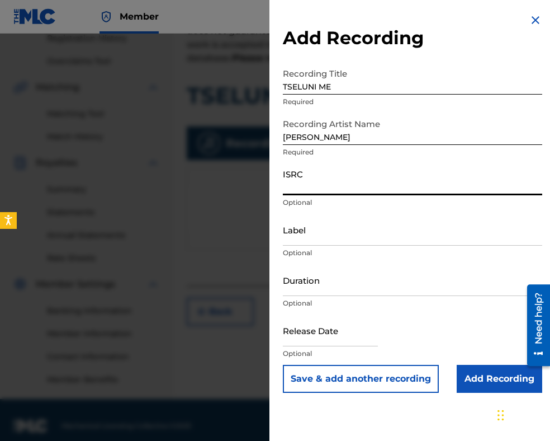
paste input "BGACS2400185"
type input "BGACS2400185"
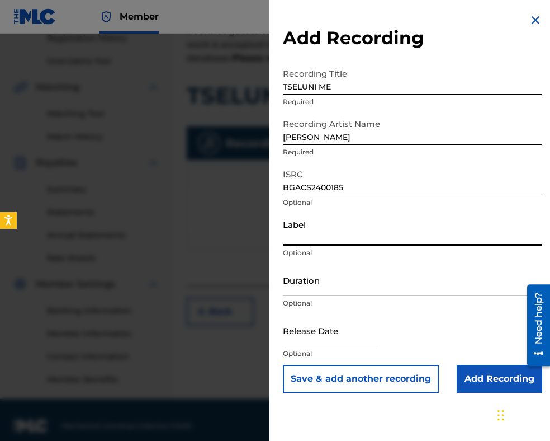
paste input "PolySound Inc."
type input "PolySound Inc."
click at [324, 287] on input "Duration" at bounding box center [412, 280] width 259 height 32
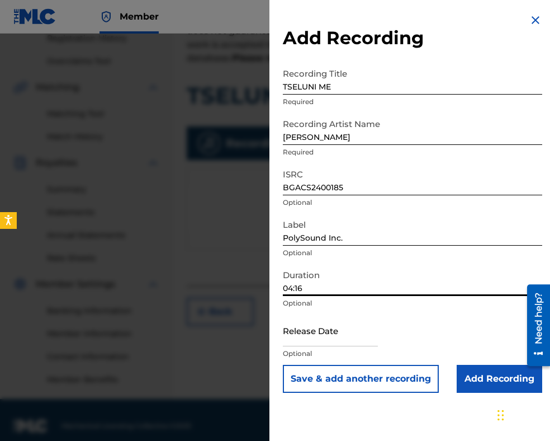
type input "04:16"
click at [480, 379] on input "Add Recording" at bounding box center [500, 379] width 86 height 28
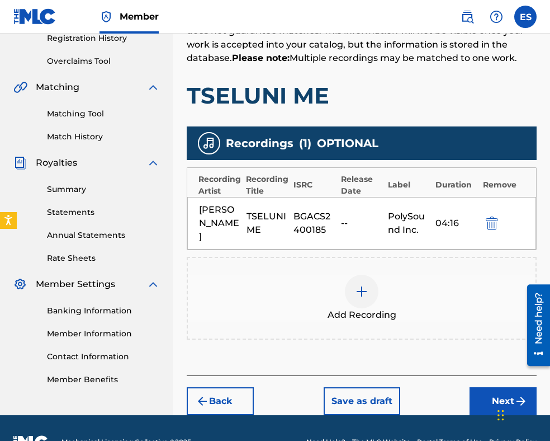
click at [480, 387] on button "Next" at bounding box center [503, 401] width 67 height 28
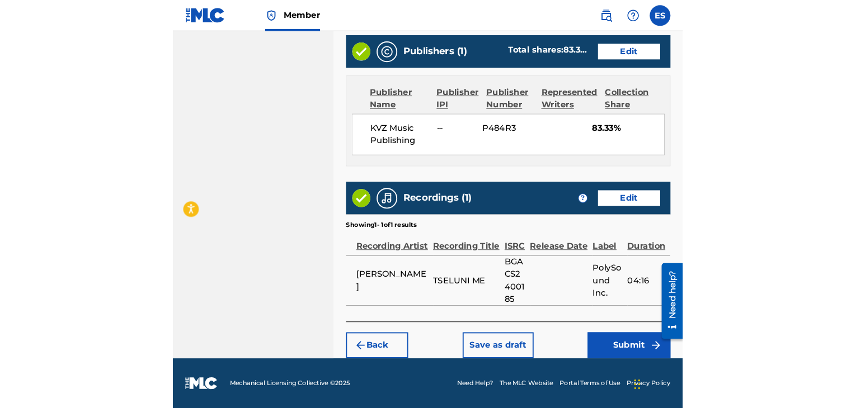
scroll to position [594, 0]
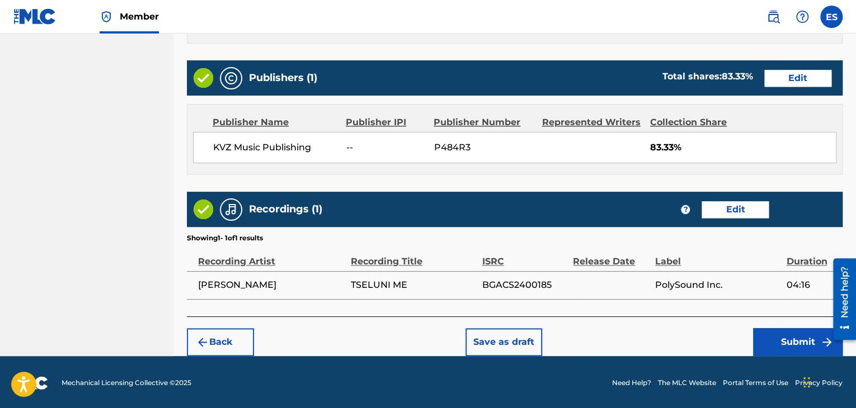
click at [235, 341] on button "Back" at bounding box center [220, 342] width 67 height 28
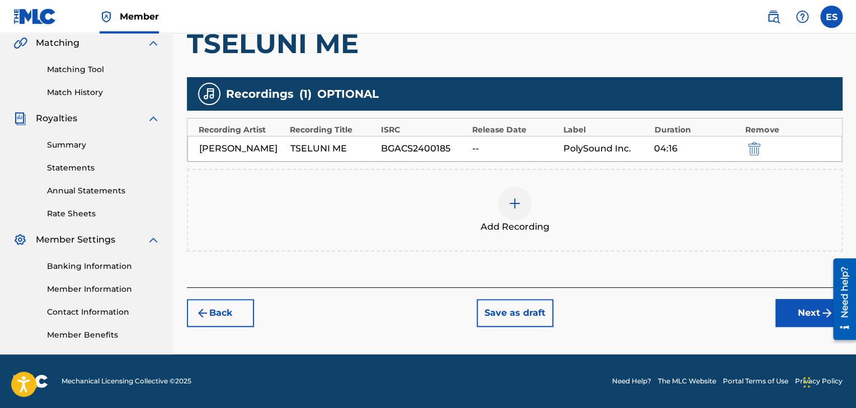
scroll to position [262, 0]
click at [754, 144] on img "submit" at bounding box center [754, 148] width 12 height 13
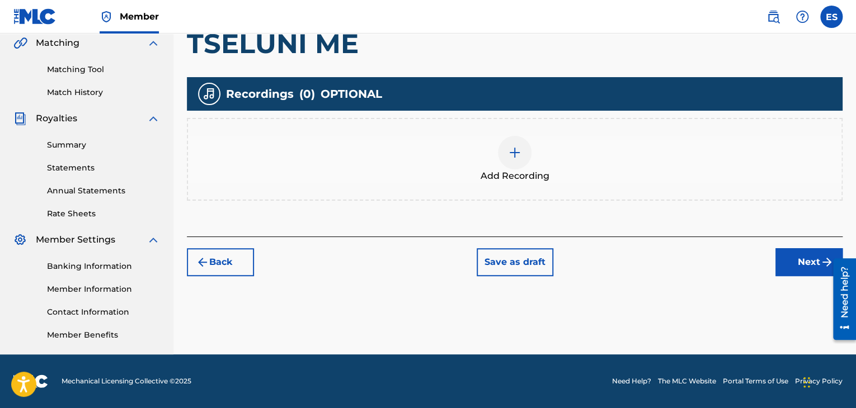
click at [517, 153] on img at bounding box center [514, 152] width 13 height 13
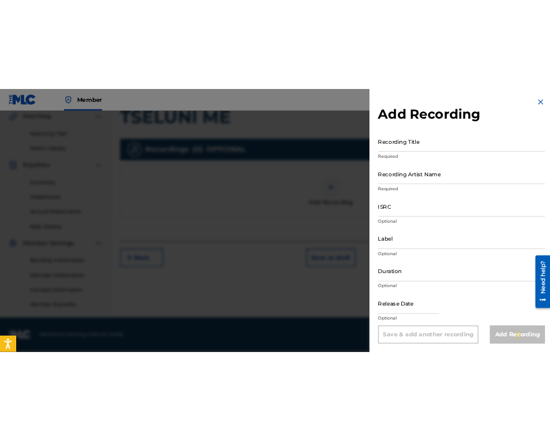
scroll to position [230, 0]
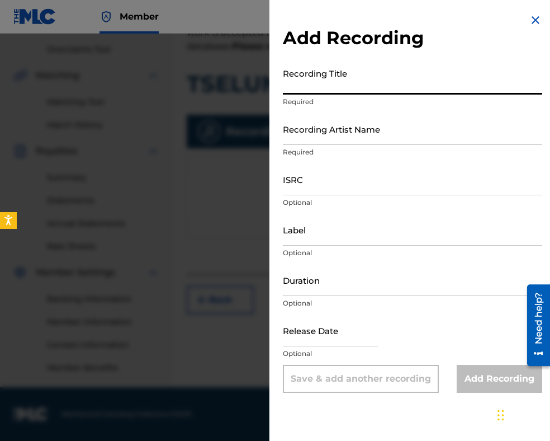
paste input "TSELUNI ME"
type input "TSELUNI ME"
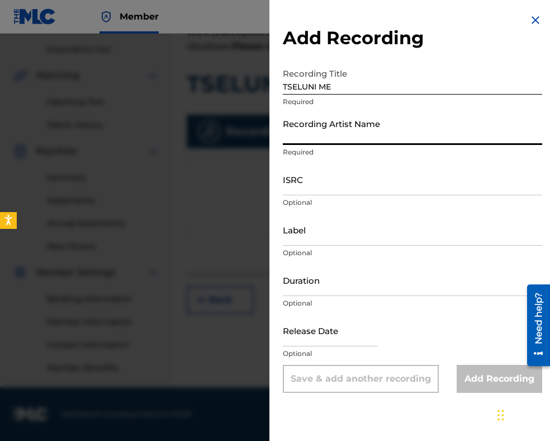
paste input "[PERSON_NAME] & [PERSON_NAME]"
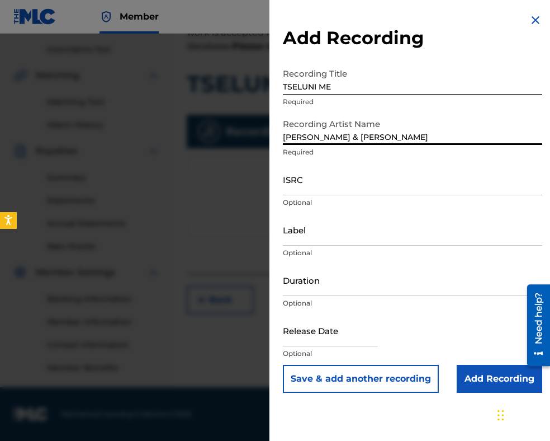
click at [353, 137] on input "[PERSON_NAME] & [PERSON_NAME]" at bounding box center [412, 129] width 259 height 32
click at [356, 135] on input "[PERSON_NAME] [PERSON_NAME]" at bounding box center [412, 129] width 259 height 32
type input "[PERSON_NAME] ANTONOV"
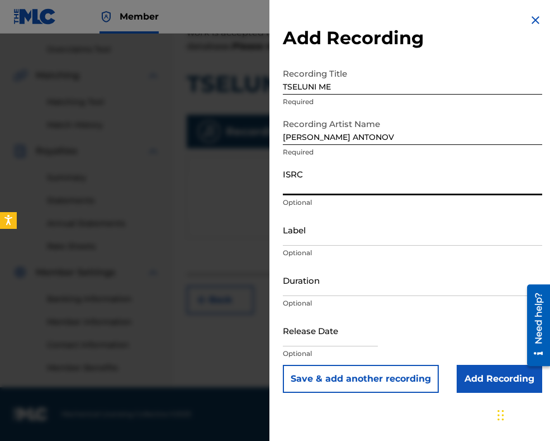
paste input "BGACS2400185"
type input "BGACS2400185"
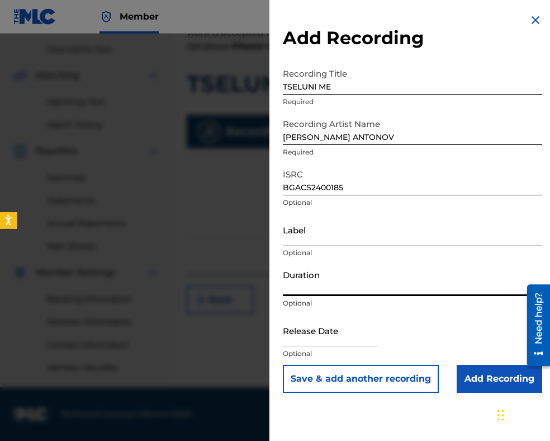
click at [338, 280] on input "Duration" at bounding box center [412, 280] width 259 height 32
type input "04:16"
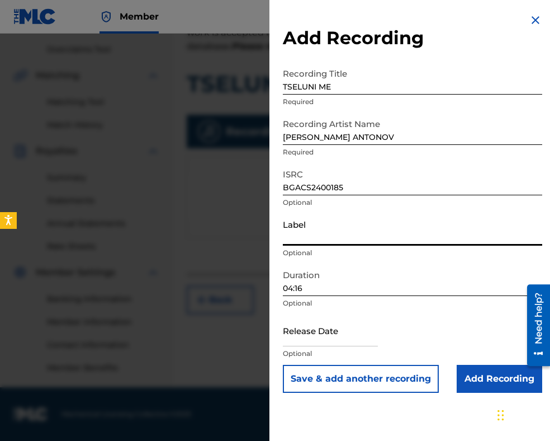
paste input "PolySound Inc."
type input "PolySound Inc."
drag, startPoint x: 285, startPoint y: 136, endPoint x: 291, endPoint y: 127, distance: 10.6
click at [286, 135] on input "[PERSON_NAME] ANTONOV" at bounding box center [412, 129] width 259 height 32
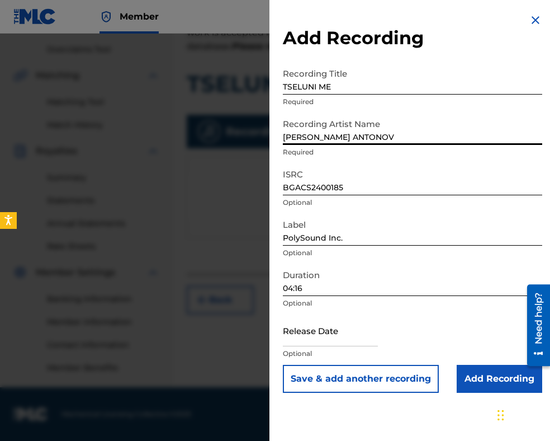
type input "[PERSON_NAME] ANTONOV"
click at [465, 377] on input "Add Recording" at bounding box center [500, 379] width 86 height 28
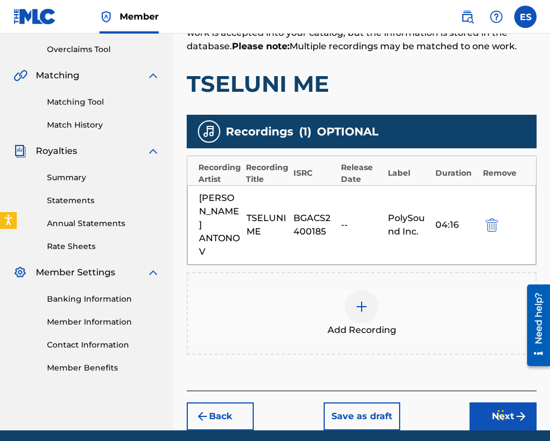
scroll to position [272, 0]
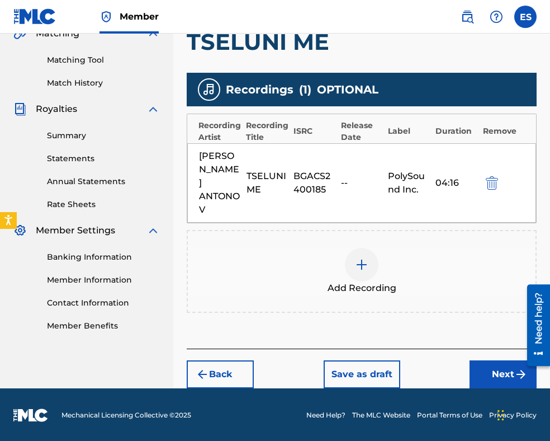
click at [487, 364] on button "Next" at bounding box center [503, 374] width 67 height 28
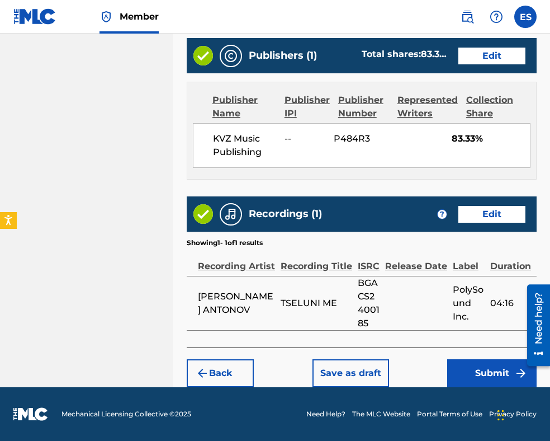
scroll to position [697, 0]
click at [495, 372] on button "Submit" at bounding box center [491, 373] width 89 height 28
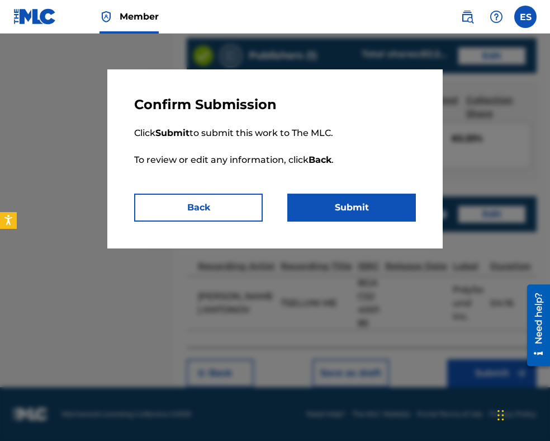
click at [369, 203] on button "Submit" at bounding box center [351, 207] width 129 height 28
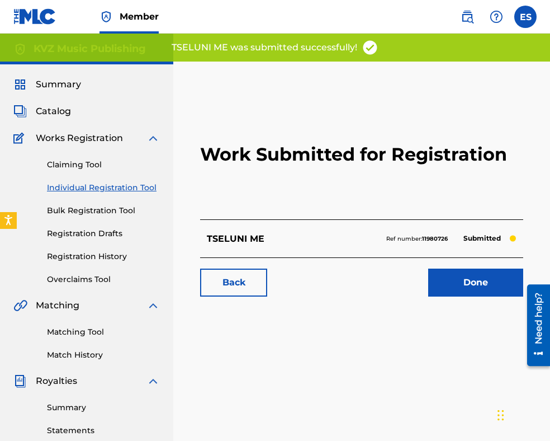
click at [116, 186] on link "Individual Registration Tool" at bounding box center [103, 188] width 113 height 12
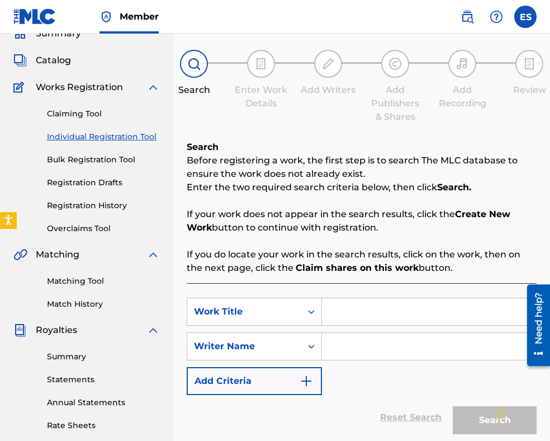
scroll to position [112, 0]
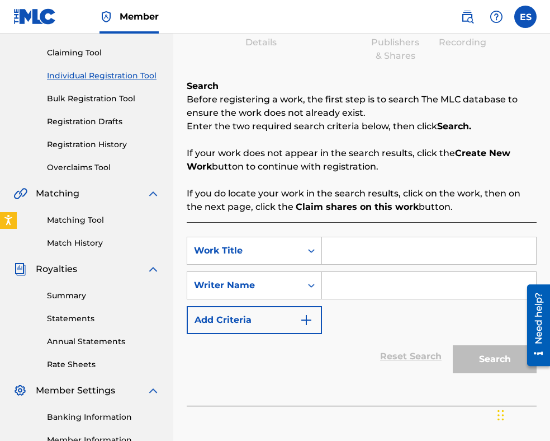
click at [369, 254] on input "Search Form" at bounding box center [429, 250] width 214 height 27
paste input "TSIGULKA V [PERSON_NAME]"
type input "TSIGULKA V [PERSON_NAME]"
click at [365, 279] on input "Search Form" at bounding box center [429, 285] width 214 height 27
drag, startPoint x: 365, startPoint y: 279, endPoint x: 358, endPoint y: 276, distance: 6.8
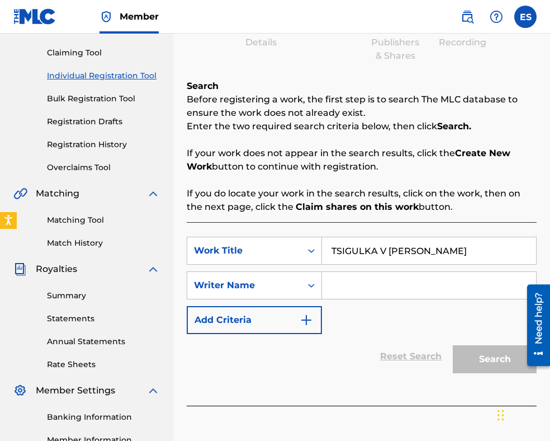
paste input "[PERSON_NAME]"
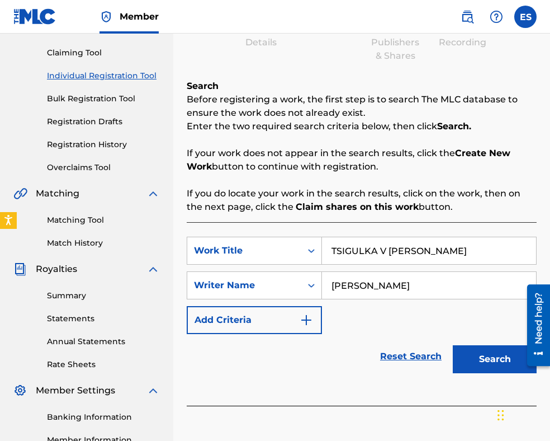
type input "[PERSON_NAME]"
click at [486, 357] on button "Search" at bounding box center [495, 359] width 84 height 28
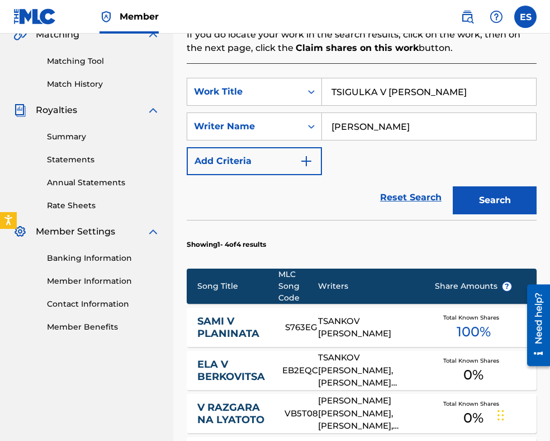
scroll to position [336, 0]
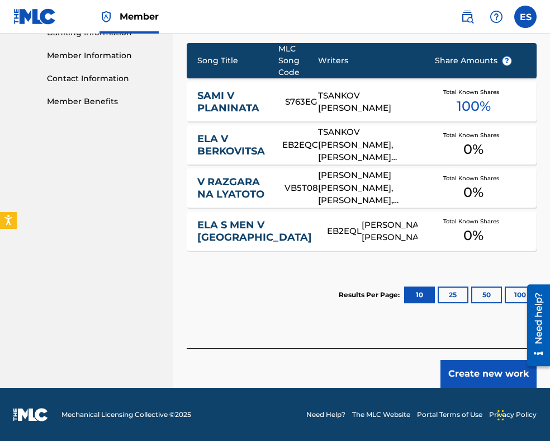
click at [467, 370] on button "Create new work" at bounding box center [489, 374] width 96 height 28
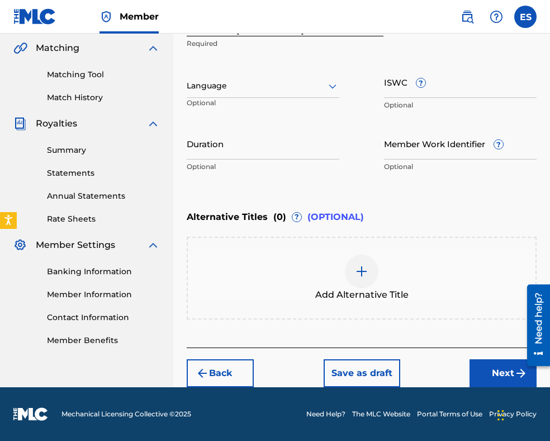
scroll to position [256, 0]
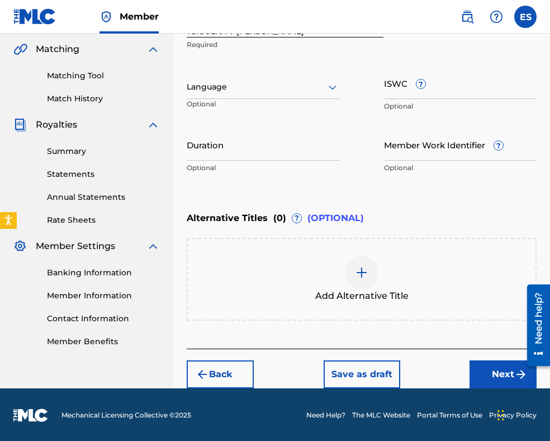
click at [280, 92] on div at bounding box center [263, 87] width 153 height 14
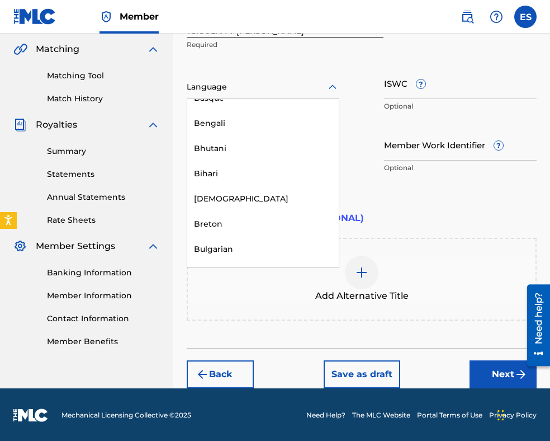
scroll to position [391, 0]
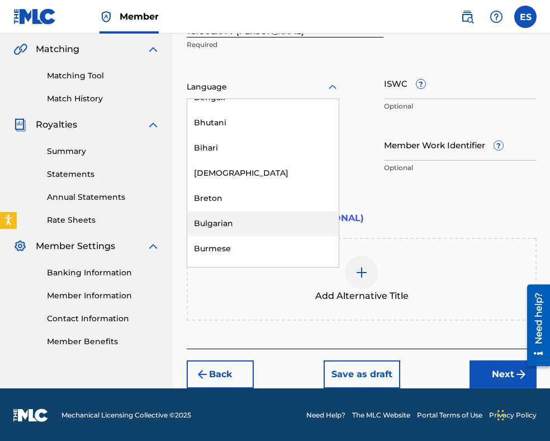
click at [253, 220] on div "Bulgarian" at bounding box center [263, 223] width 152 height 25
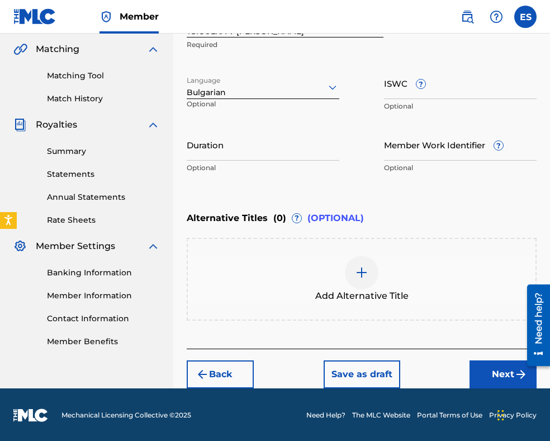
click at [217, 152] on input "Duration" at bounding box center [263, 145] width 153 height 32
type input "03:00"
click at [358, 269] on img at bounding box center [361, 272] width 13 height 13
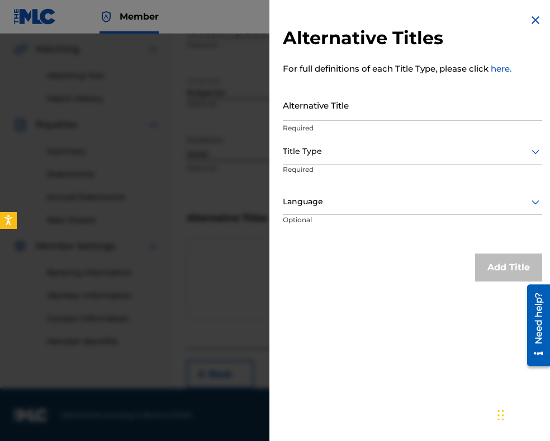
click at [385, 113] on input "Alternative Title" at bounding box center [412, 105] width 259 height 32
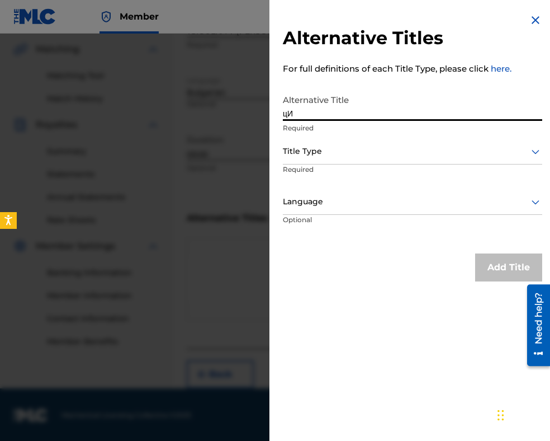
type input "ц"
type input "Цигулка в самота"
click at [394, 150] on div at bounding box center [412, 151] width 259 height 14
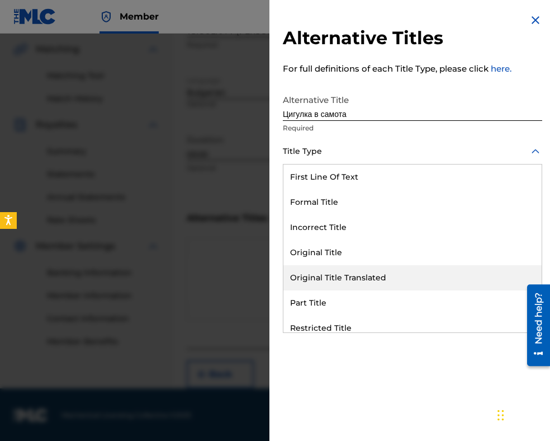
click at [383, 267] on div "Original Title Translated" at bounding box center [413, 277] width 258 height 25
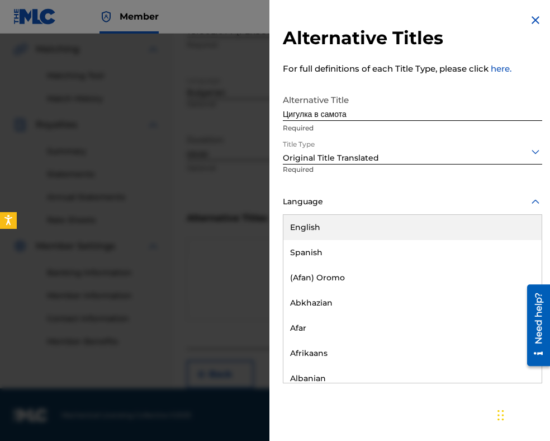
click at [374, 203] on div at bounding box center [412, 202] width 259 height 14
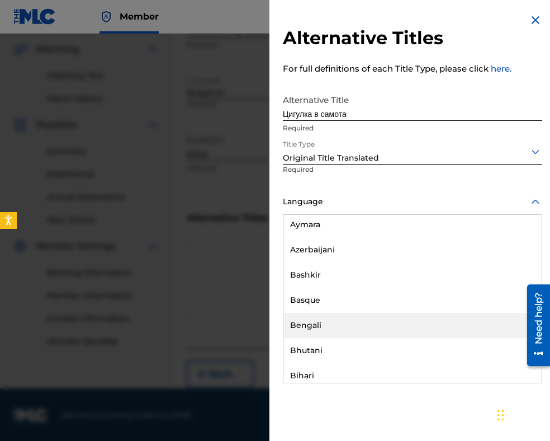
scroll to position [447, 0]
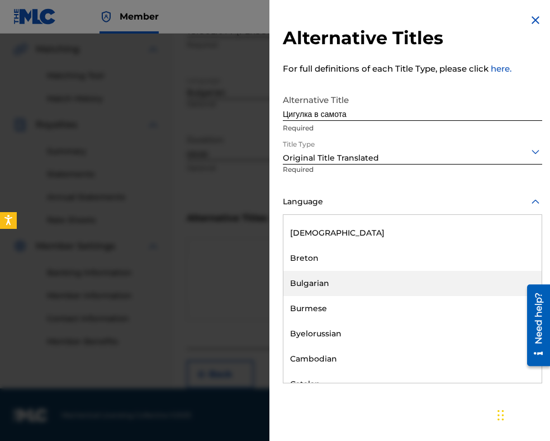
click at [372, 285] on div "Bulgarian" at bounding box center [413, 283] width 258 height 25
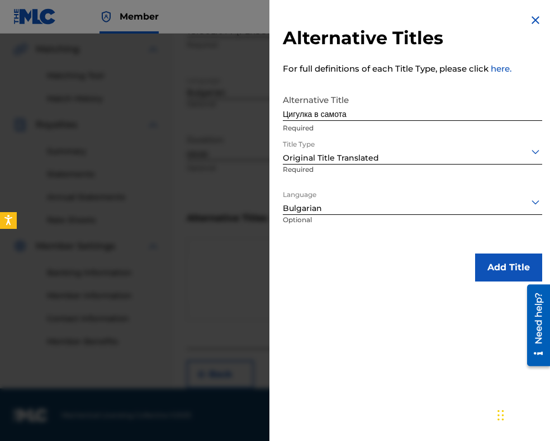
click at [484, 271] on button "Add Title" at bounding box center [508, 267] width 67 height 28
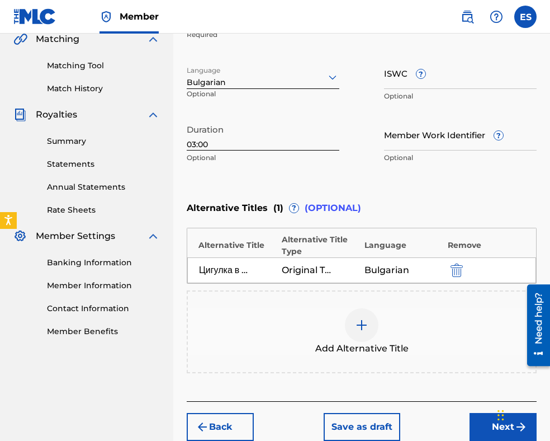
scroll to position [319, 0]
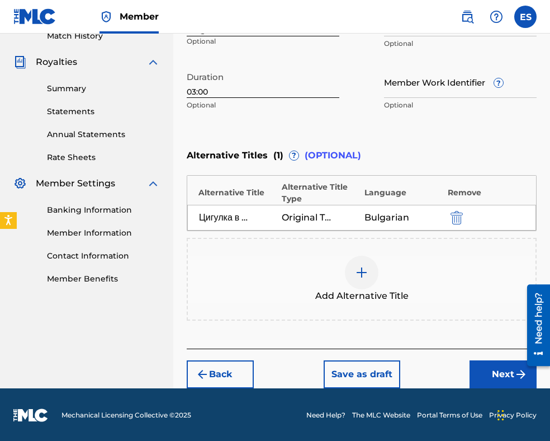
click at [482, 367] on button "Next" at bounding box center [503, 374] width 67 height 28
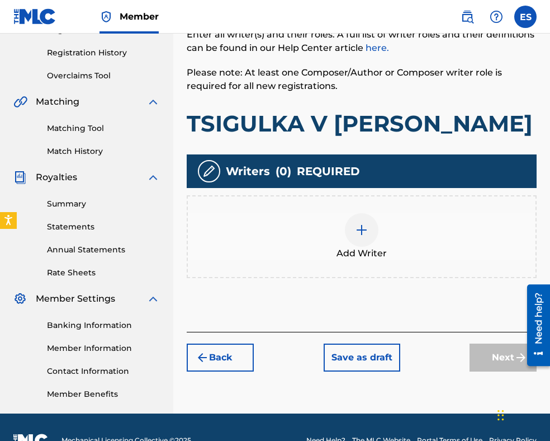
scroll to position [230, 0]
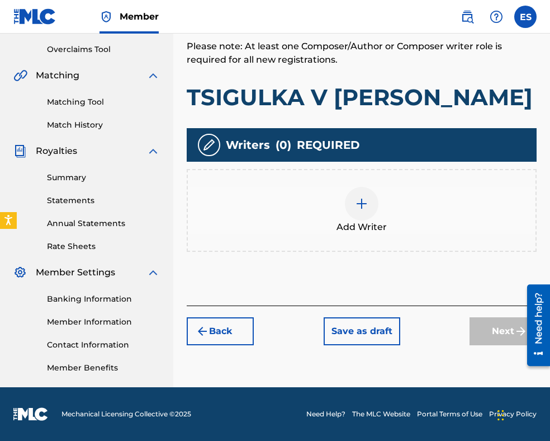
click at [374, 215] on div "Add Writer" at bounding box center [362, 210] width 348 height 47
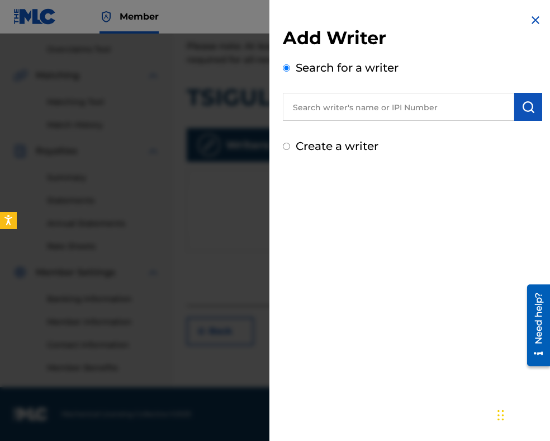
paste input "00087889792"
type input "00087889792"
click at [530, 111] on img "submit" at bounding box center [528, 106] width 13 height 13
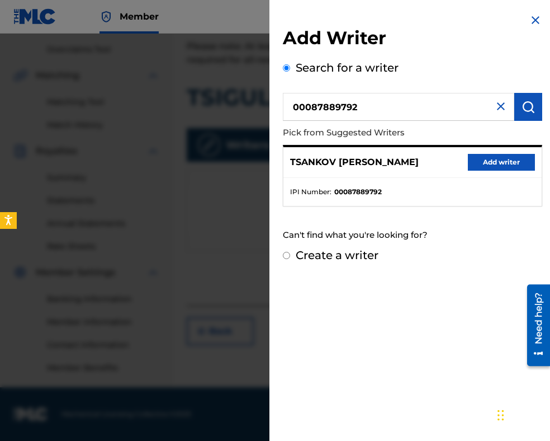
click at [486, 157] on button "Add writer" at bounding box center [501, 162] width 67 height 17
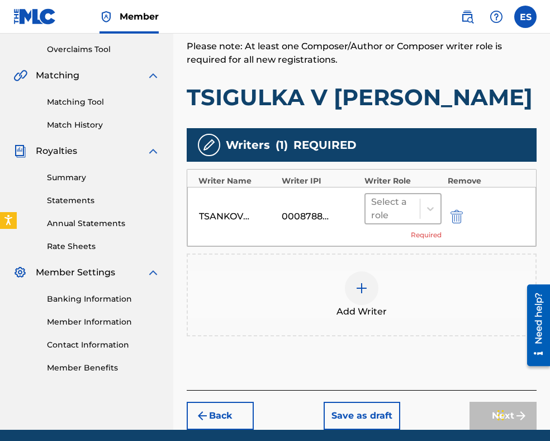
click at [378, 211] on div at bounding box center [392, 209] width 43 height 16
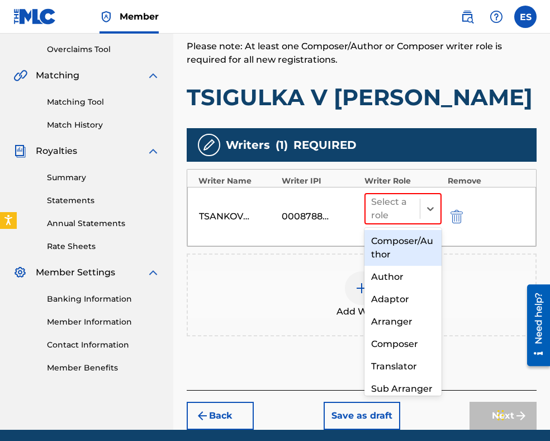
click at [387, 253] on div "Composer/Author" at bounding box center [403, 248] width 77 height 36
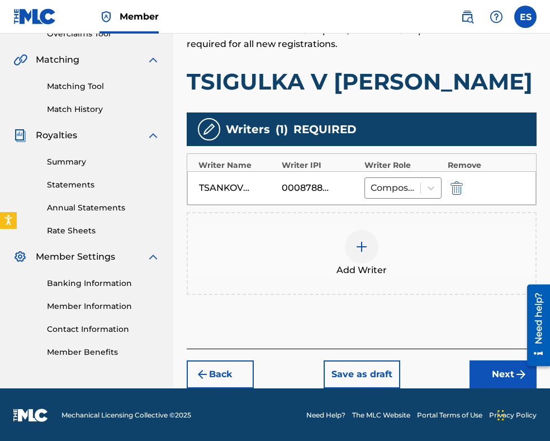
click at [478, 361] on button "Next" at bounding box center [503, 374] width 67 height 28
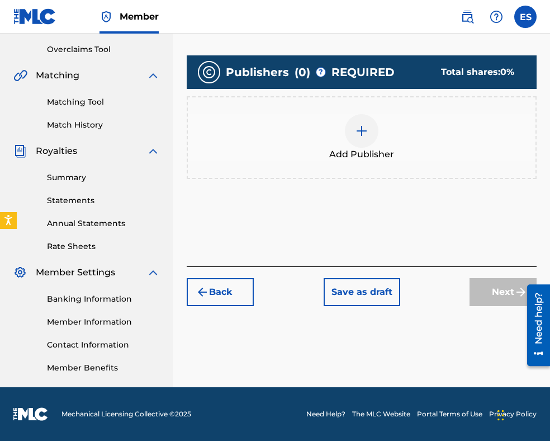
click at [371, 128] on div at bounding box center [362, 131] width 34 height 34
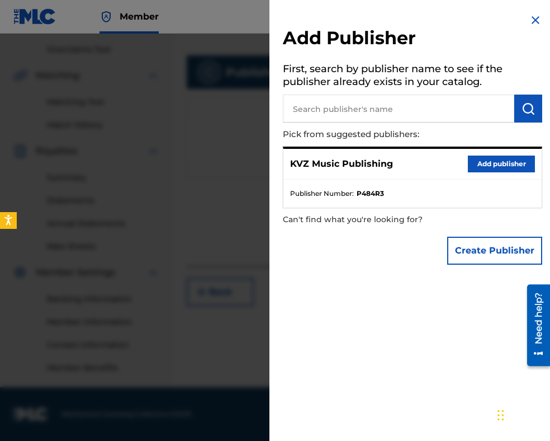
click at [478, 162] on button "Add publisher" at bounding box center [501, 163] width 67 height 17
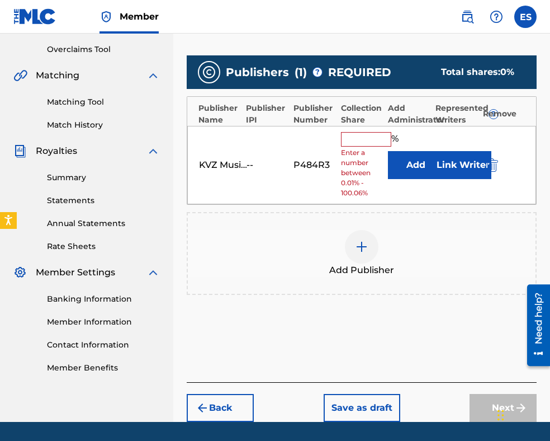
click at [355, 144] on input "text" at bounding box center [366, 139] width 50 height 15
type input "100"
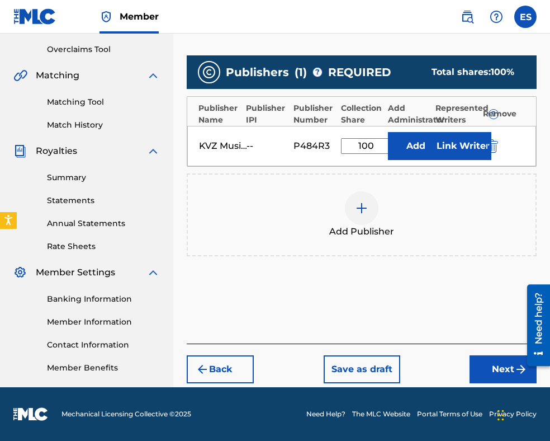
click at [489, 366] on button "Next" at bounding box center [503, 369] width 67 height 28
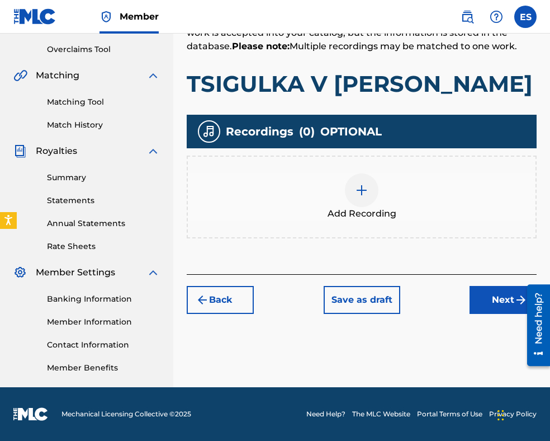
click at [376, 188] on div at bounding box center [362, 190] width 34 height 34
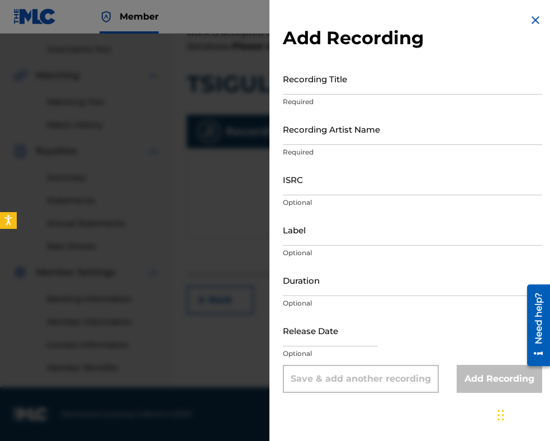
click at [529, 19] on img at bounding box center [535, 19] width 13 height 13
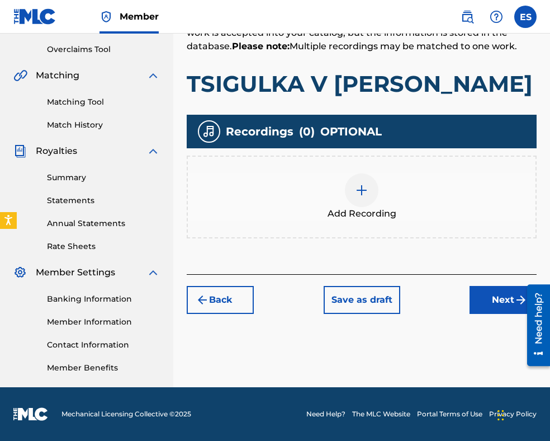
click at [511, 295] on button "Next" at bounding box center [503, 300] width 67 height 28
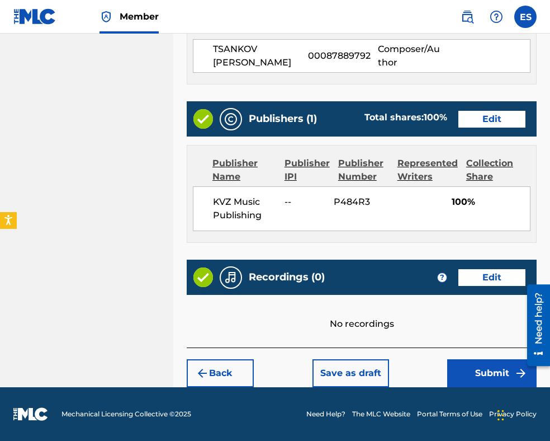
scroll to position [605, 0]
click at [476, 372] on button "Submit" at bounding box center [491, 373] width 89 height 28
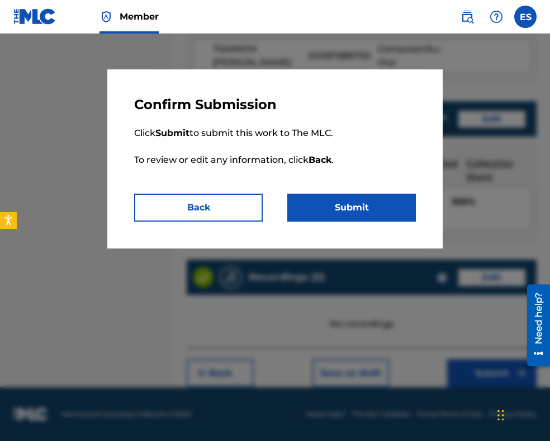
click at [370, 200] on button "Submit" at bounding box center [351, 207] width 129 height 28
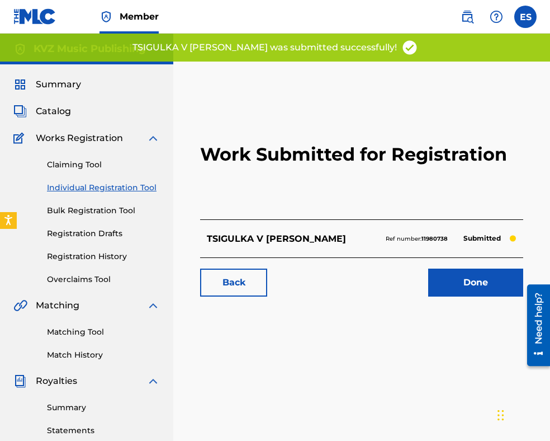
click at [114, 188] on link "Individual Registration Tool" at bounding box center [103, 188] width 113 height 12
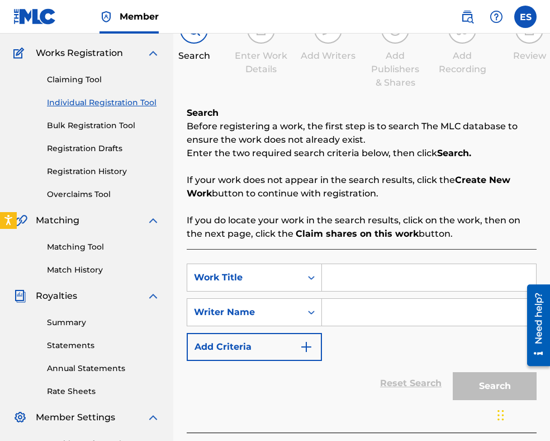
scroll to position [168, 0]
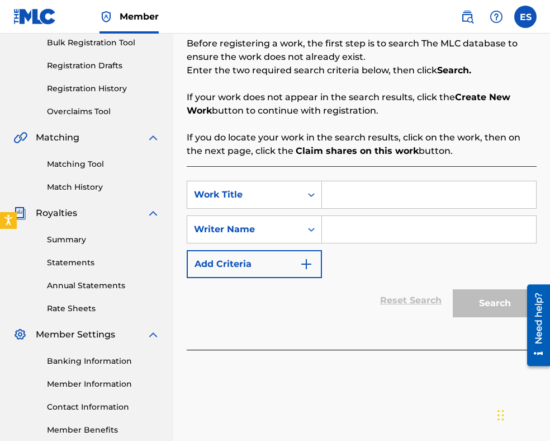
paste input "TVOYATA KITARA"
type input "TVOYATA KITARA"
paste input "[PERSON_NAME]"
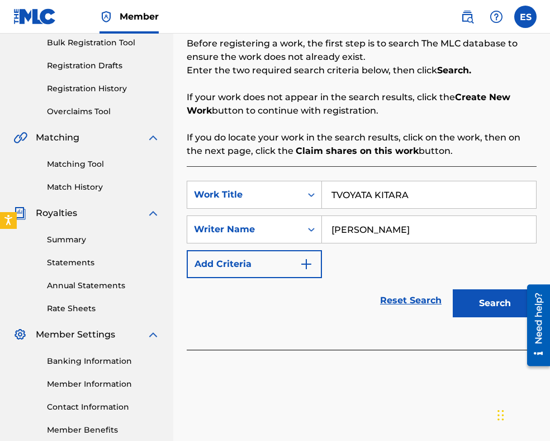
type input "[PERSON_NAME]"
click at [478, 307] on button "Search" at bounding box center [495, 303] width 84 height 28
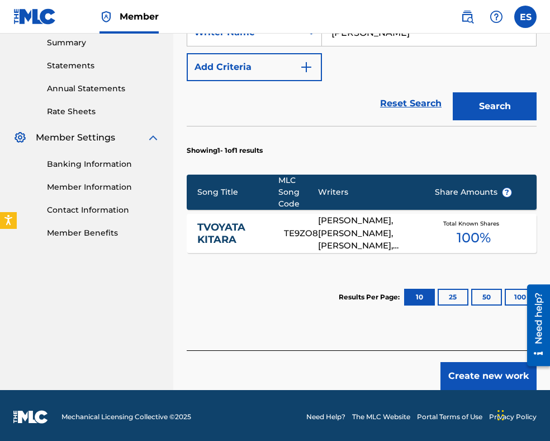
scroll to position [367, 0]
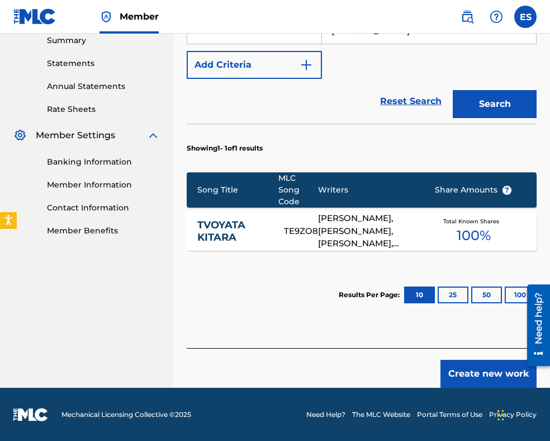
click at [475, 371] on button "Create new work" at bounding box center [489, 374] width 96 height 28
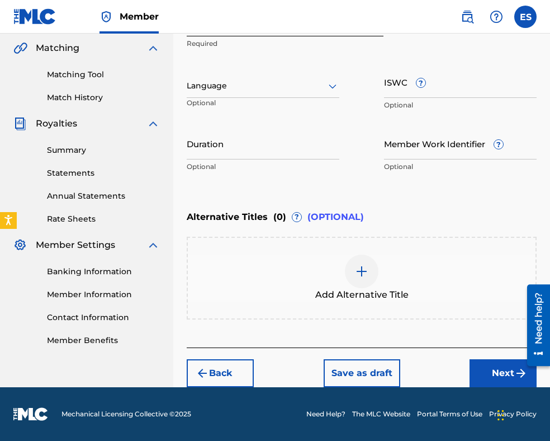
scroll to position [256, 0]
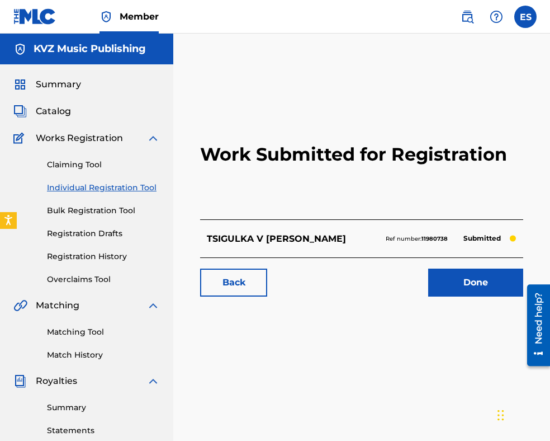
click at [76, 187] on link "Individual Registration Tool" at bounding box center [103, 188] width 113 height 12
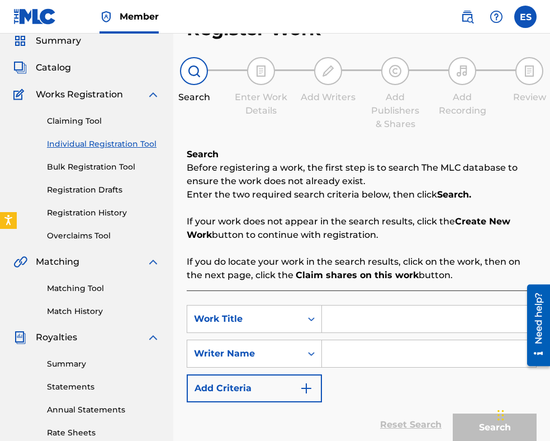
scroll to position [112, 0]
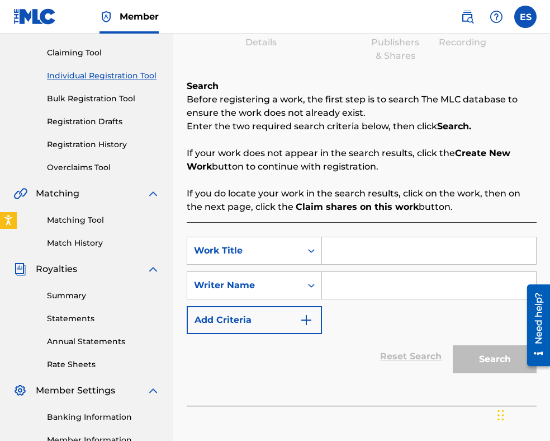
drag, startPoint x: 357, startPoint y: 258, endPoint x: 352, endPoint y: 280, distance: 22.8
click at [352, 280] on input "Search Form" at bounding box center [429, 285] width 214 height 27
paste input "[PERSON_NAME]"
type input "[PERSON_NAME]"
paste input "TVOYATA KITARA"
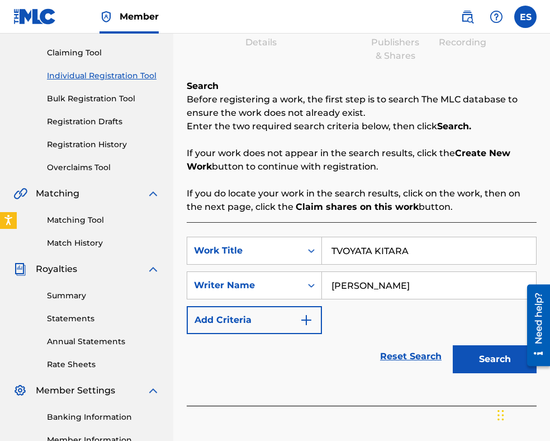
type input "TVOYATA KITARA"
click at [469, 354] on button "Search" at bounding box center [495, 359] width 84 height 28
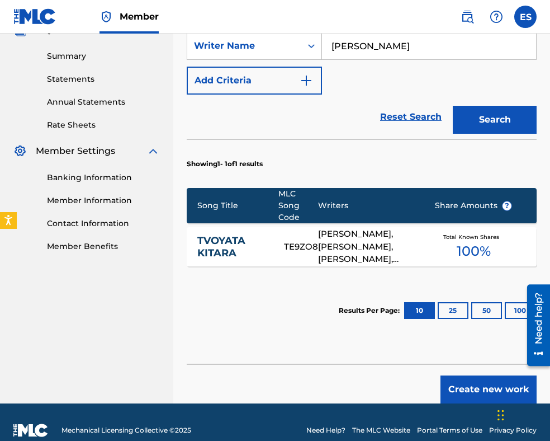
scroll to position [367, 0]
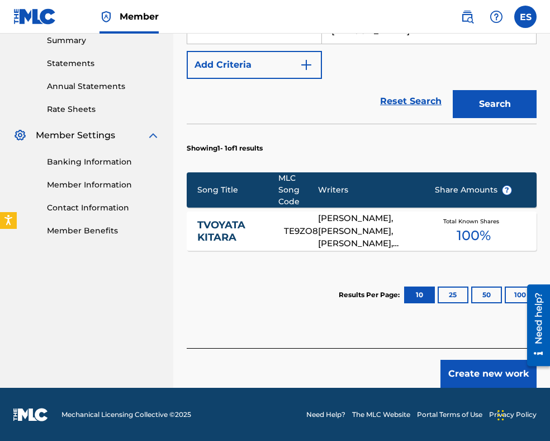
click at [357, 233] on div "[PERSON_NAME], [PERSON_NAME], [PERSON_NAME], [PERSON_NAME] [PERSON_NAME] [PERSO…" at bounding box center [368, 231] width 100 height 38
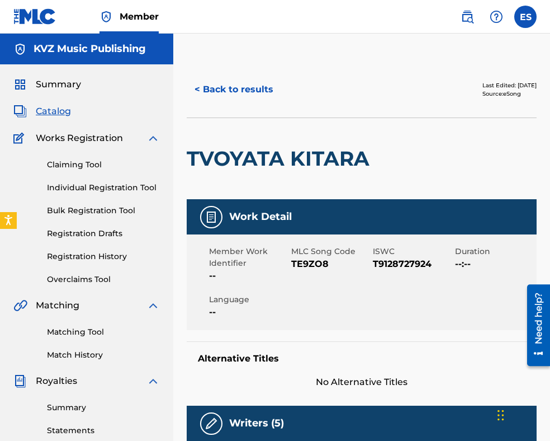
drag, startPoint x: 110, startPoint y: 186, endPoint x: 167, endPoint y: 175, distance: 58.1
click at [110, 186] on link "Individual Registration Tool" at bounding box center [103, 188] width 113 height 12
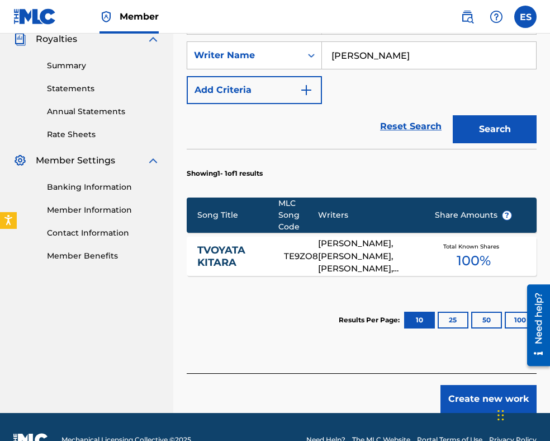
scroll to position [367, 0]
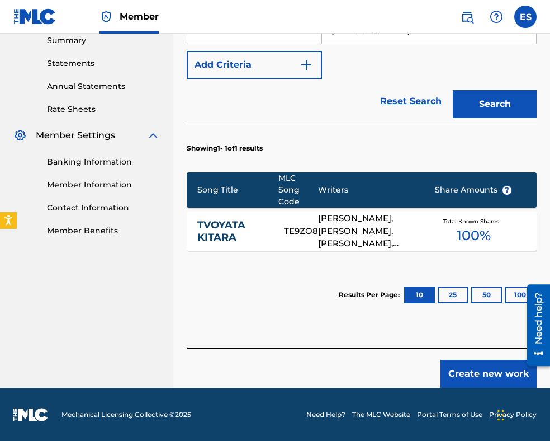
click at [501, 372] on button "Create new work" at bounding box center [489, 374] width 96 height 28
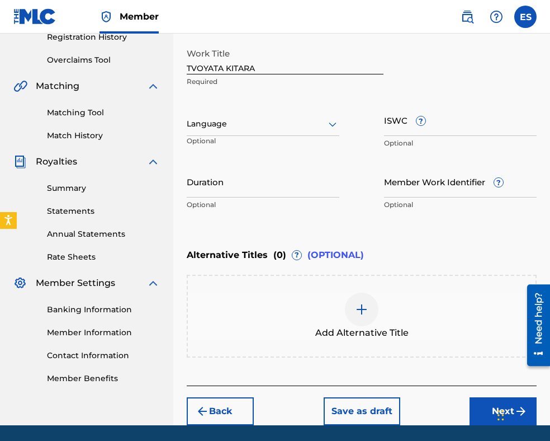
scroll to position [200, 0]
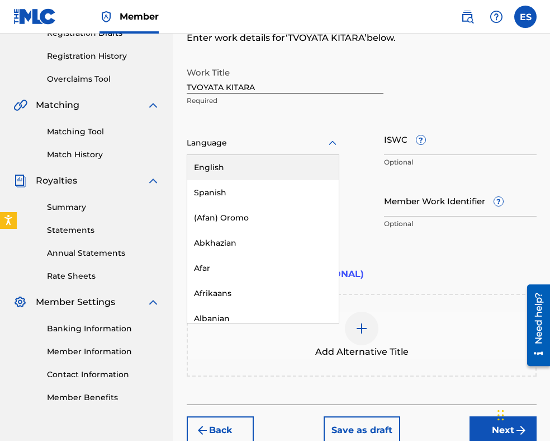
click at [269, 146] on div at bounding box center [263, 143] width 153 height 14
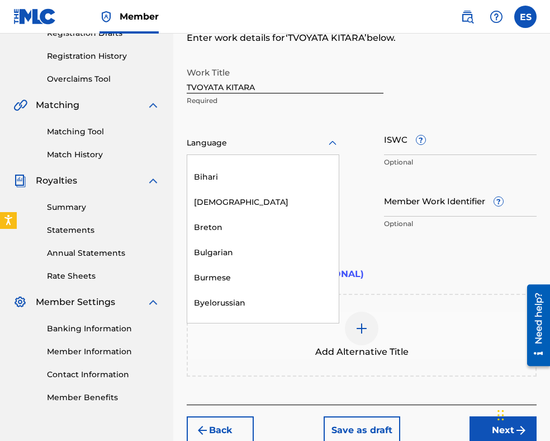
scroll to position [447, 0]
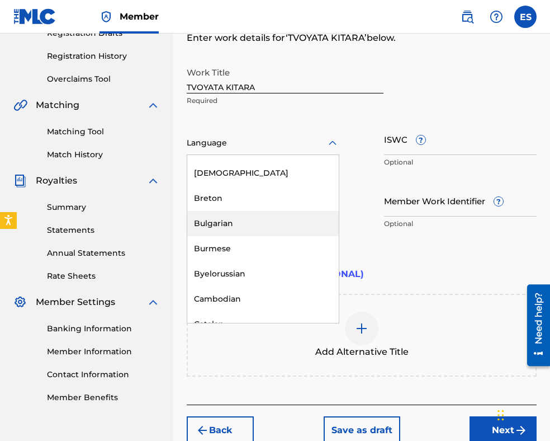
click at [244, 225] on div "Bulgarian" at bounding box center [263, 223] width 152 height 25
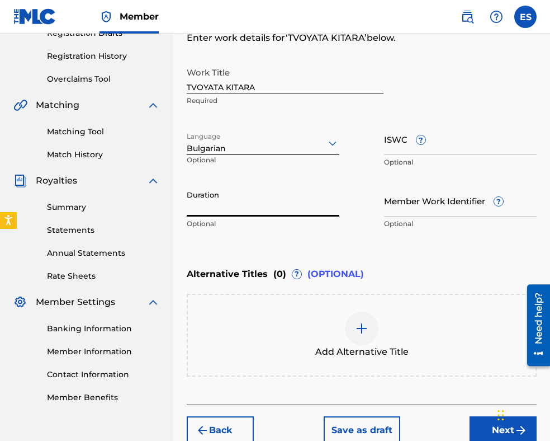
click at [242, 205] on input "Duration" at bounding box center [263, 201] width 153 height 32
type input "02:40"
click at [360, 329] on img at bounding box center [361, 328] width 13 height 13
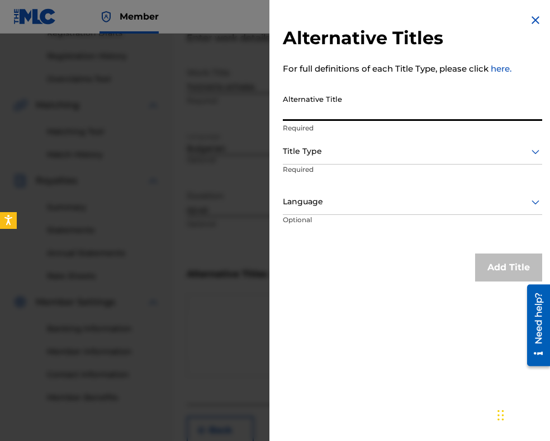
paste input "ТВОЯТА КИТАРА"
type input "ТВОЯТА КИТАРА"
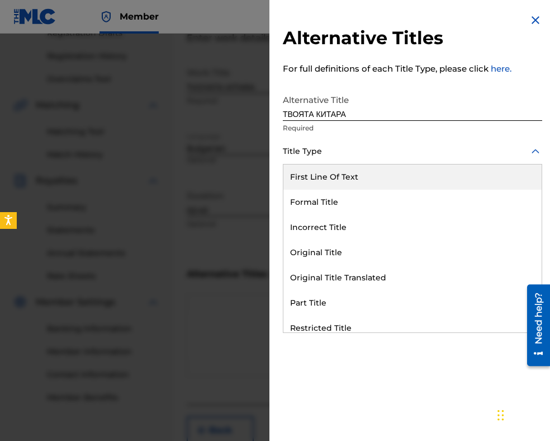
drag, startPoint x: 347, startPoint y: 148, endPoint x: 347, endPoint y: 204, distance: 56.5
click at [347, 150] on div at bounding box center [412, 151] width 259 height 14
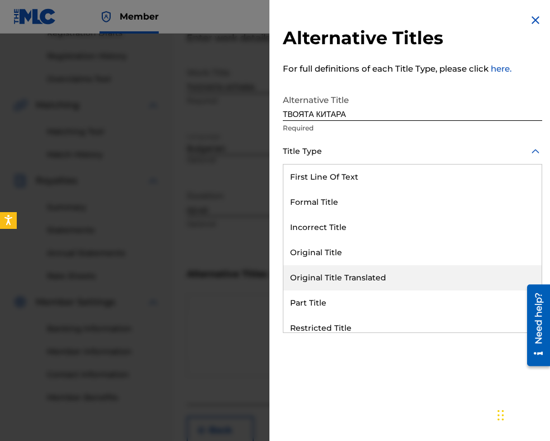
drag, startPoint x: 351, startPoint y: 271, endPoint x: 351, endPoint y: 225, distance: 45.9
click at [351, 267] on div "Original Title Translated" at bounding box center [413, 277] width 258 height 25
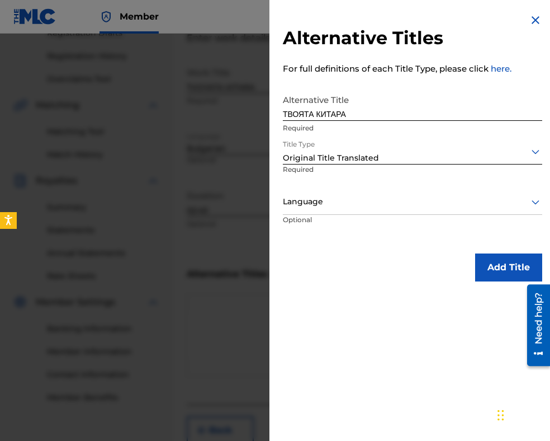
click at [342, 207] on div at bounding box center [412, 202] width 259 height 14
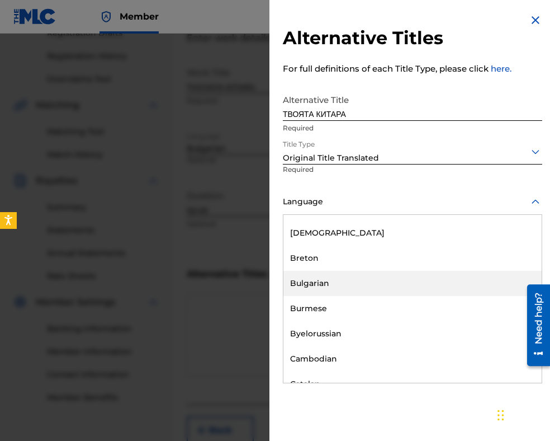
click at [338, 284] on div "Bulgarian" at bounding box center [413, 283] width 258 height 25
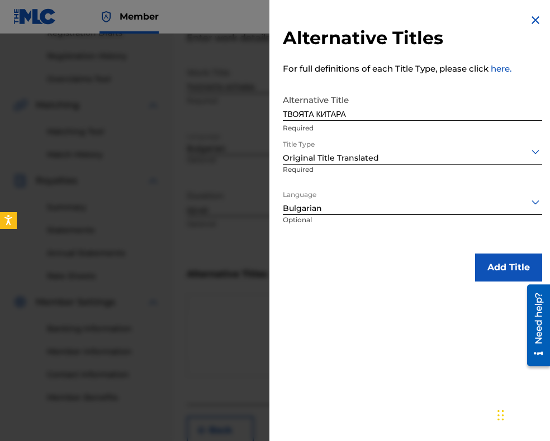
click at [510, 269] on button "Add Title" at bounding box center [508, 267] width 67 height 28
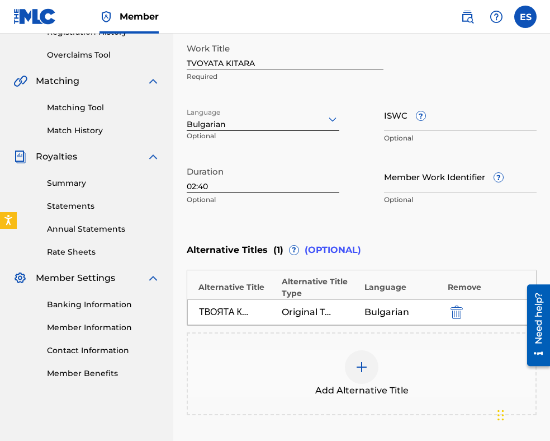
scroll to position [319, 0]
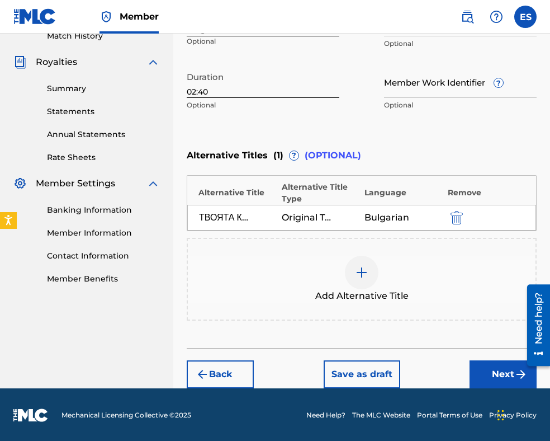
drag, startPoint x: 495, startPoint y: 367, endPoint x: 485, endPoint y: 354, distance: 17.1
click at [494, 366] on button "Next" at bounding box center [503, 374] width 67 height 28
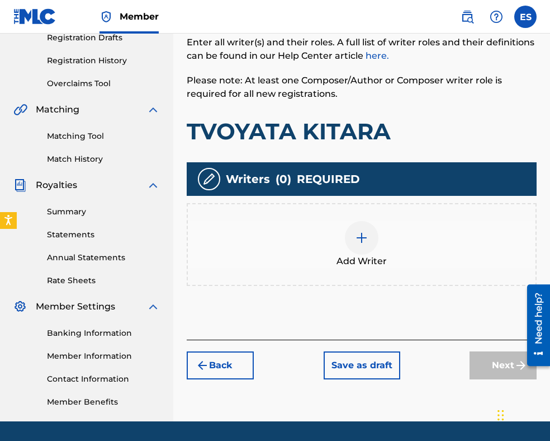
scroll to position [230, 0]
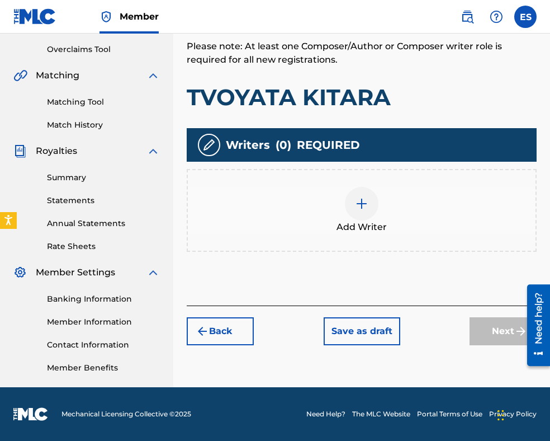
click at [373, 209] on div at bounding box center [362, 204] width 34 height 34
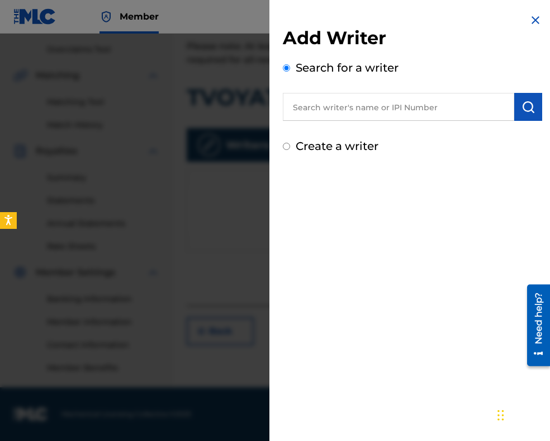
paste input "00089 19 76 18"
click at [327, 106] on input "00089 19 76 18" at bounding box center [399, 107] width 232 height 28
drag, startPoint x: 336, startPoint y: 107, endPoint x: 339, endPoint y: 100, distance: 7.8
click at [336, 105] on input "0008919 76 18" at bounding box center [399, 107] width 232 height 28
click at [346, 105] on input "000891976 18" at bounding box center [399, 107] width 232 height 28
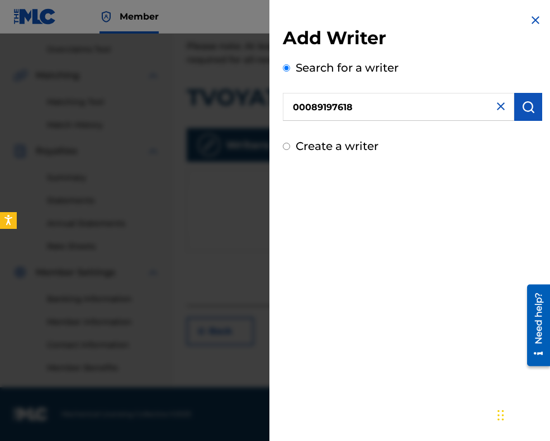
type input "00089197618"
click at [515, 108] on button "submit" at bounding box center [529, 107] width 28 height 28
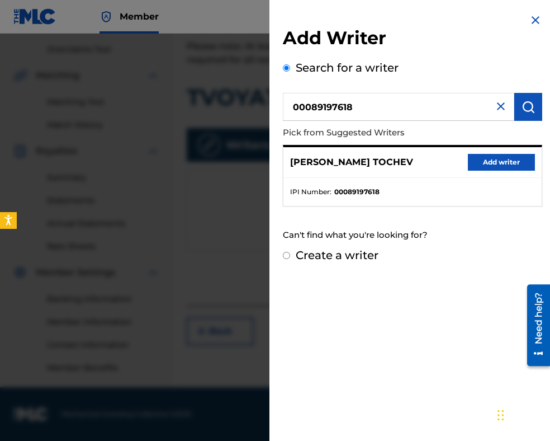
click at [509, 167] on button "Add writer" at bounding box center [501, 162] width 67 height 17
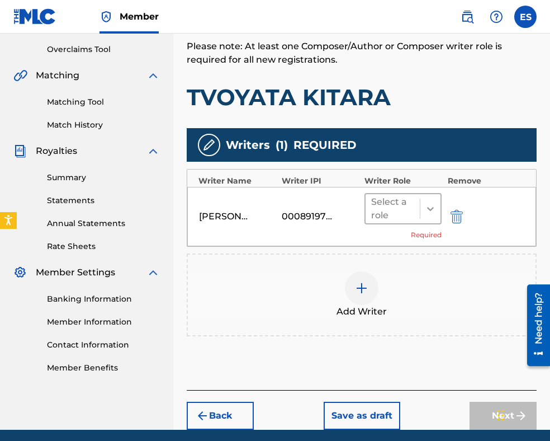
click at [427, 204] on icon at bounding box center [430, 208] width 11 height 11
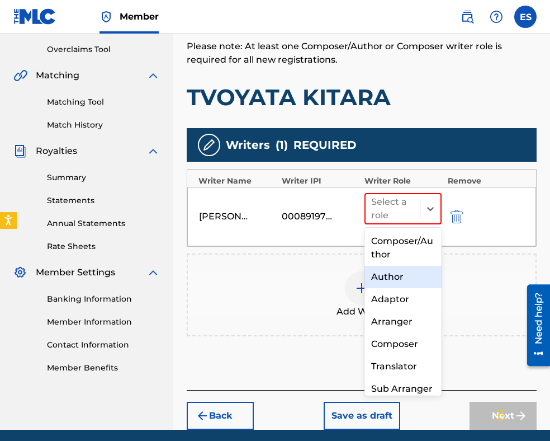
click at [404, 275] on div "Author" at bounding box center [403, 277] width 77 height 22
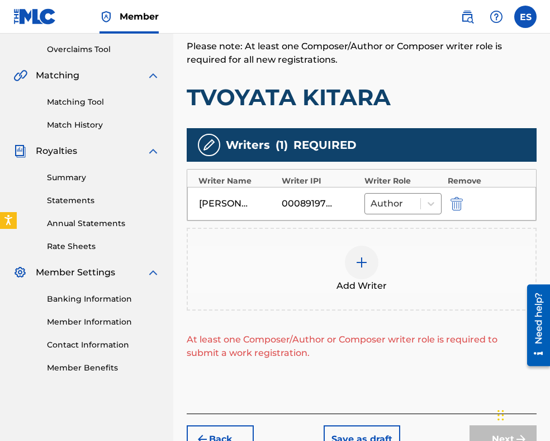
click at [367, 258] on img at bounding box center [361, 262] width 13 height 13
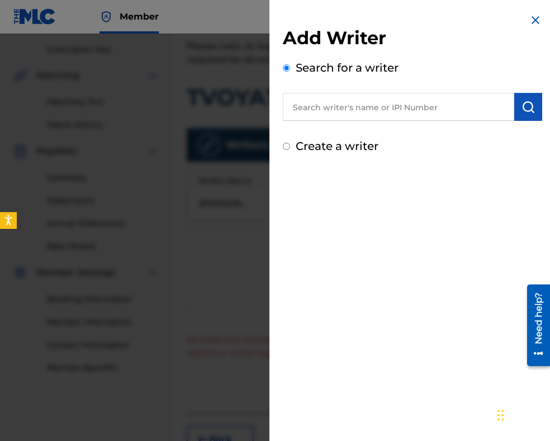
paste input "00087889792"
type input "00087889792"
click at [525, 105] on img "submit" at bounding box center [528, 106] width 13 height 13
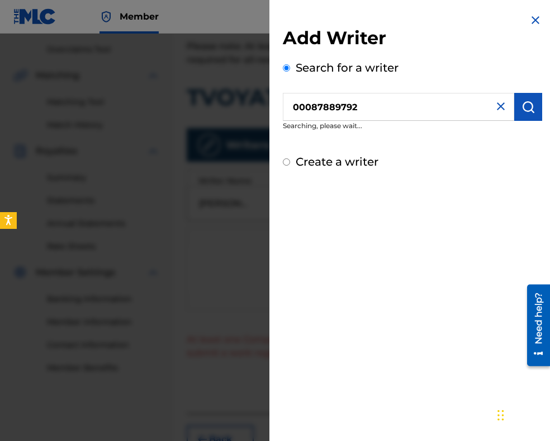
click at [521, 114] on button "submit" at bounding box center [529, 107] width 28 height 28
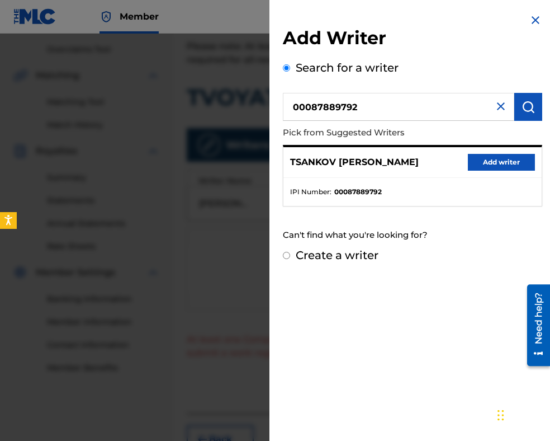
click at [510, 162] on button "Add writer" at bounding box center [501, 162] width 67 height 17
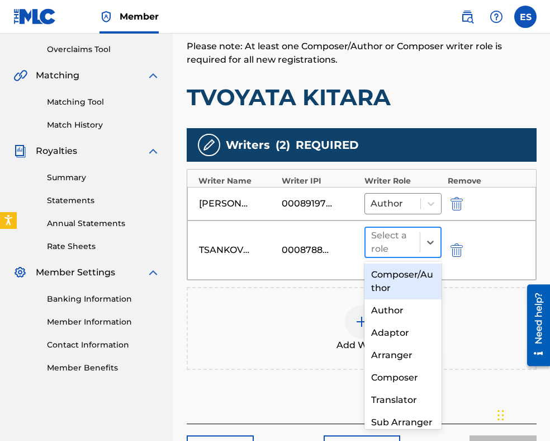
click at [393, 238] on div at bounding box center [392, 242] width 43 height 16
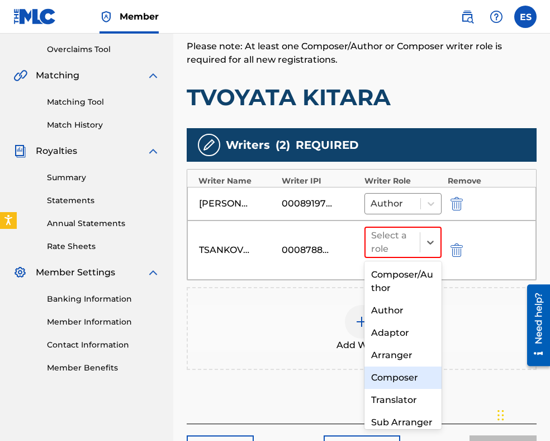
click at [397, 372] on div "Composer" at bounding box center [403, 377] width 77 height 22
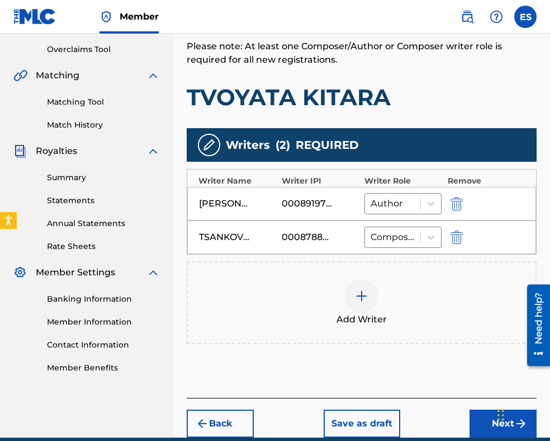
scroll to position [279, 0]
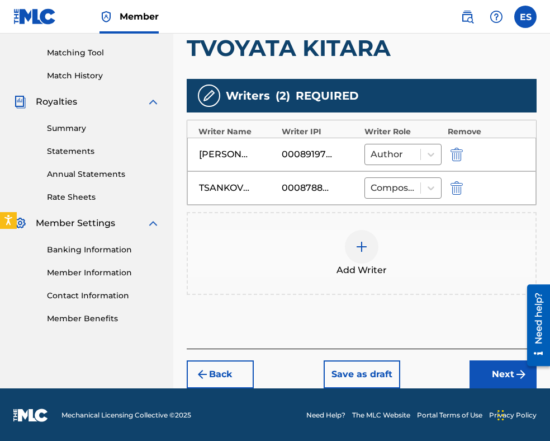
click at [512, 372] on button "Next" at bounding box center [503, 374] width 67 height 28
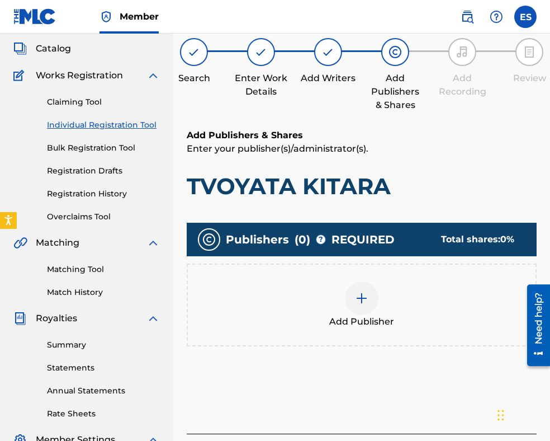
scroll to position [218, 0]
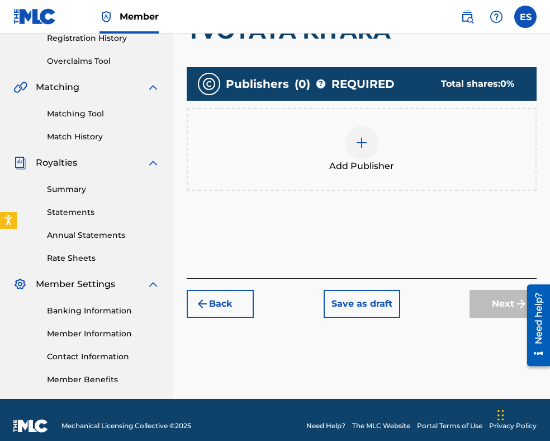
click at [361, 162] on span "Add Publisher" at bounding box center [361, 165] width 65 height 13
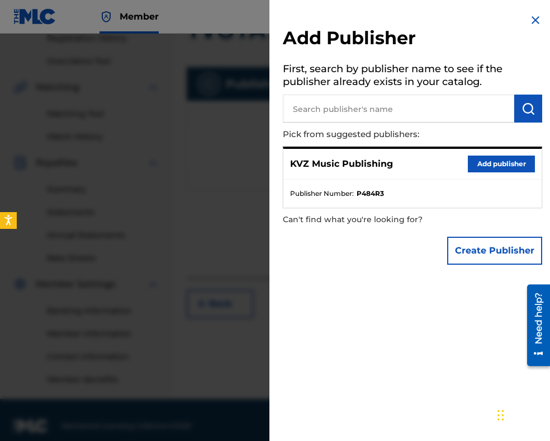
click at [460, 167] on div "KVZ Music Publishing Add publisher" at bounding box center [413, 164] width 258 height 31
click at [471, 166] on button "Add publisher" at bounding box center [501, 163] width 67 height 17
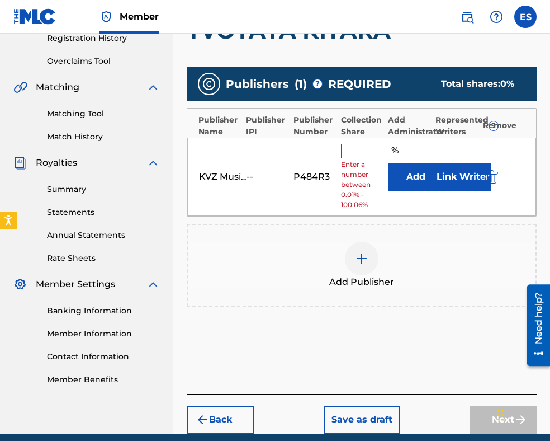
click at [369, 153] on input "text" at bounding box center [366, 151] width 50 height 15
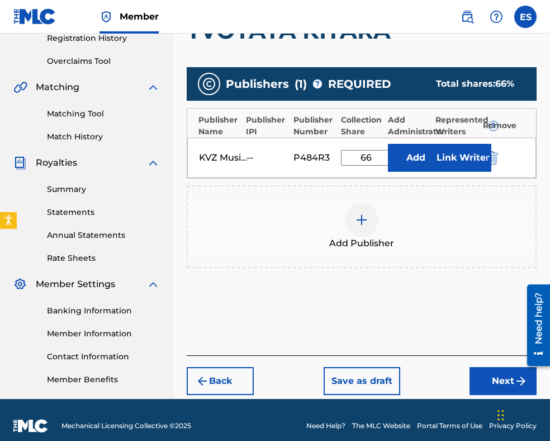
type input "66.67"
click at [479, 381] on button "Next" at bounding box center [503, 381] width 67 height 28
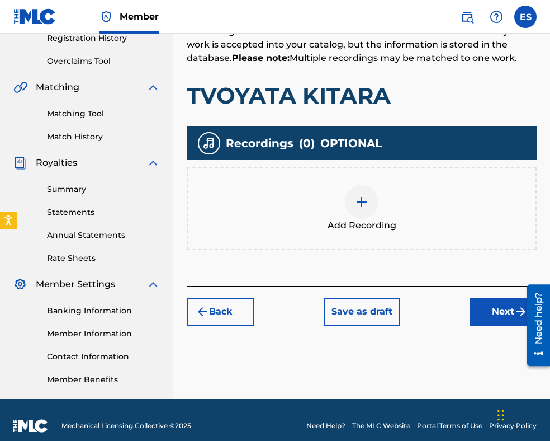
click at [348, 195] on div at bounding box center [362, 202] width 34 height 34
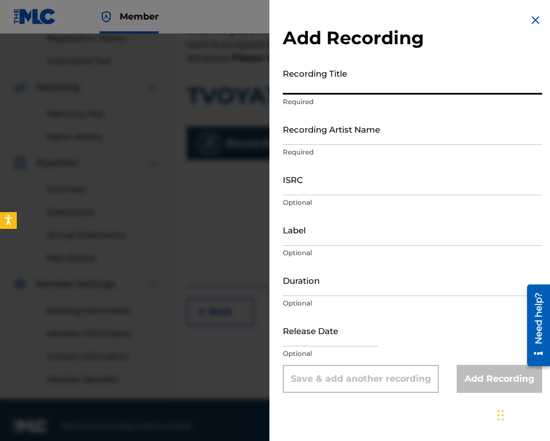
paste input "TVOYATA KITARA"
type input "TVOYATA KITARA"
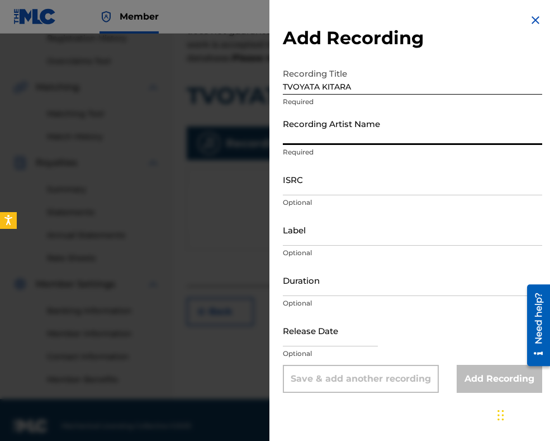
paste input "[PERSON_NAME]"
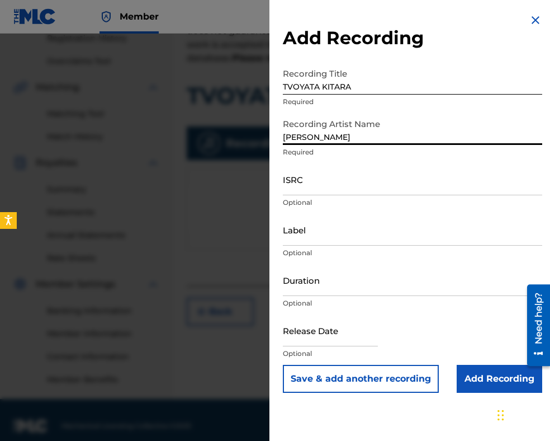
type input "[PERSON_NAME]"
click at [359, 282] on input "Duration" at bounding box center [412, 280] width 259 height 32
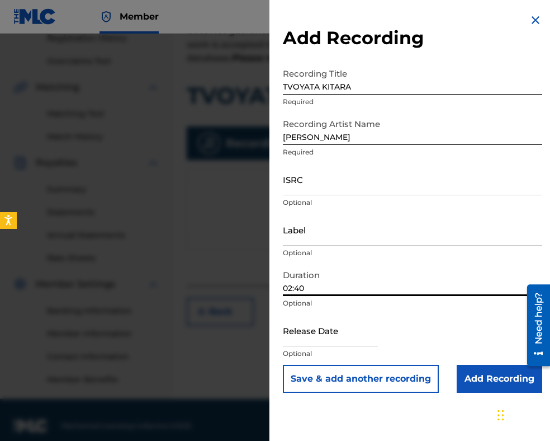
type input "02:40"
click at [476, 384] on input "Add Recording" at bounding box center [500, 379] width 86 height 28
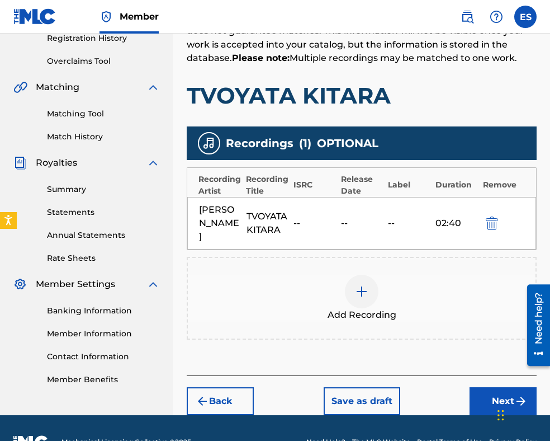
scroll to position [245, 0]
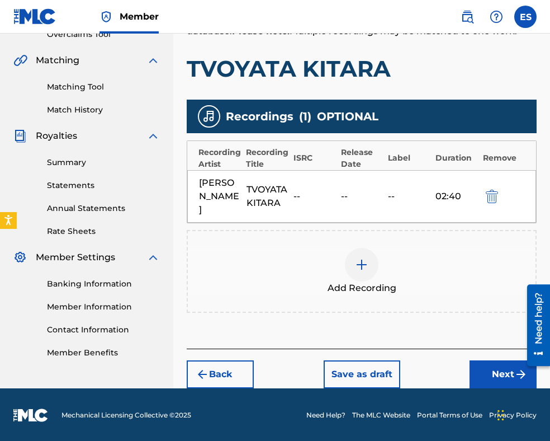
click at [492, 371] on button "Next" at bounding box center [503, 374] width 67 height 28
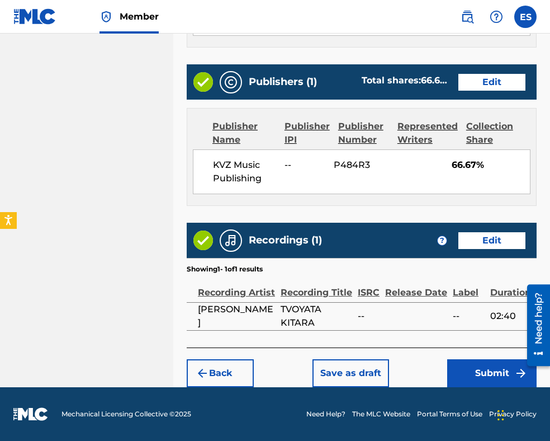
scroll to position [671, 0]
click at [474, 376] on button "Submit" at bounding box center [491, 373] width 89 height 28
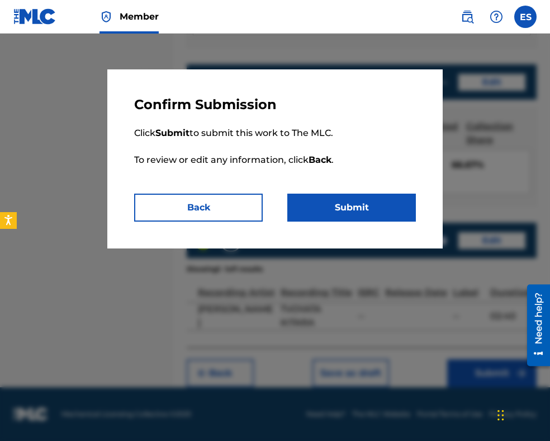
click at [383, 212] on button "Submit" at bounding box center [351, 207] width 129 height 28
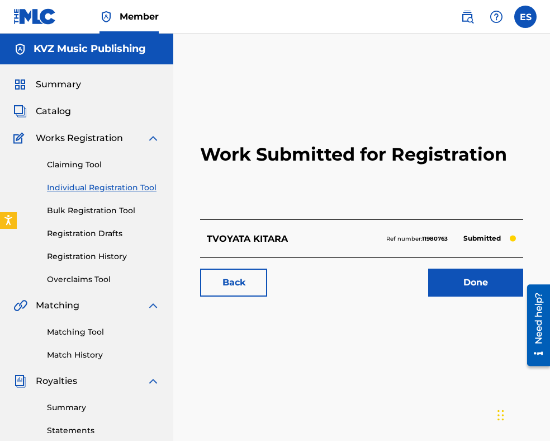
click at [126, 184] on link "Individual Registration Tool" at bounding box center [103, 188] width 113 height 12
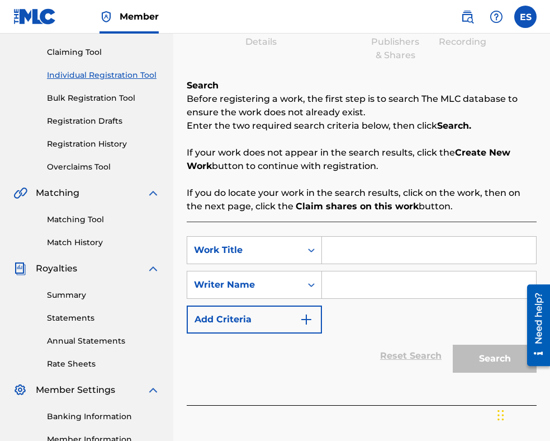
scroll to position [168, 0]
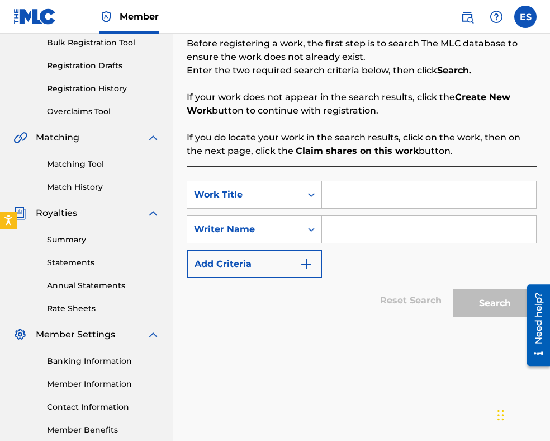
paste input "TVOYATA KITARA"
type input "TVOYATA KITARA"
paste input "[PERSON_NAME]"
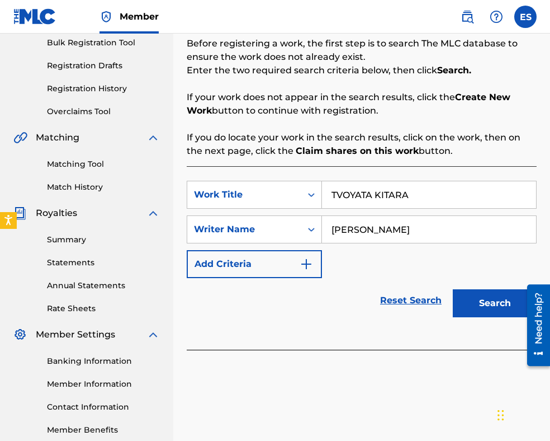
type input "[PERSON_NAME]"
click at [337, 191] on input "TVOYATA KITARA" at bounding box center [429, 194] width 214 height 27
click at [335, 193] on input "TVOYATA KITARA" at bounding box center [429, 194] width 214 height 27
type input "TVOYATA KITARA"
click at [488, 316] on button "Search" at bounding box center [495, 303] width 84 height 28
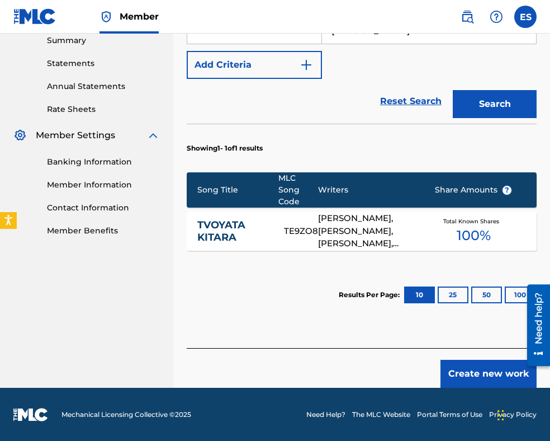
click at [470, 369] on button "Create new work" at bounding box center [489, 374] width 96 height 28
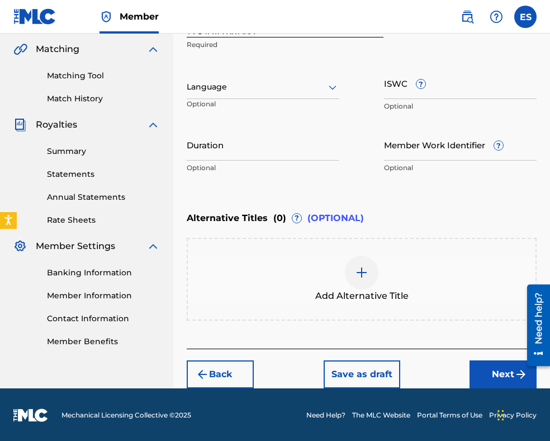
drag, startPoint x: 271, startPoint y: 153, endPoint x: 277, endPoint y: 139, distance: 15.5
click at [271, 152] on input "Duration" at bounding box center [263, 145] width 153 height 32
type input "02:05"
click at [210, 86] on div at bounding box center [263, 87] width 153 height 14
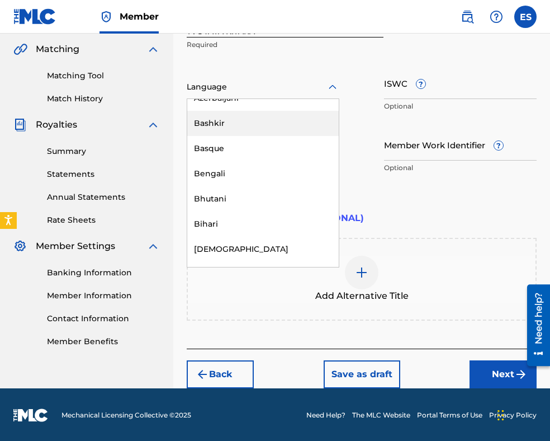
scroll to position [391, 0]
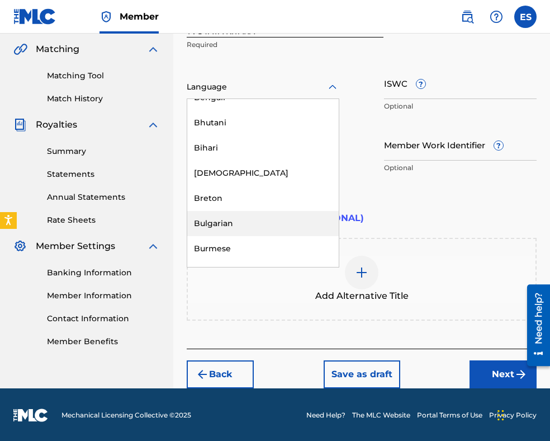
click at [244, 215] on div "Bulgarian" at bounding box center [263, 223] width 152 height 25
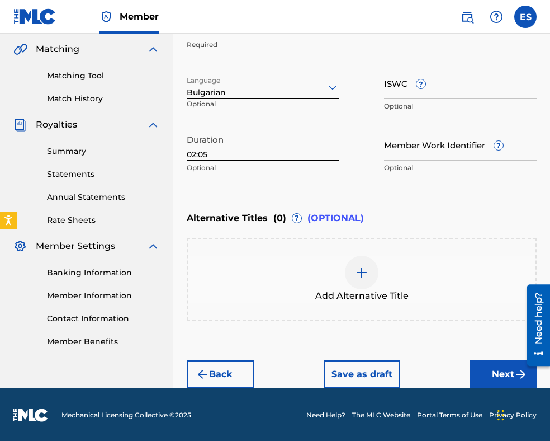
click at [367, 267] on img at bounding box center [361, 272] width 13 height 13
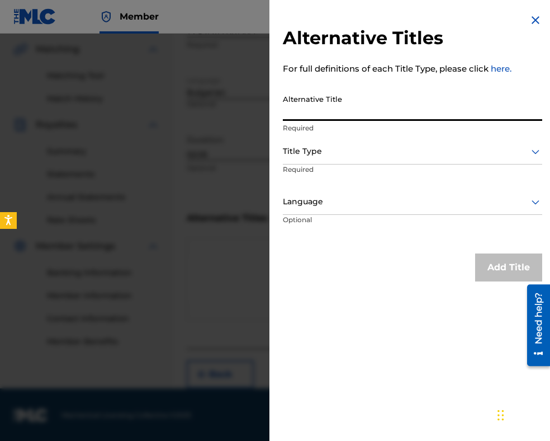
paste input "ТВОЯТА КИТАРА"
type input "ТВОЯТА КИТАРА"
click at [319, 148] on div at bounding box center [412, 151] width 259 height 14
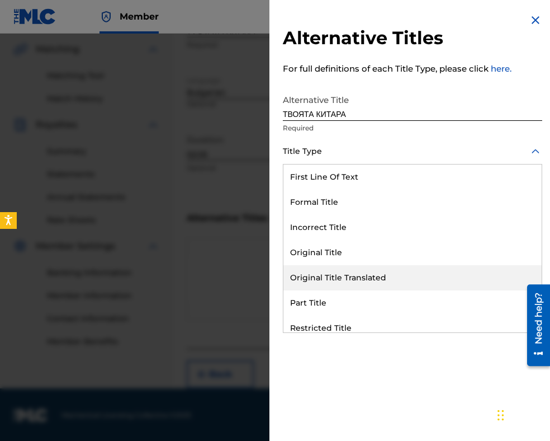
click at [340, 276] on div "Original Title Translated" at bounding box center [413, 277] width 258 height 25
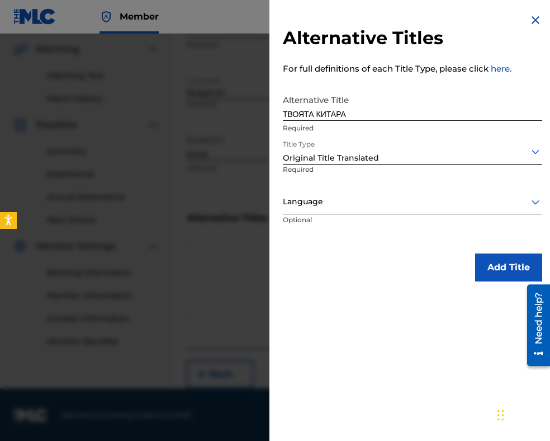
click at [329, 196] on div at bounding box center [412, 202] width 259 height 14
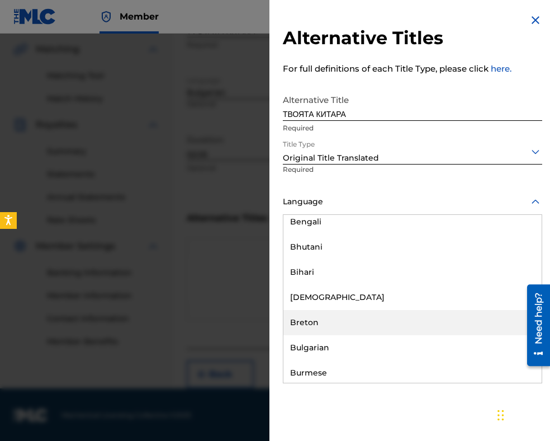
scroll to position [447, 0]
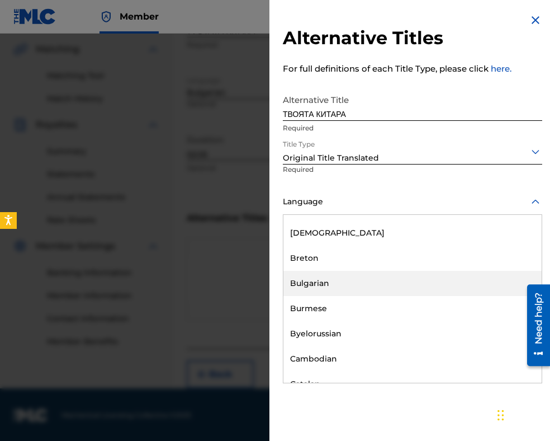
click at [333, 282] on div "Bulgarian" at bounding box center [413, 283] width 258 height 25
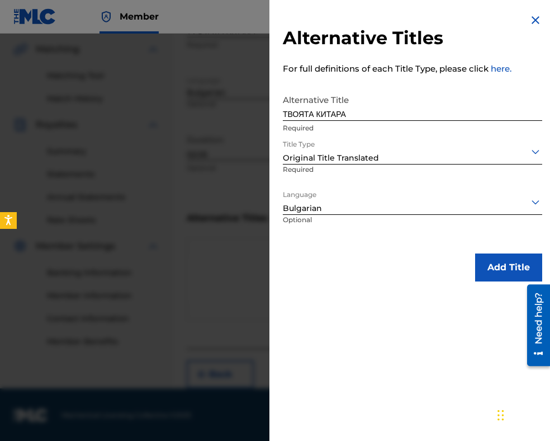
click at [492, 273] on button "Add Title" at bounding box center [508, 267] width 67 height 28
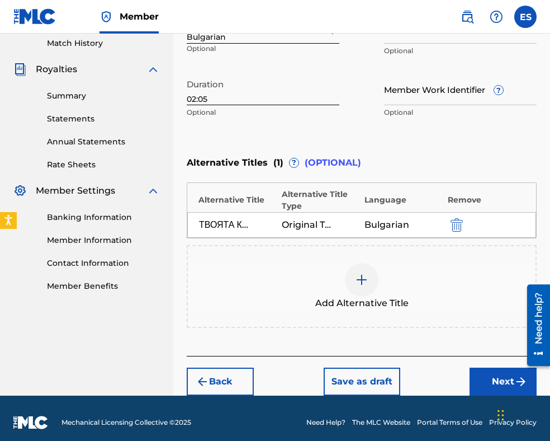
scroll to position [319, 0]
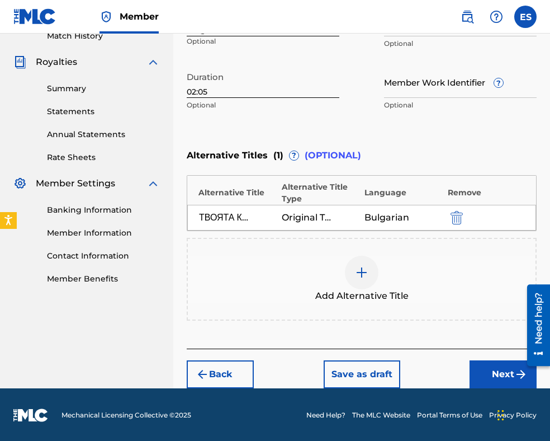
click at [477, 366] on button "Next" at bounding box center [503, 374] width 67 height 28
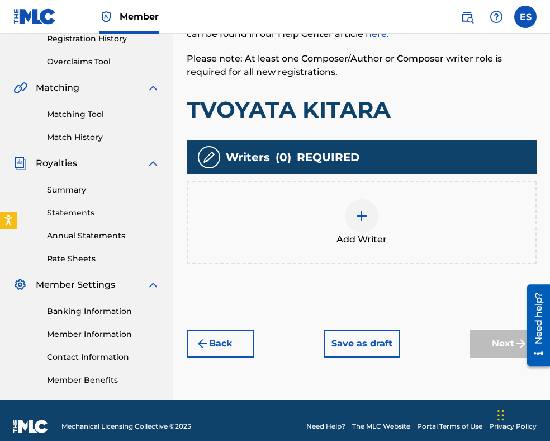
scroll to position [230, 0]
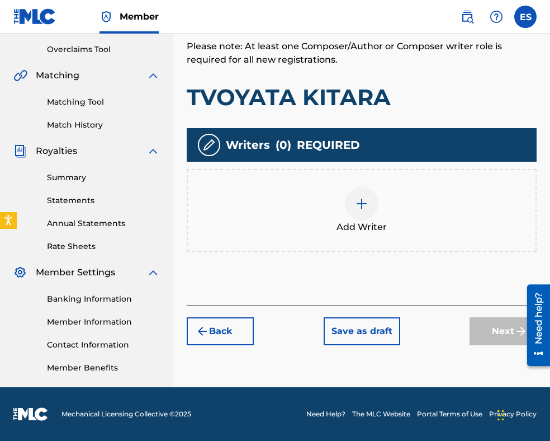
click at [352, 213] on div at bounding box center [362, 204] width 34 height 34
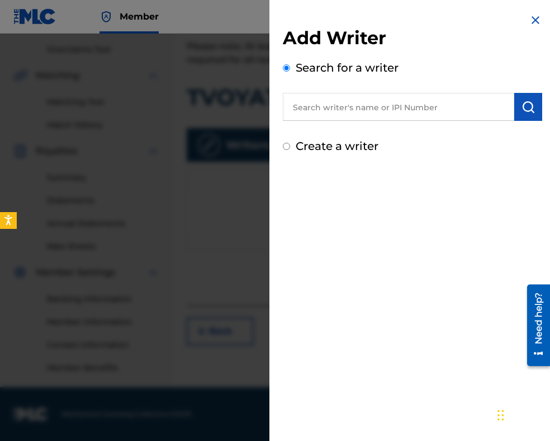
paste input "00089 19 76 18"
click at [326, 104] on input "00089 19 76 18" at bounding box center [399, 107] width 232 height 28
click at [336, 106] on input "0008919 76 18" at bounding box center [399, 107] width 232 height 28
click at [347, 106] on input "000891976 18" at bounding box center [399, 107] width 232 height 28
type input "00089197618"
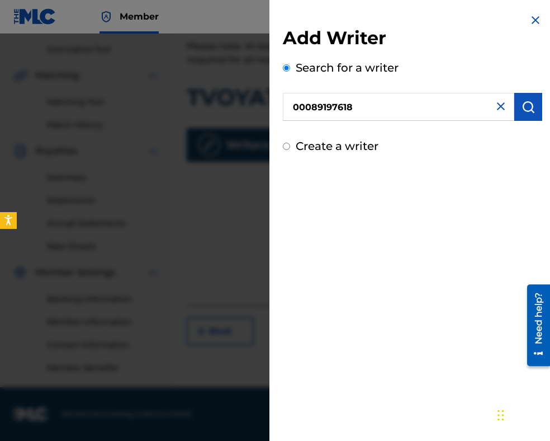
click at [515, 105] on button "submit" at bounding box center [529, 107] width 28 height 28
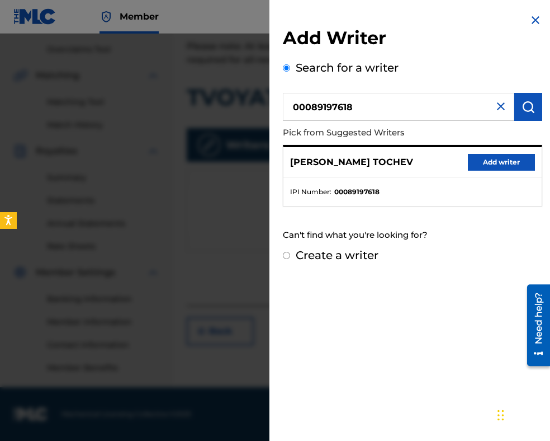
click at [470, 167] on button "Add writer" at bounding box center [501, 162] width 67 height 17
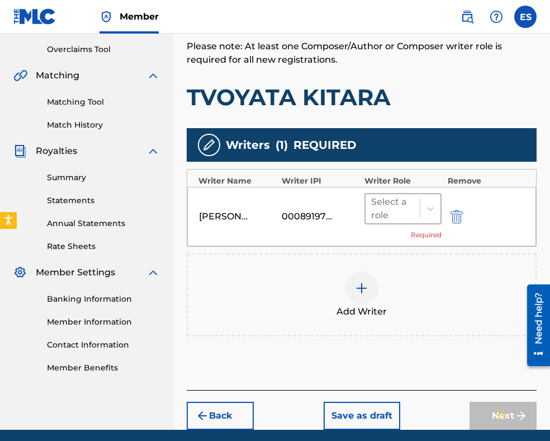
click at [389, 219] on div "Select a role" at bounding box center [392, 208] width 43 height 27
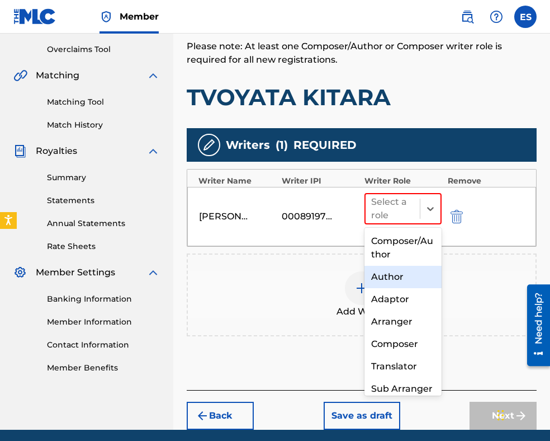
click at [387, 275] on div "Author" at bounding box center [403, 277] width 77 height 22
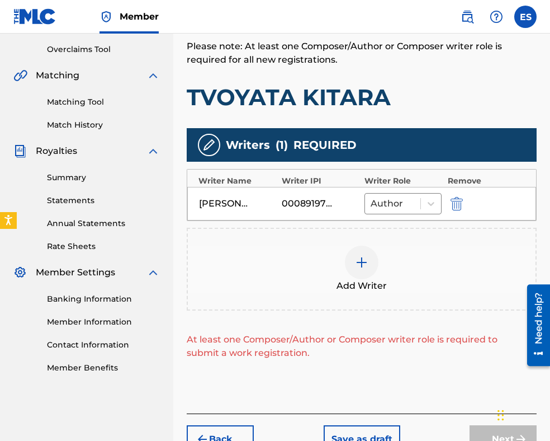
click at [369, 263] on div at bounding box center [362, 263] width 34 height 34
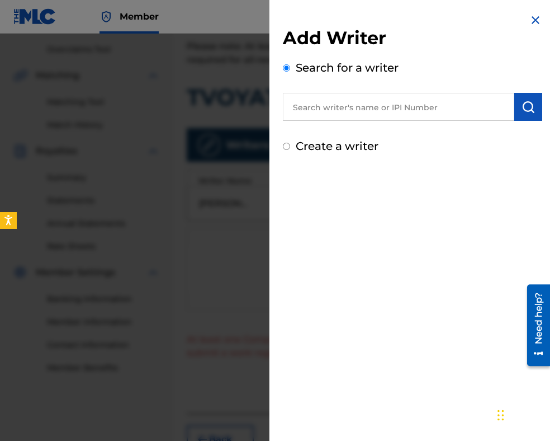
paste input "[PERSON_NAME] [PERSON_NAME]"
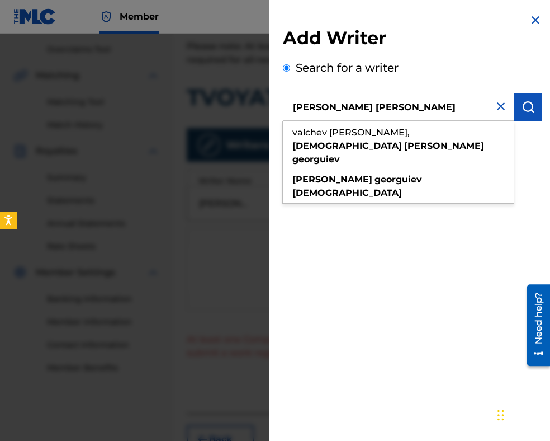
type input "[PERSON_NAME] [PERSON_NAME]"
click at [522, 106] on img "submit" at bounding box center [528, 106] width 13 height 13
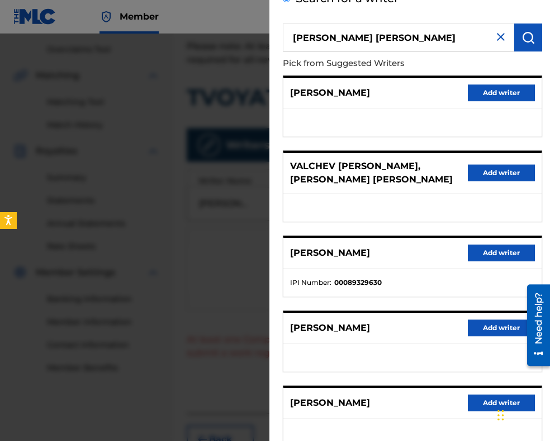
scroll to position [145, 0]
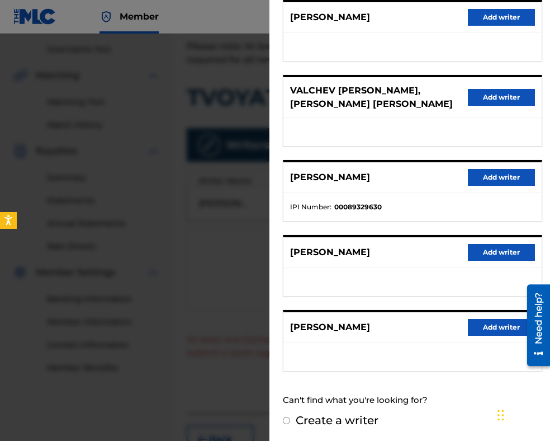
click at [485, 182] on button "Add writer" at bounding box center [501, 177] width 67 height 17
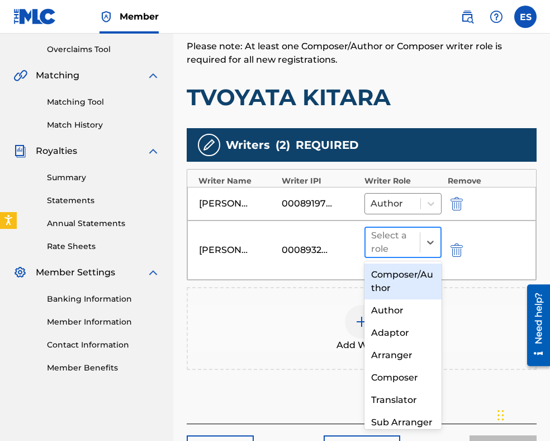
click at [398, 241] on div at bounding box center [392, 242] width 43 height 16
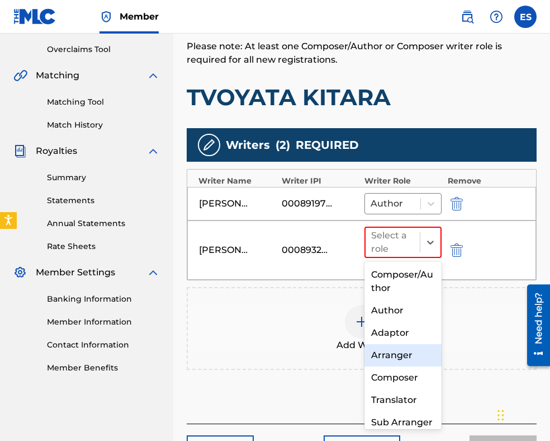
click at [382, 349] on div "Arranger" at bounding box center [403, 355] width 77 height 22
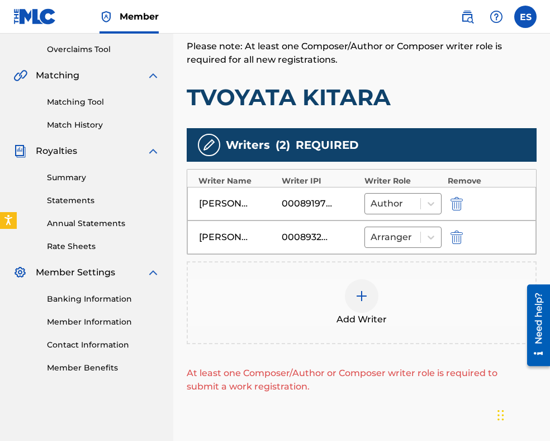
click at [364, 301] on div at bounding box center [362, 296] width 34 height 34
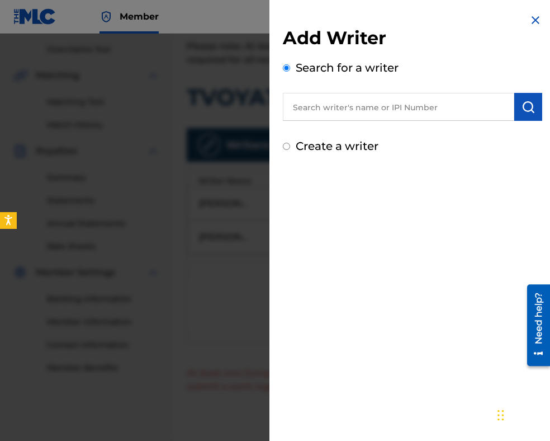
paste input "00087889792"
type input "00087889792"
click at [526, 112] on img "submit" at bounding box center [528, 106] width 13 height 13
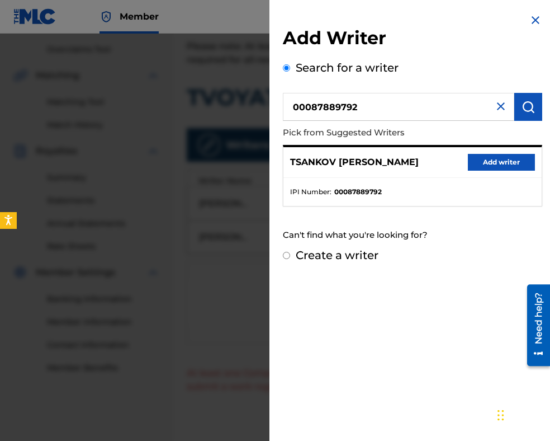
click at [499, 171] on div "TSANKOV [PERSON_NAME] Add writer" at bounding box center [413, 162] width 258 height 31
click at [487, 161] on button "Add writer" at bounding box center [501, 162] width 67 height 17
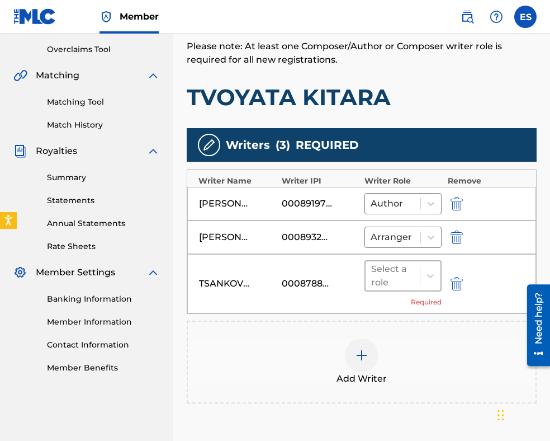
click at [401, 281] on div at bounding box center [392, 276] width 43 height 16
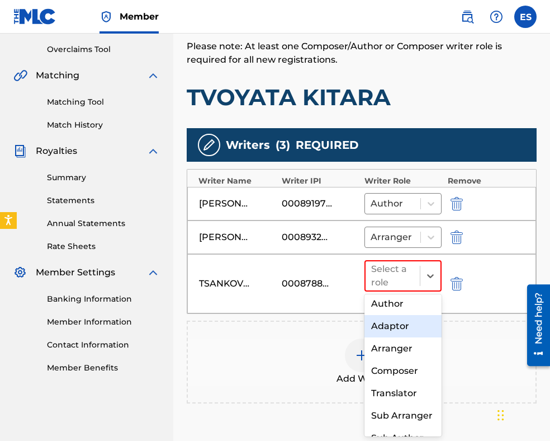
scroll to position [56, 0]
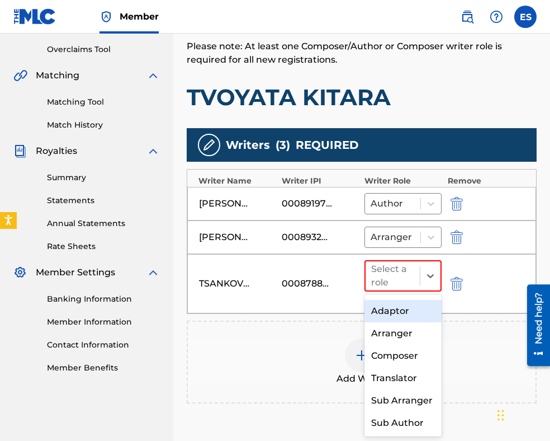
click at [405, 353] on div "Composer" at bounding box center [403, 355] width 77 height 22
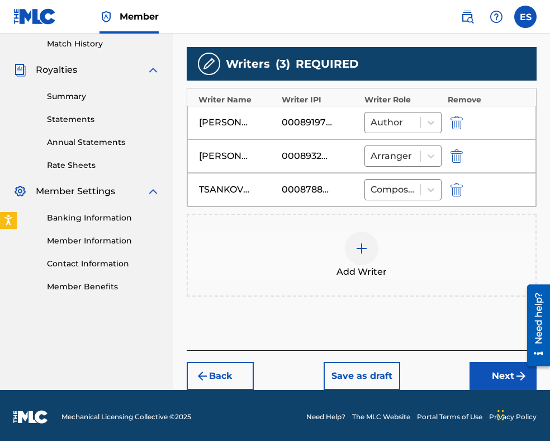
scroll to position [312, 0]
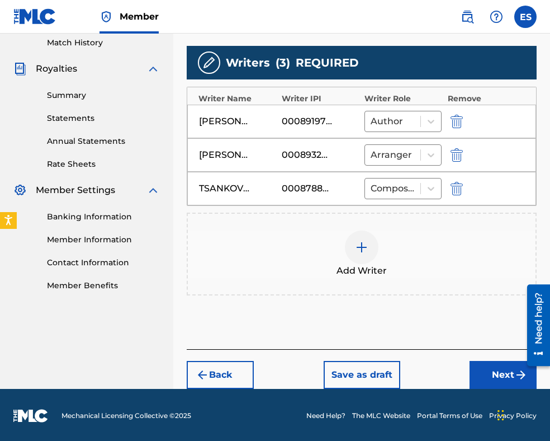
click at [498, 372] on button "Next" at bounding box center [503, 375] width 67 height 28
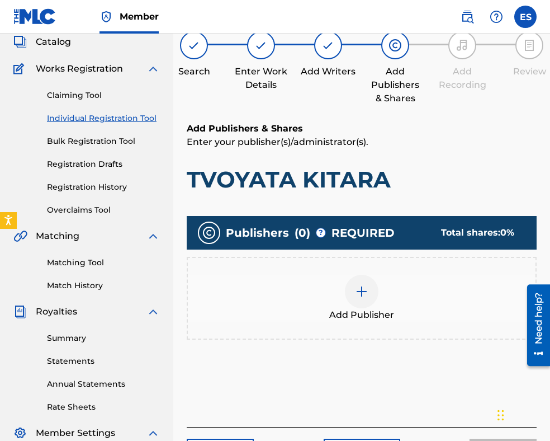
scroll to position [225, 0]
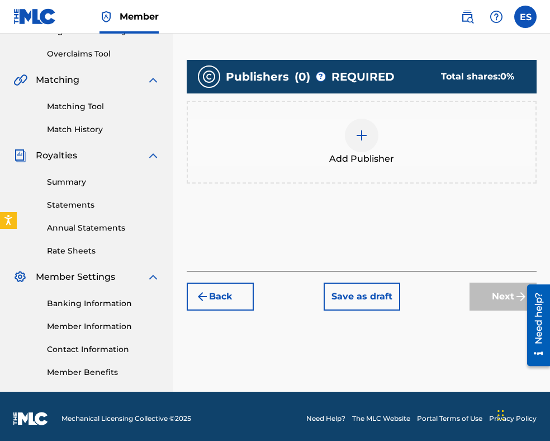
click at [358, 137] on img at bounding box center [361, 135] width 13 height 13
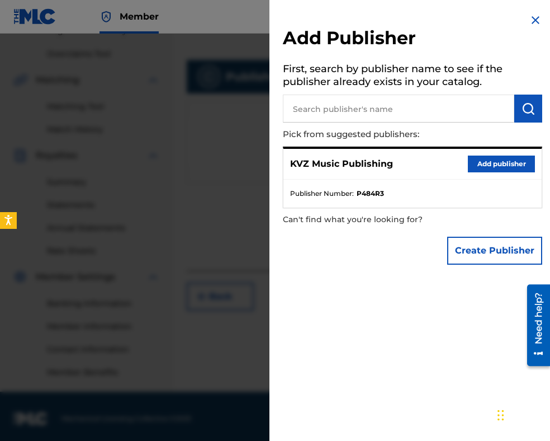
click at [486, 161] on button "Add publisher" at bounding box center [501, 163] width 67 height 17
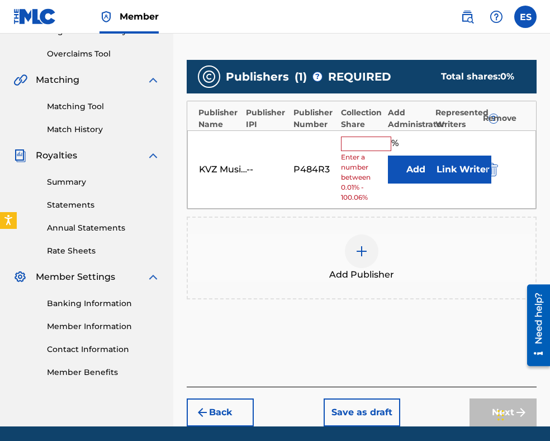
click at [361, 147] on input "text" at bounding box center [366, 143] width 50 height 15
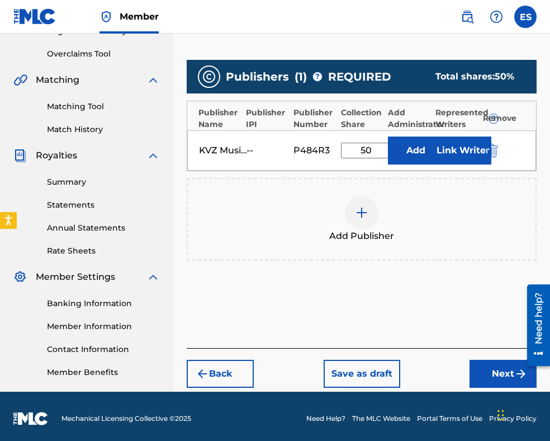
type input "50.00"
click at [499, 363] on button "Next" at bounding box center [503, 374] width 67 height 28
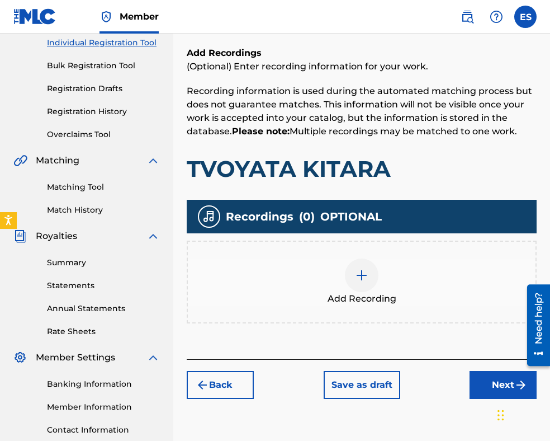
scroll to position [230, 0]
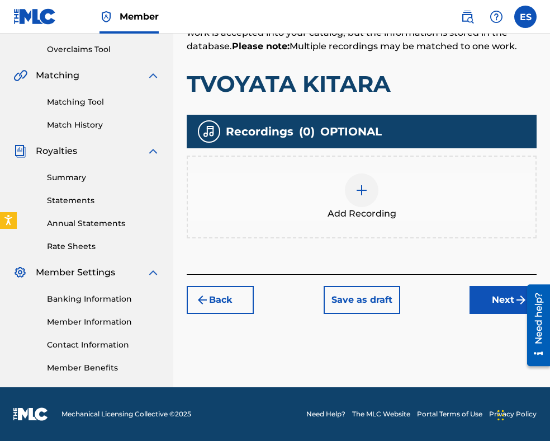
click at [360, 197] on div at bounding box center [362, 190] width 34 height 34
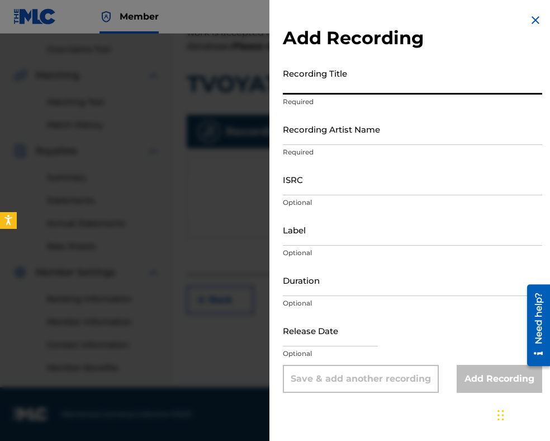
paste input "TVOYATA KITARA"
type input "TVOYATA KITARA"
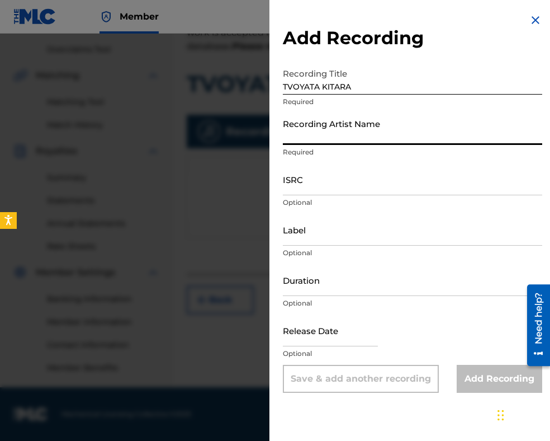
paste input "[PERSON_NAME] SV"
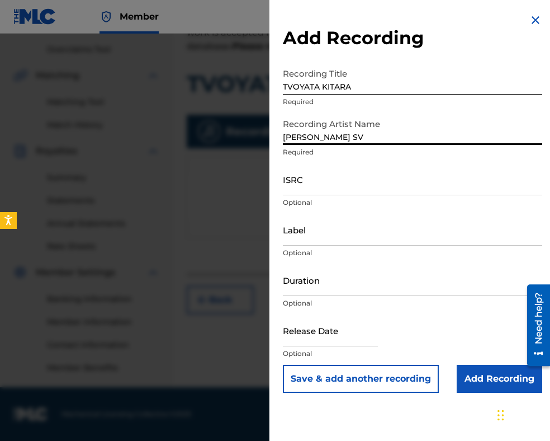
type input "[PERSON_NAME] SV"
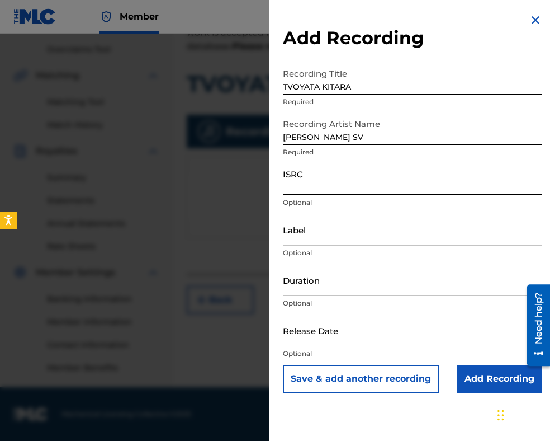
paste input "BGA672060003"
type input "BGA672060003"
click at [323, 280] on input "Duration" at bounding box center [412, 280] width 259 height 32
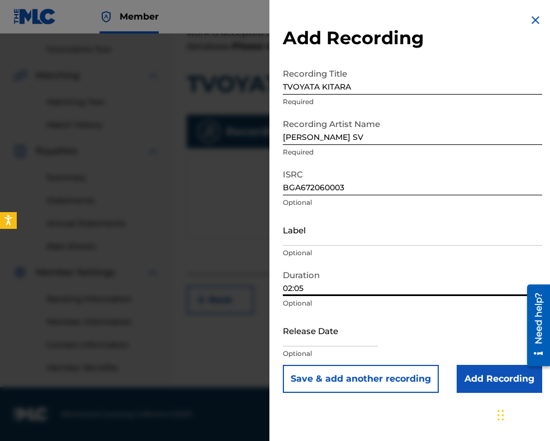
type input "02:05"
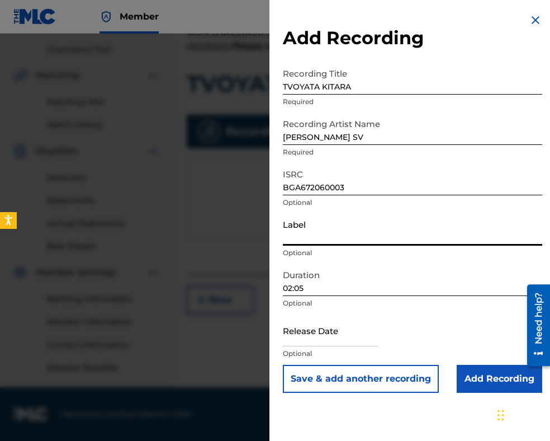
paste input "BALKANTON AD"
type input "BALKANTON AD"
click at [493, 380] on input "Add Recording" at bounding box center [500, 379] width 86 height 28
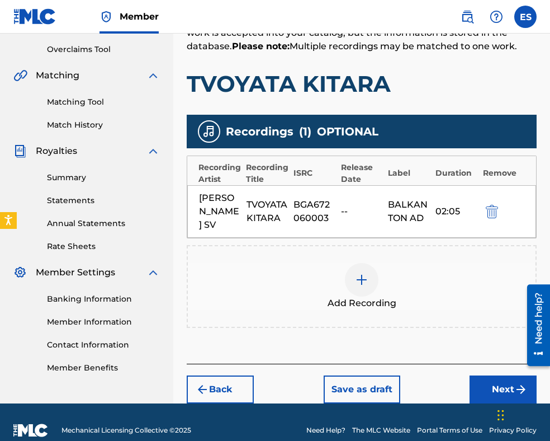
click at [377, 266] on div at bounding box center [362, 280] width 34 height 34
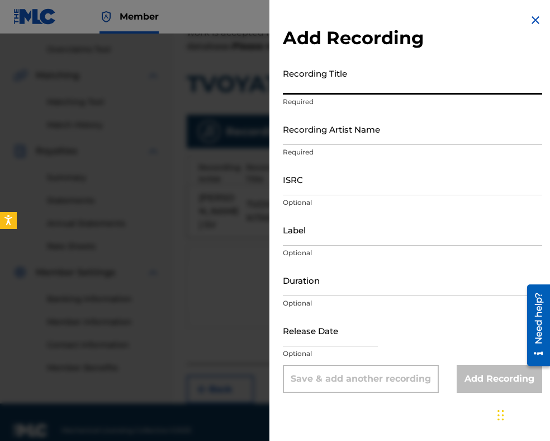
paste input "TVOYATA KITARA"
type input "TVOYATA KITARA"
click at [529, 21] on img at bounding box center [535, 19] width 13 height 13
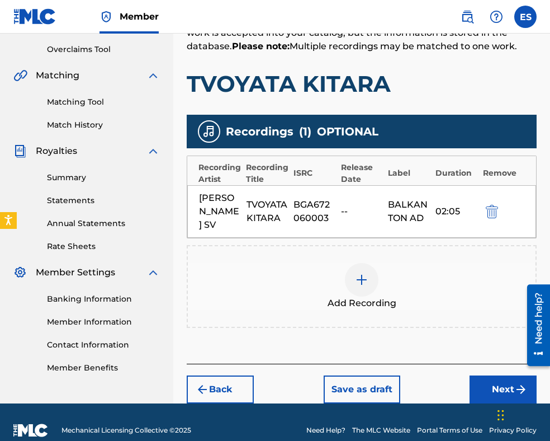
click at [366, 273] on div at bounding box center [362, 280] width 34 height 34
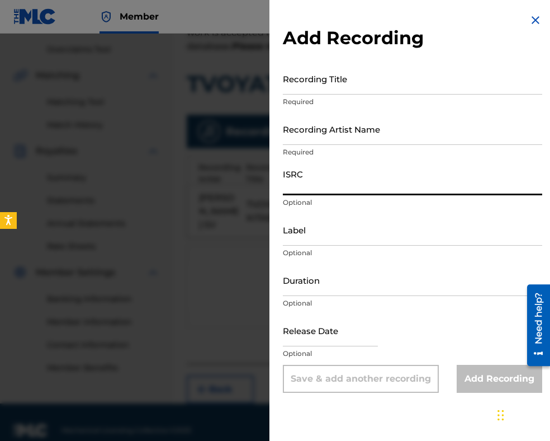
paste input "BGA672264606"
type input "BGA672264606"
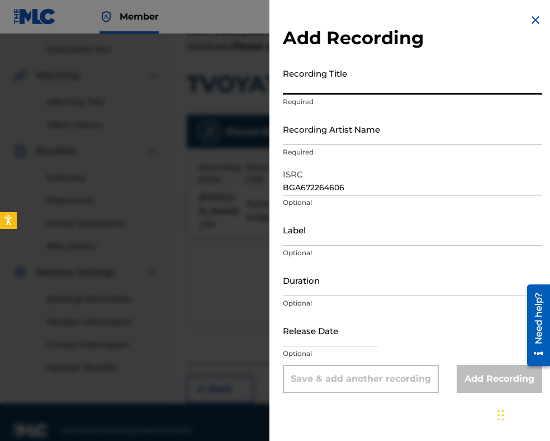
paste input "TVOYATA KITARA"
type input "TVOYATA KITARA"
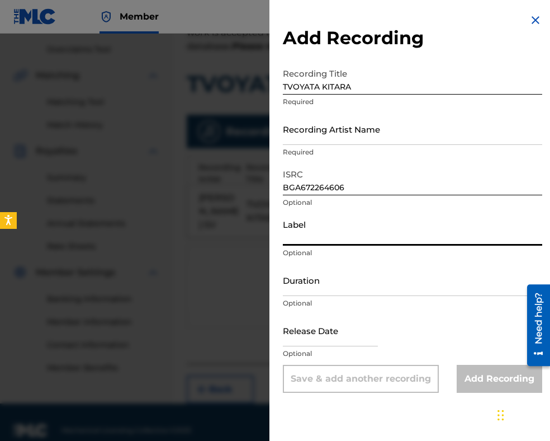
paste input "[PERSON_NAME] SV/Estraden orkestar na Balgarskite radio i televizia"
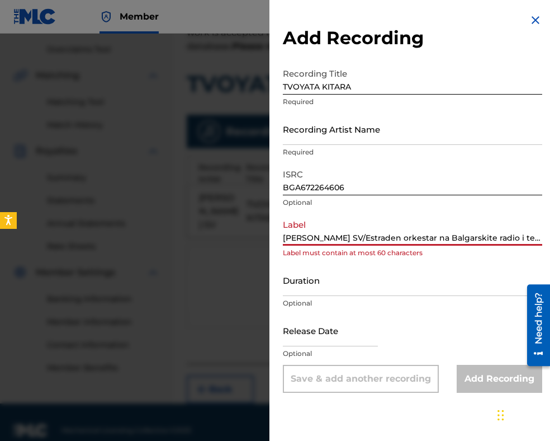
drag, startPoint x: 329, startPoint y: 237, endPoint x: 518, endPoint y: 235, distance: 189.0
click at [518, 235] on input "[PERSON_NAME] SV/Estraden orkestar na Balgarskite radio i televizia" at bounding box center [412, 230] width 259 height 32
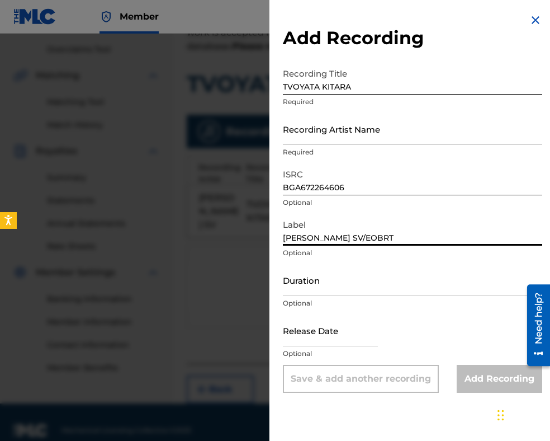
type input "[PERSON_NAME] SV/EOBRT"
click at [322, 287] on input "Duration" at bounding box center [412, 280] width 259 height 32
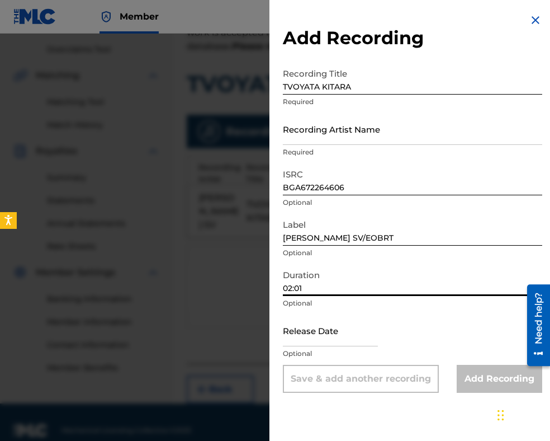
type input "02:01"
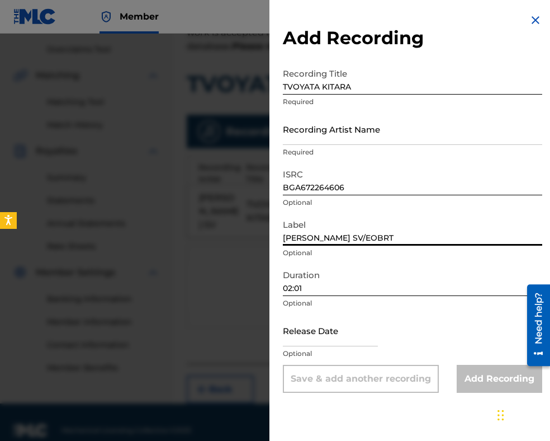
drag, startPoint x: 363, startPoint y: 238, endPoint x: 119, endPoint y: 225, distance: 244.1
click at [114, 225] on div "Add Recording Recording Title TVOYATA KITARA Required Recording Artist Name Req…" at bounding box center [275, 237] width 550 height 407
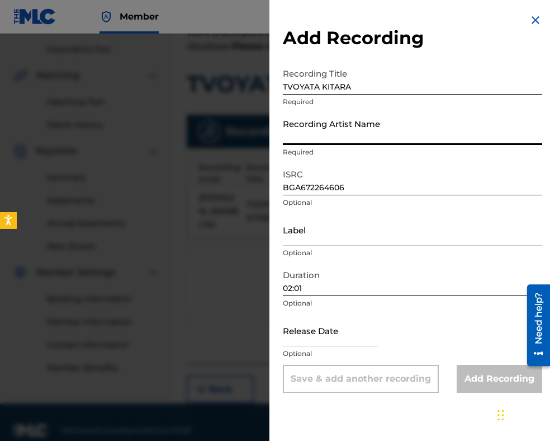
paste input "[PERSON_NAME] SV/EOBRT"
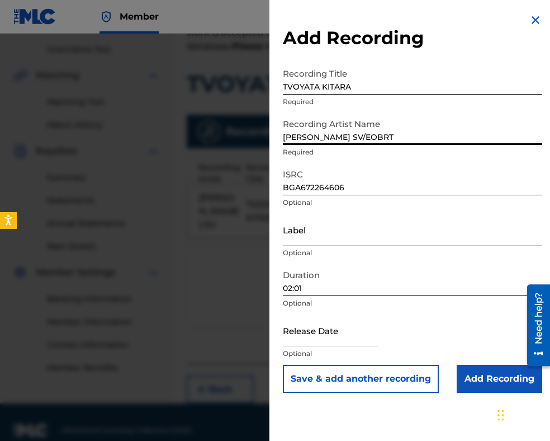
type input "[PERSON_NAME] SV/EOBRT"
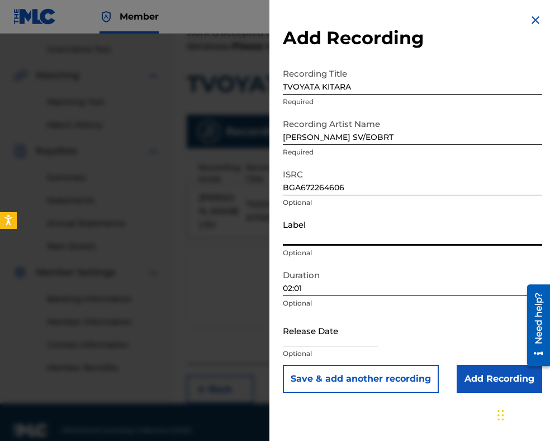
paste input "MIK BALKANTON AD"
type input "MIK BALKANTON AD"
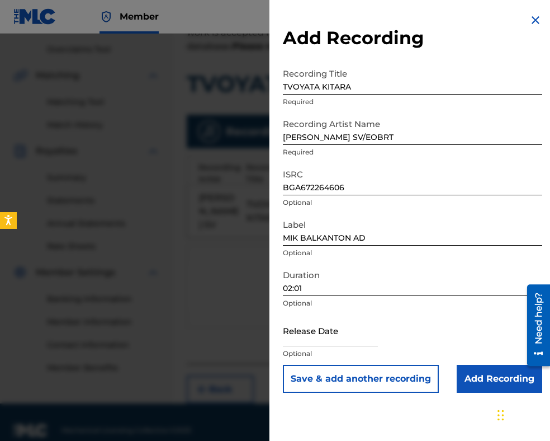
click at [476, 376] on input "Add Recording" at bounding box center [500, 379] width 86 height 28
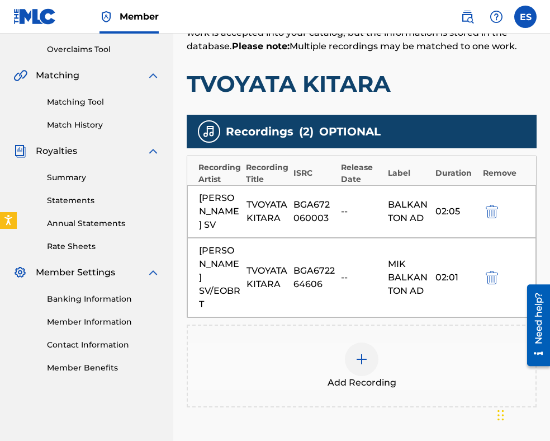
click at [358, 352] on img at bounding box center [361, 358] width 13 height 13
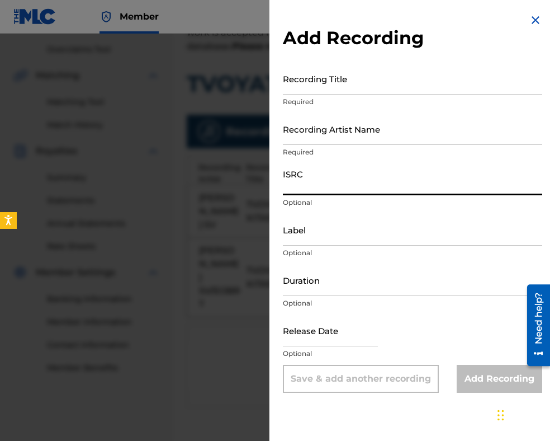
paste input "BGA260925712"
type input "BGA260925712"
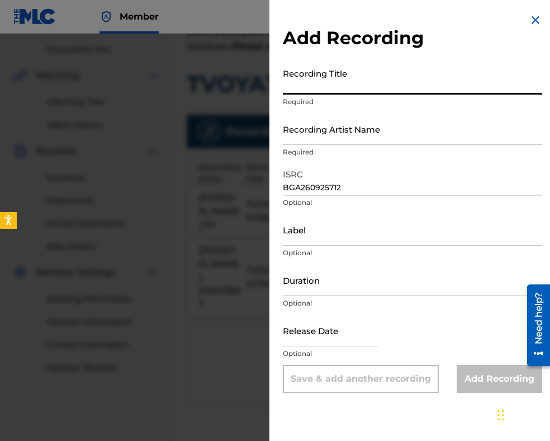
paste input "TVOYATA KITARA"
type input "TVOYATA KITARA"
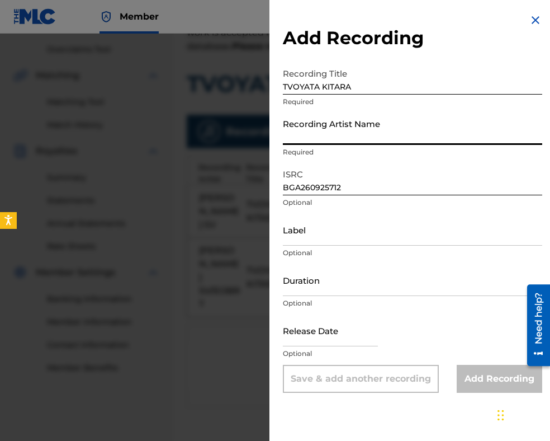
paste input "[PERSON_NAME]"
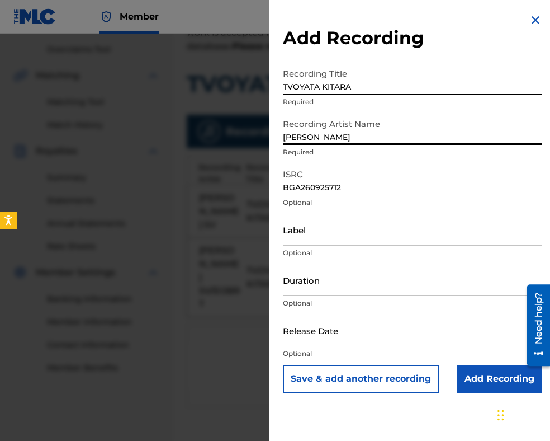
type input "[PERSON_NAME]"
click at [285, 88] on input "TVOYATA KITARA" at bounding box center [412, 79] width 259 height 32
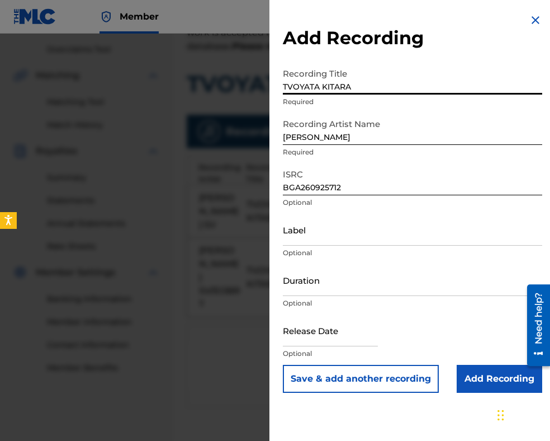
type input "TVOYATA KITARA"
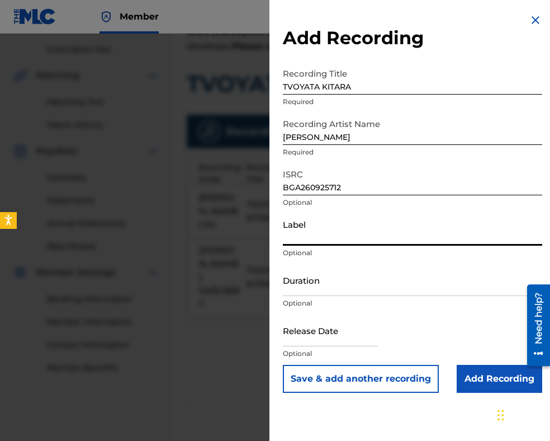
paste input "Balkanton"
type input "Balkanton"
drag, startPoint x: 306, startPoint y: 300, endPoint x: 306, endPoint y: 289, distance: 11.7
click at [306, 300] on p "Optional" at bounding box center [412, 303] width 259 height 10
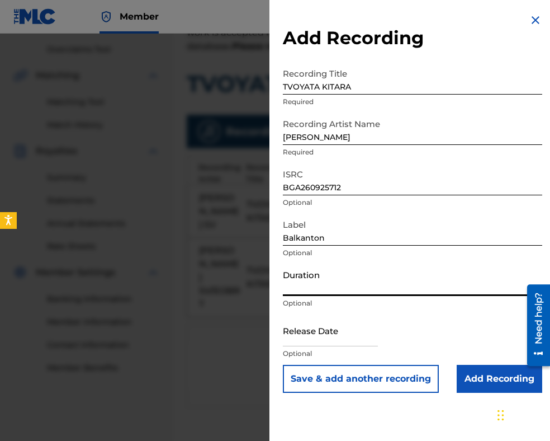
drag, startPoint x: 306, startPoint y: 285, endPoint x: 309, endPoint y: 277, distance: 8.3
click at [306, 285] on input "Duration" at bounding box center [412, 280] width 259 height 32
type input "02:13"
click at [472, 381] on input "Add Recording" at bounding box center [500, 379] width 86 height 28
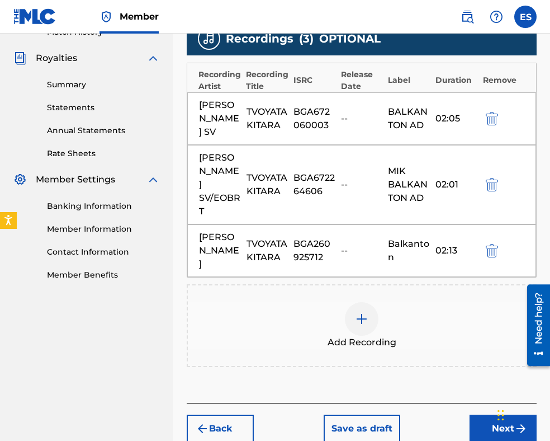
click at [480, 408] on button "Next" at bounding box center [503, 428] width 67 height 28
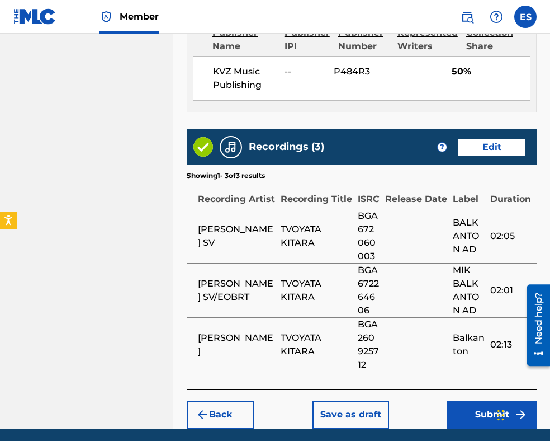
scroll to position [833, 0]
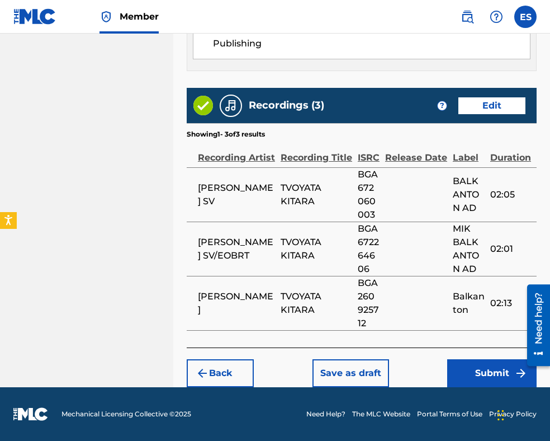
click at [495, 379] on button "Submit" at bounding box center [491, 373] width 89 height 28
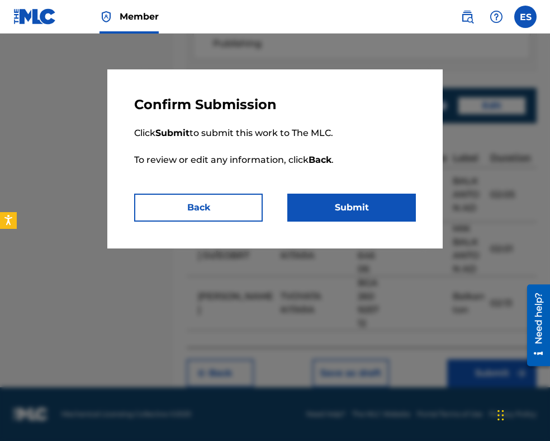
click at [366, 213] on button "Submit" at bounding box center [351, 207] width 129 height 28
